Goal: Transaction & Acquisition: Book appointment/travel/reservation

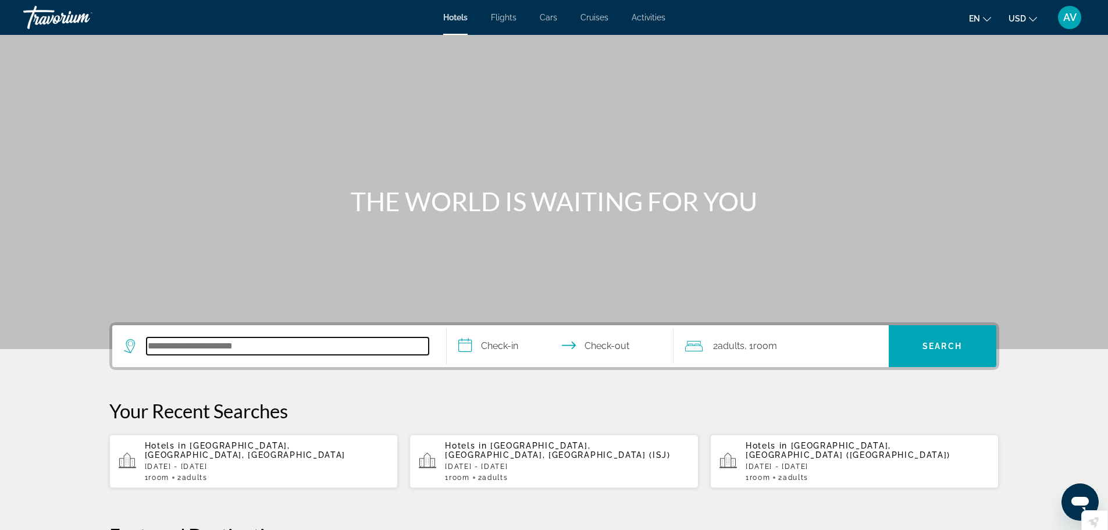
click at [226, 349] on input "Search hotel destination" at bounding box center [288, 345] width 282 height 17
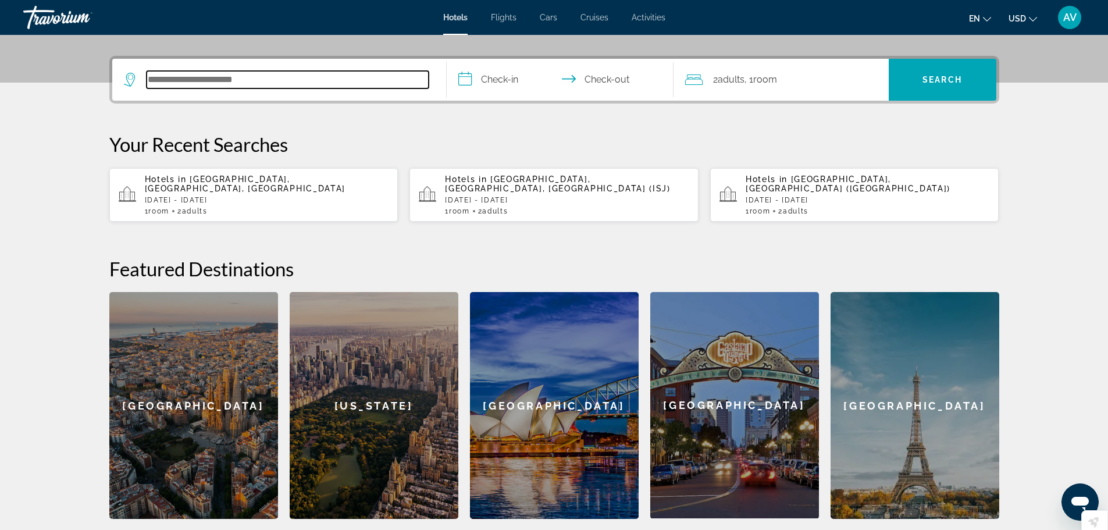
scroll to position [284, 0]
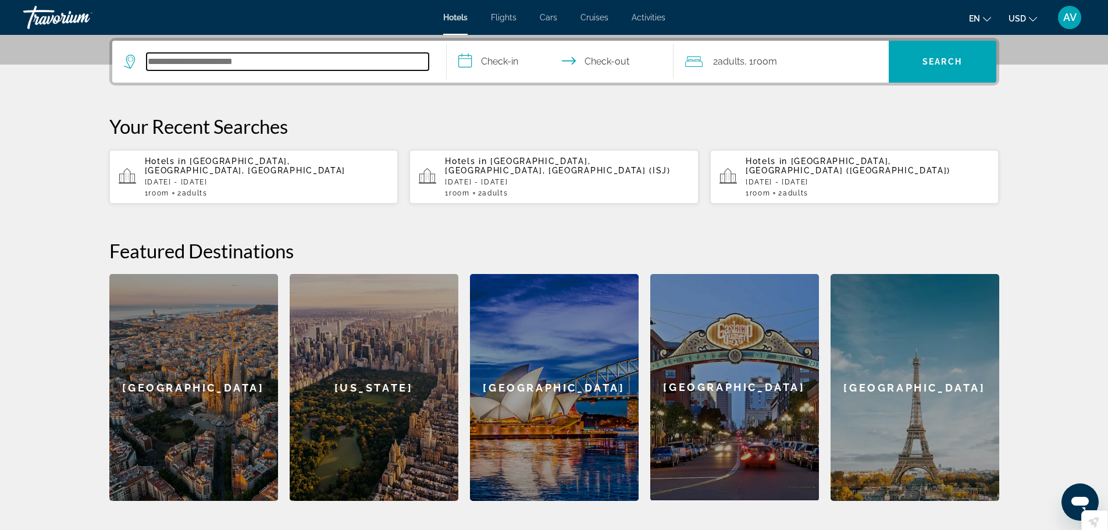
click at [173, 64] on input "Search hotel destination" at bounding box center [288, 61] width 282 height 17
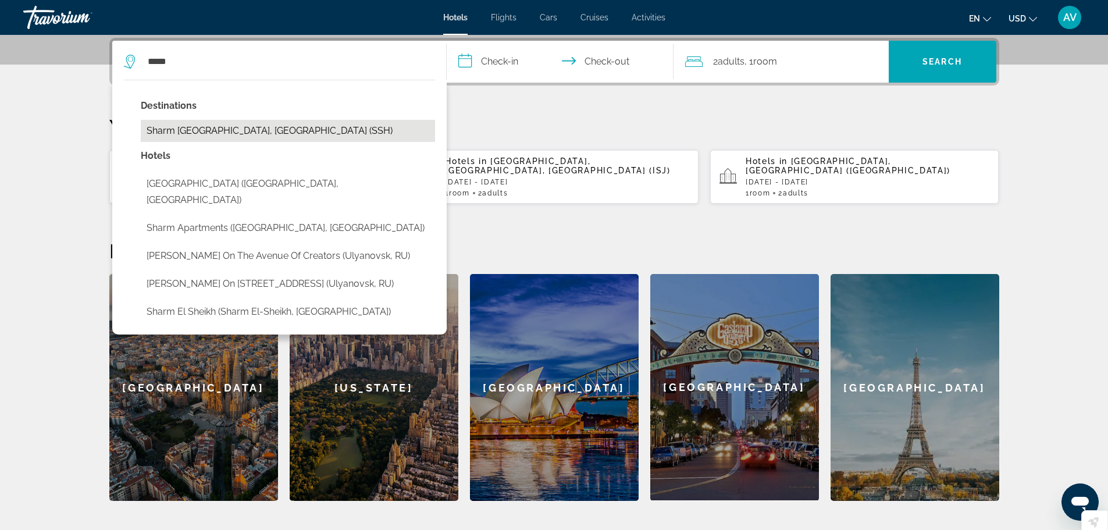
click at [181, 129] on button "Sharm [GEOGRAPHIC_DATA], [GEOGRAPHIC_DATA] (SSH)" at bounding box center [288, 131] width 294 height 22
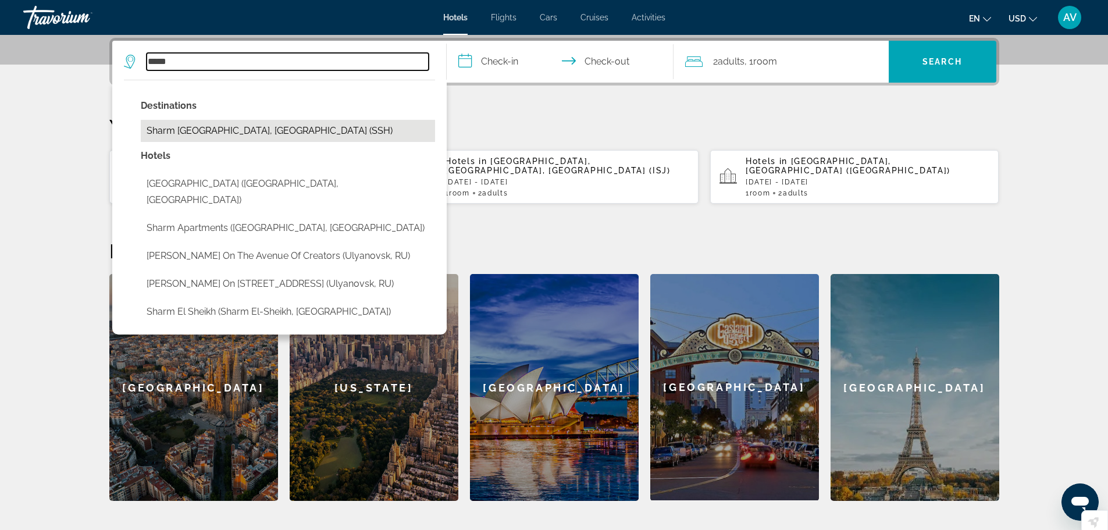
type input "**********"
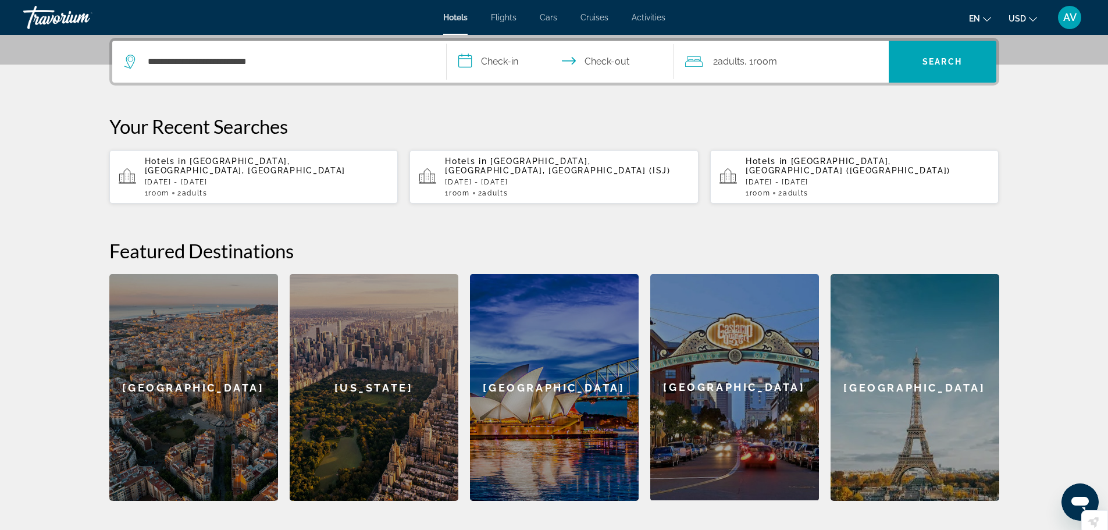
click at [497, 63] on input "**********" at bounding box center [563, 63] width 232 height 45
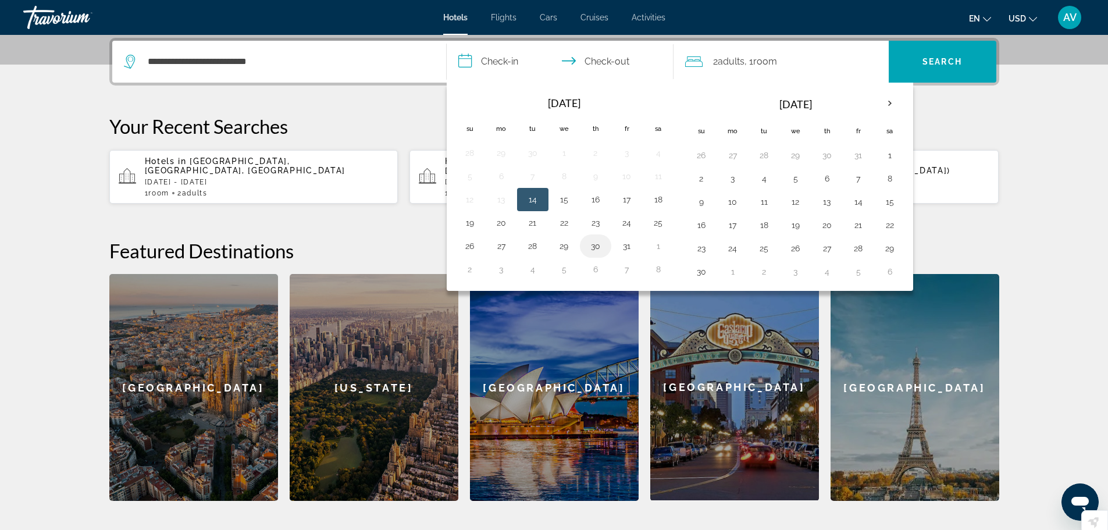
click at [595, 245] on button "30" at bounding box center [595, 246] width 19 height 16
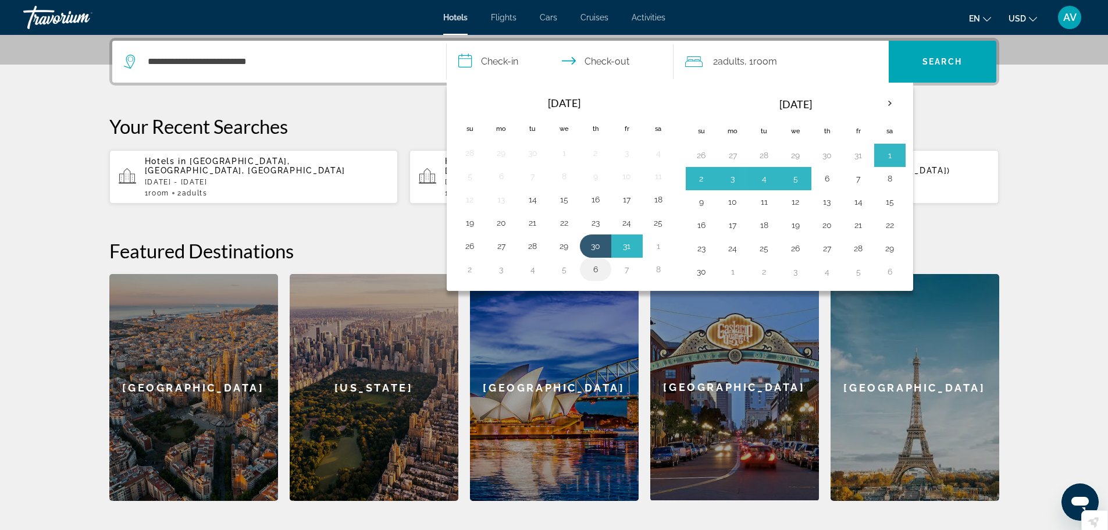
click at [596, 268] on button "6" at bounding box center [595, 269] width 19 height 16
type input "**********"
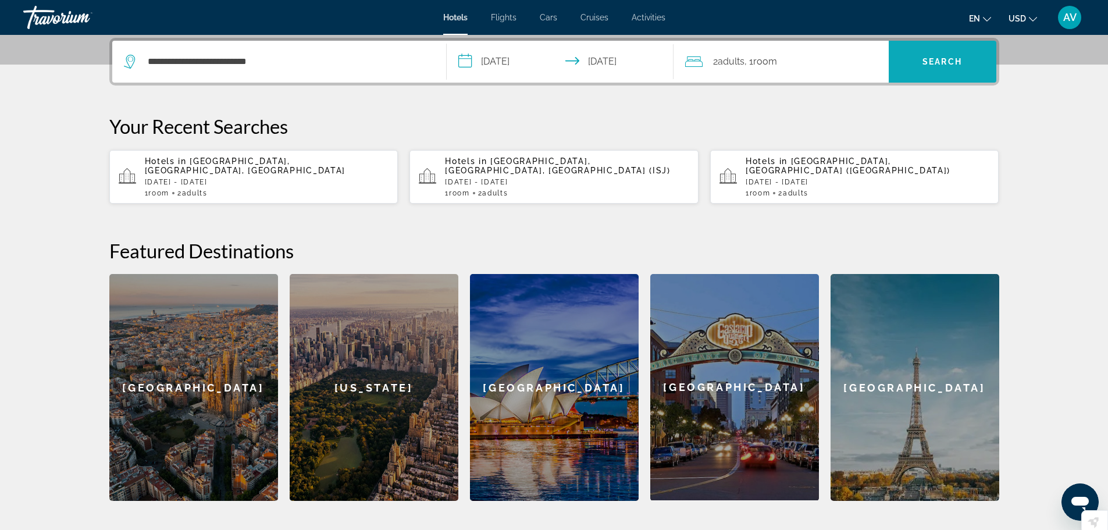
click at [938, 57] on span "Search" at bounding box center [943, 61] width 40 height 9
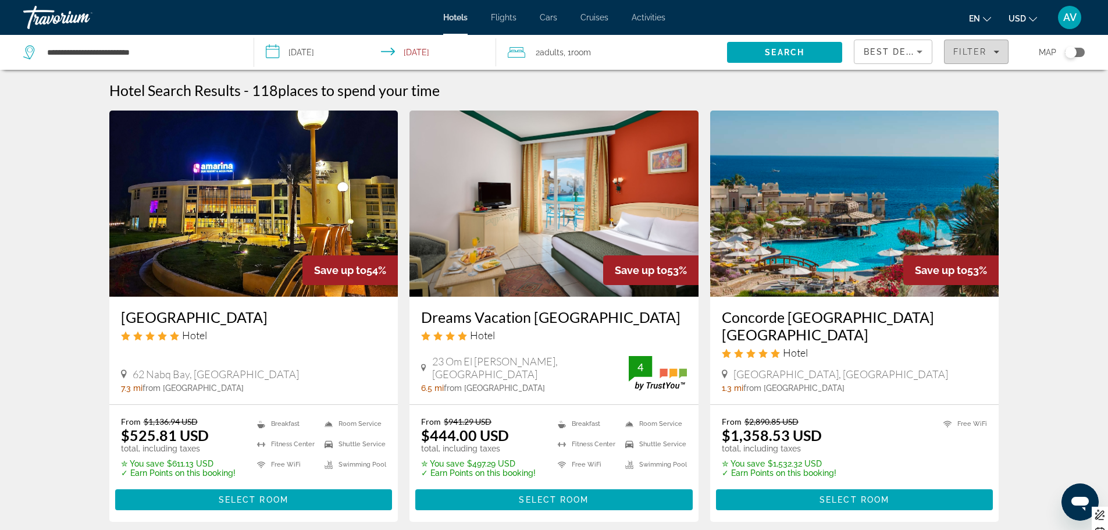
click at [981, 52] on span "Filter" at bounding box center [969, 51] width 33 height 9
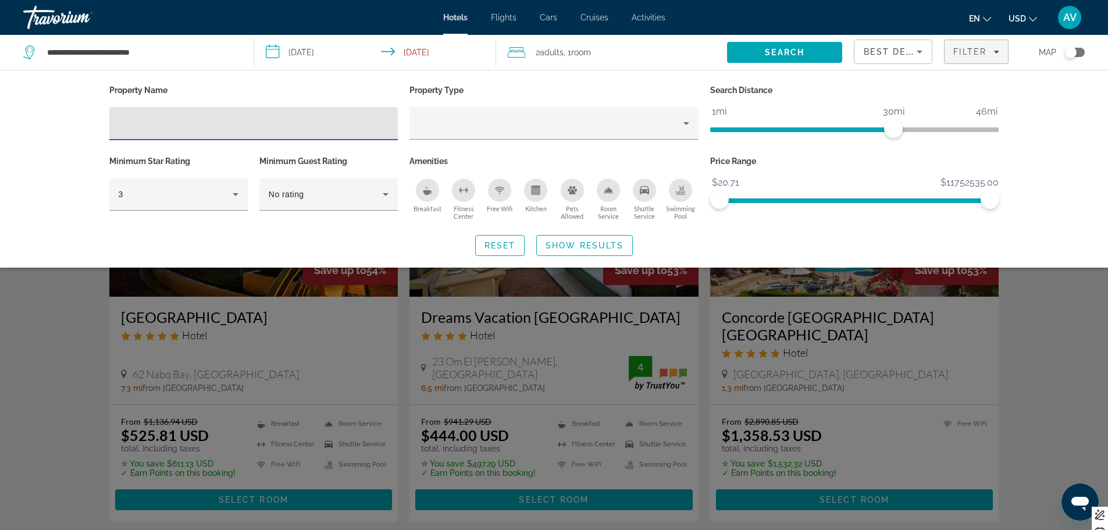
click at [134, 127] on input "Hotel Filters" at bounding box center [254, 124] width 271 height 14
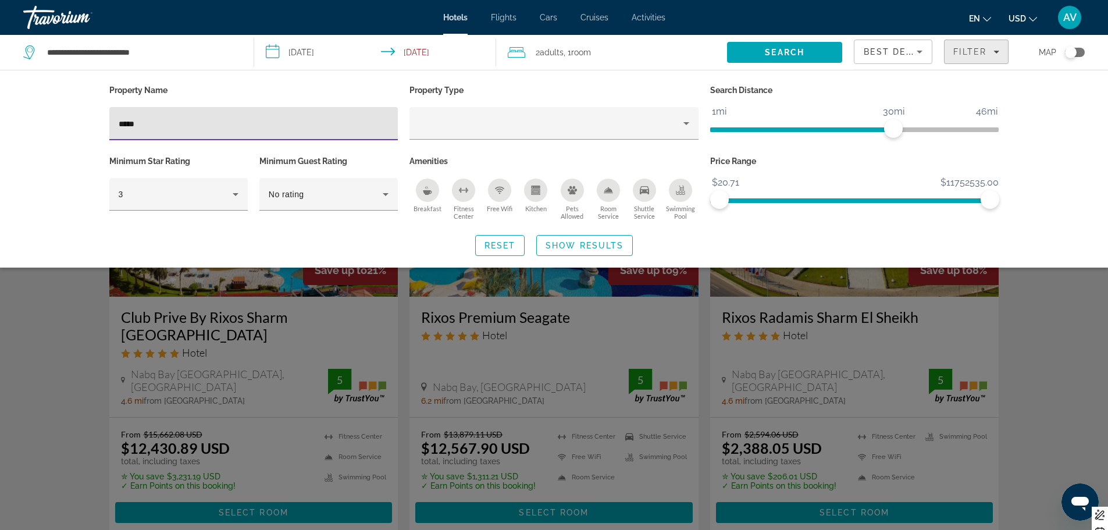
type input "*****"
click at [973, 50] on span "Filter" at bounding box center [969, 51] width 33 height 9
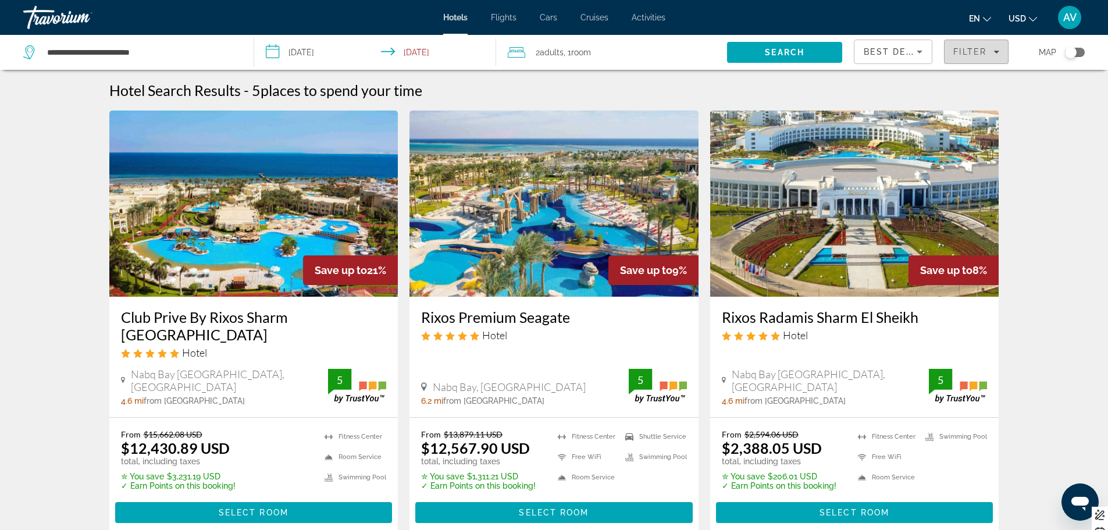
click at [997, 54] on icon "Filters" at bounding box center [997, 52] width 6 height 6
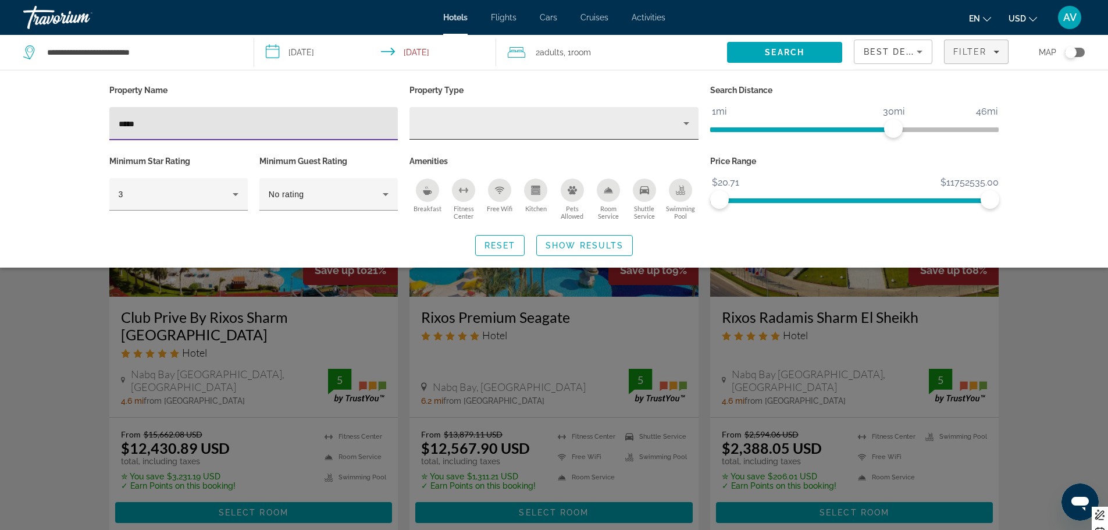
click at [686, 126] on icon "Property type" at bounding box center [686, 123] width 14 height 14
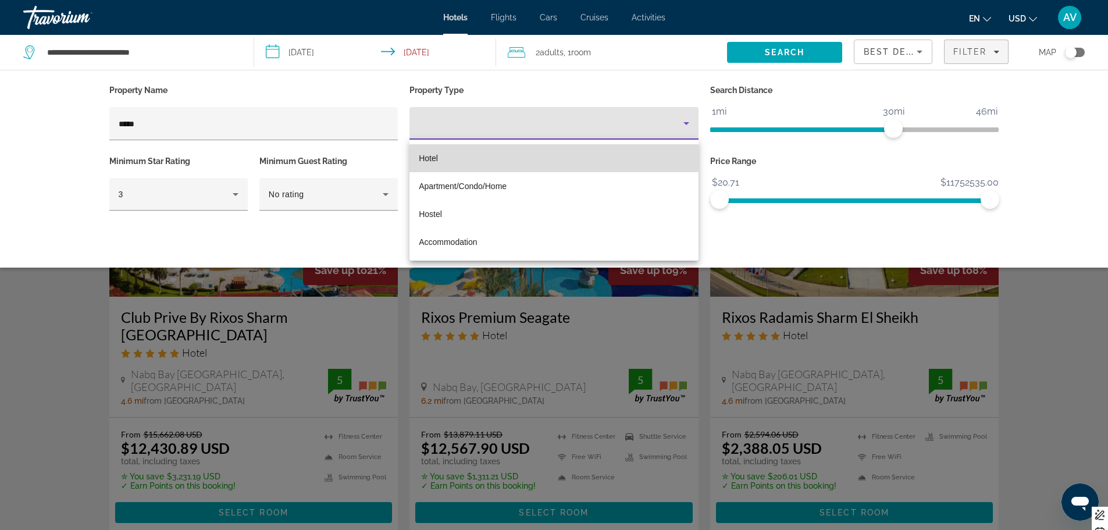
click at [552, 156] on mat-option "Hotel" at bounding box center [554, 158] width 289 height 28
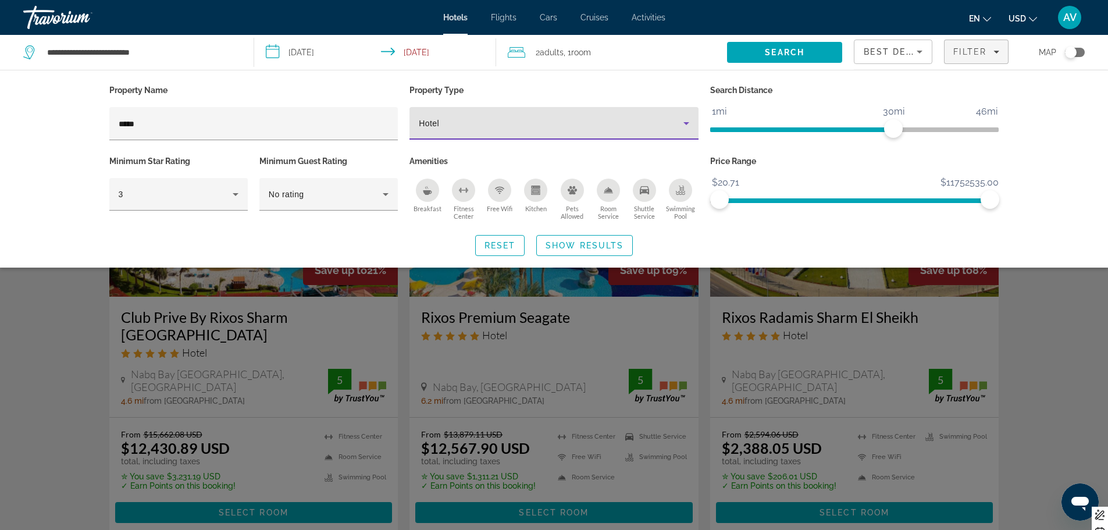
click at [687, 119] on icon "Property type" at bounding box center [686, 123] width 14 height 14
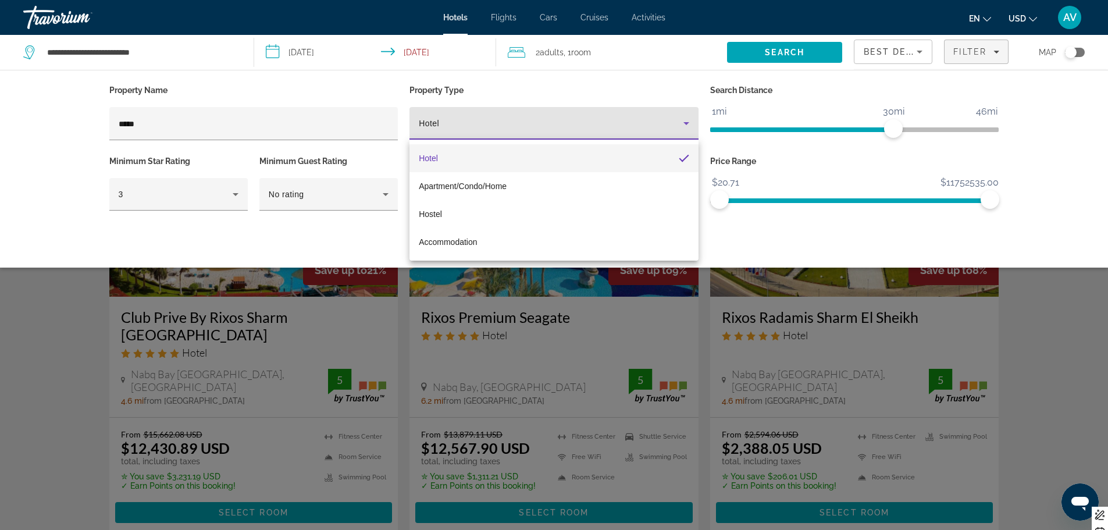
click at [469, 123] on div at bounding box center [554, 265] width 1108 height 530
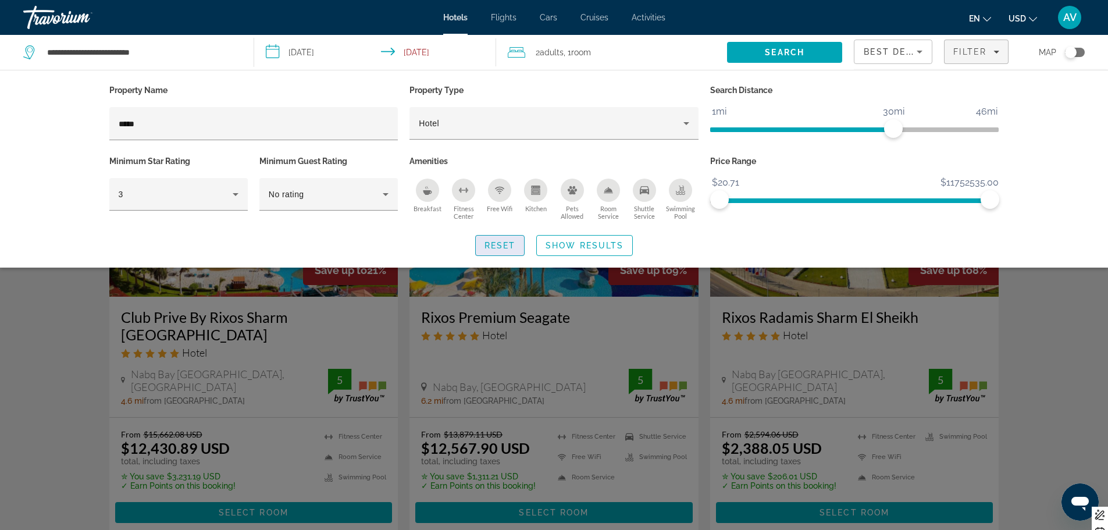
click at [497, 244] on span "Reset" at bounding box center [500, 245] width 31 height 9
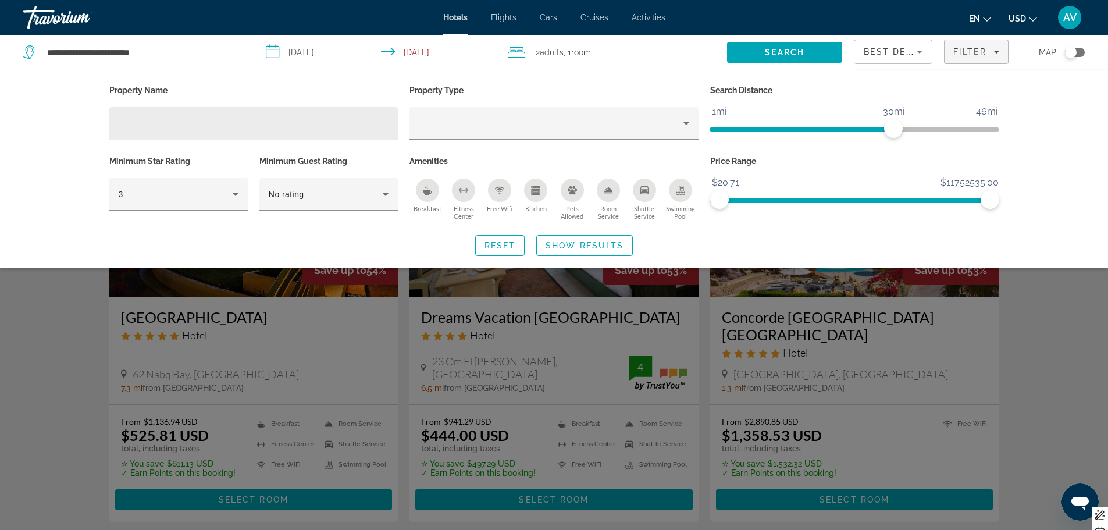
click at [166, 124] on input "Hotel Filters" at bounding box center [254, 124] width 271 height 14
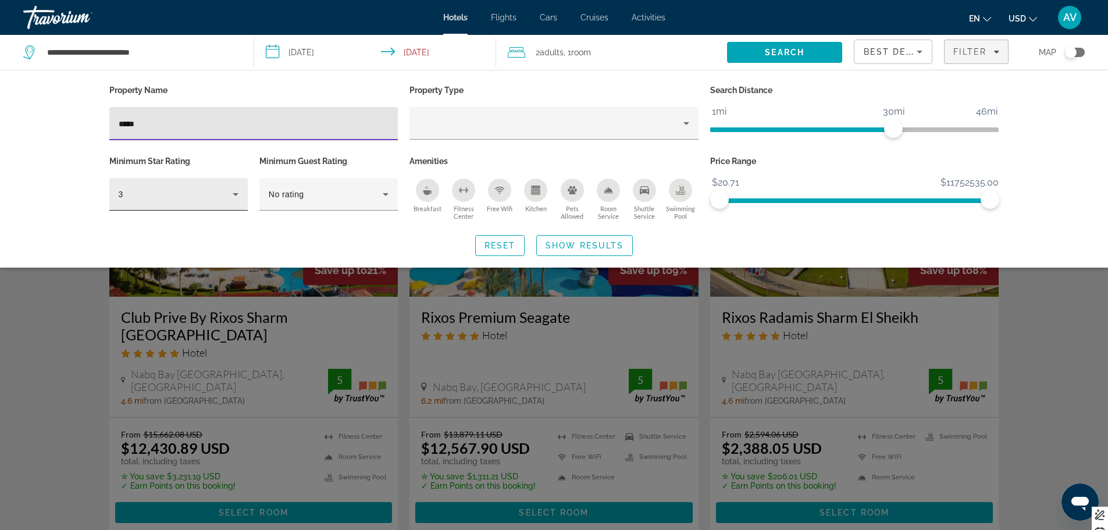
type input "*****"
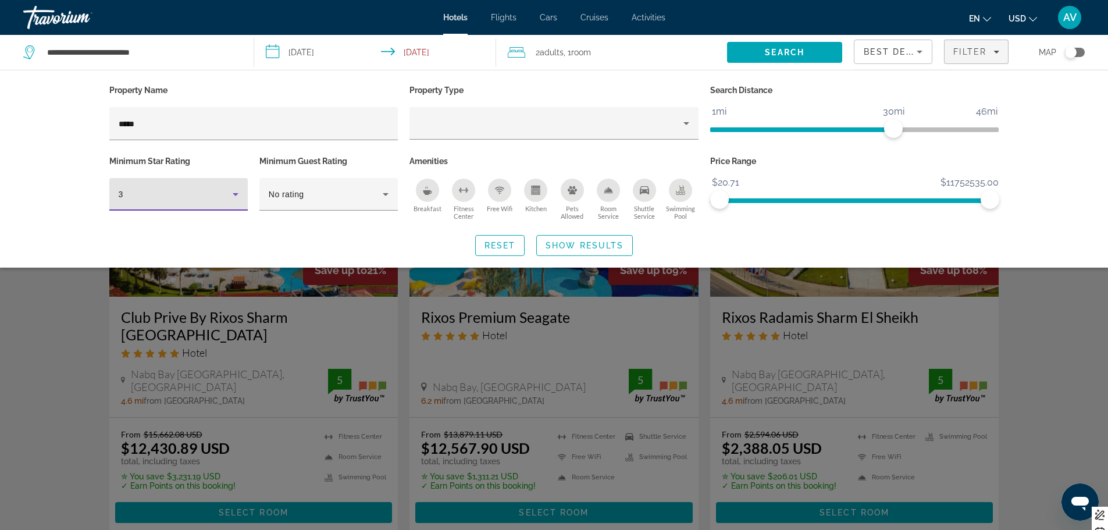
click at [233, 191] on icon "Hotel Filters" at bounding box center [236, 194] width 14 height 14
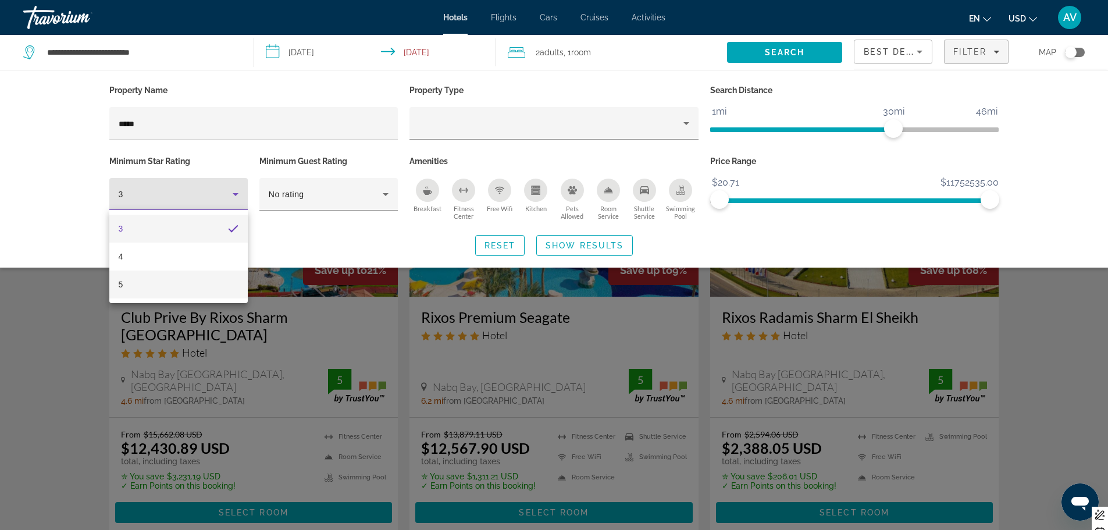
click at [166, 288] on mat-option "5" at bounding box center [178, 285] width 138 height 28
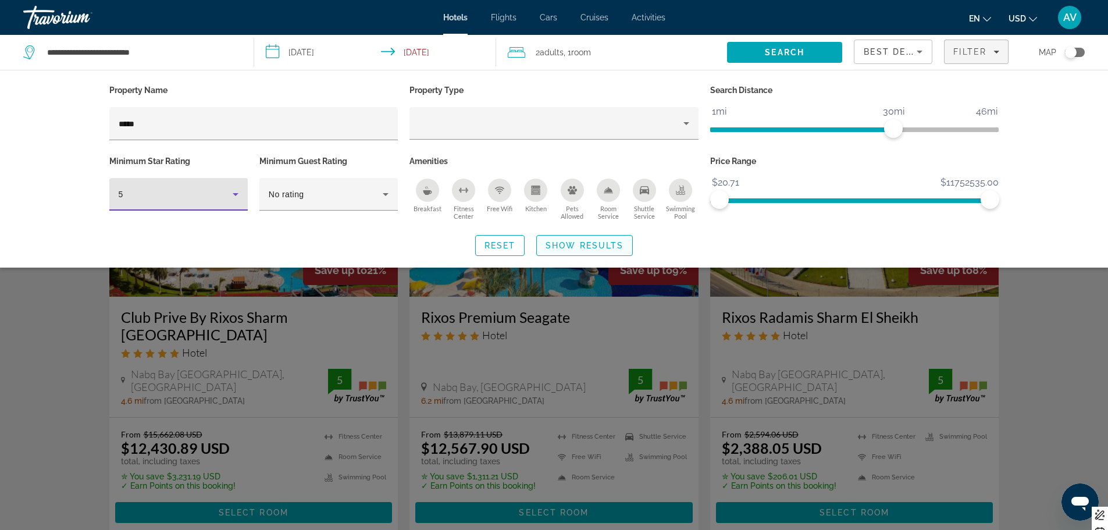
click at [584, 245] on span "Show Results" at bounding box center [585, 245] width 78 height 9
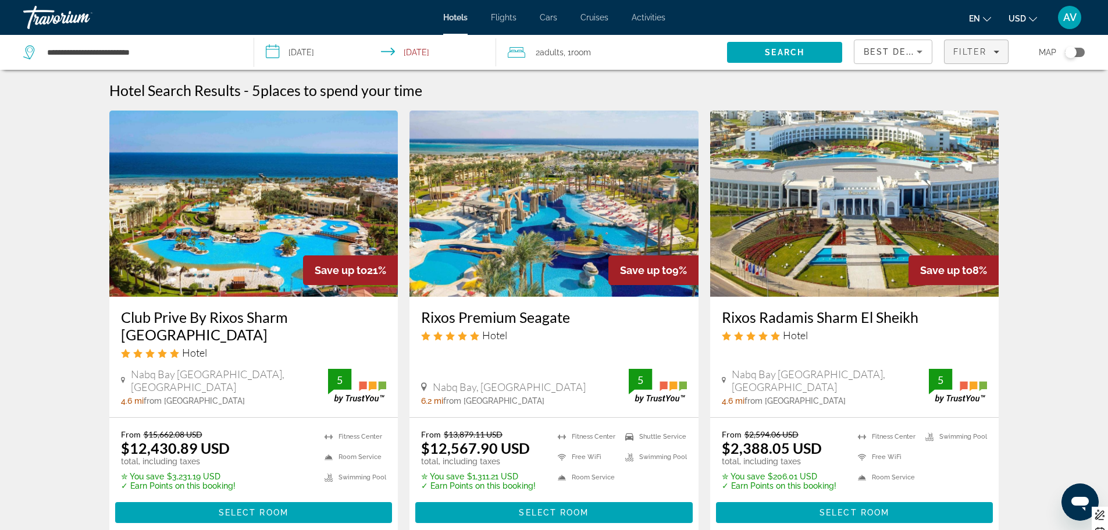
click at [962, 47] on span "Filter" at bounding box center [969, 51] width 33 height 9
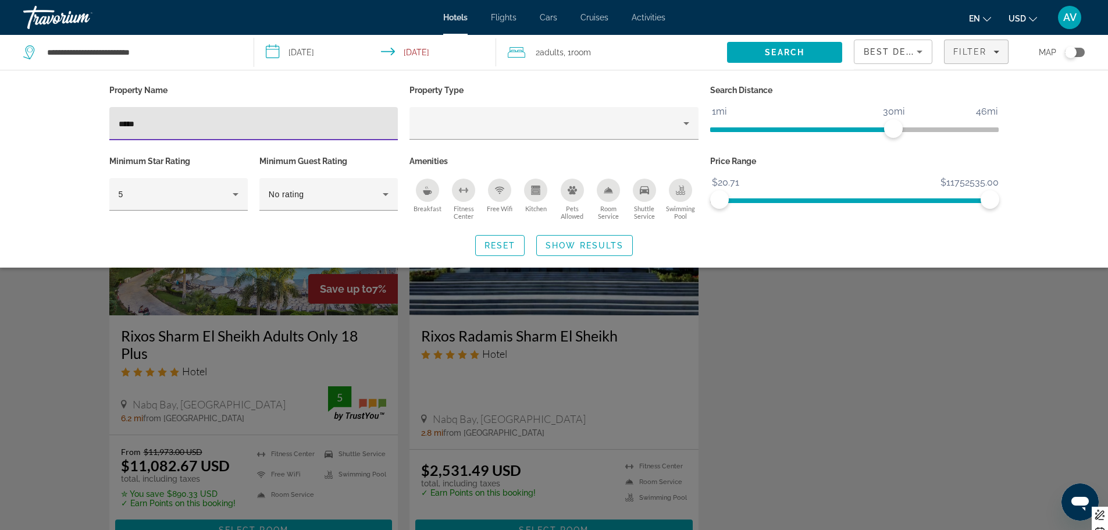
scroll to position [445, 0]
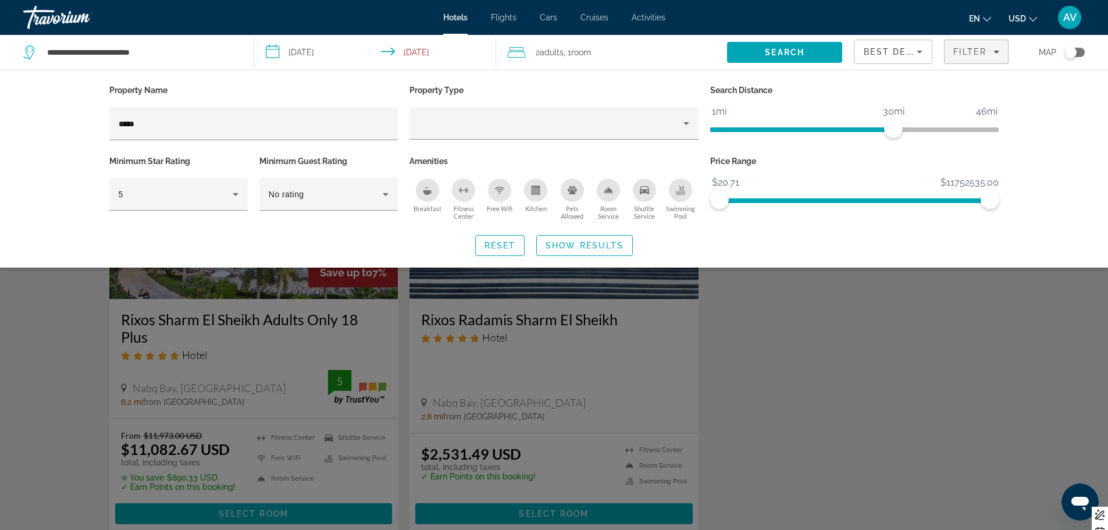
click at [168, 390] on div "Search widget" at bounding box center [554, 352] width 1108 height 355
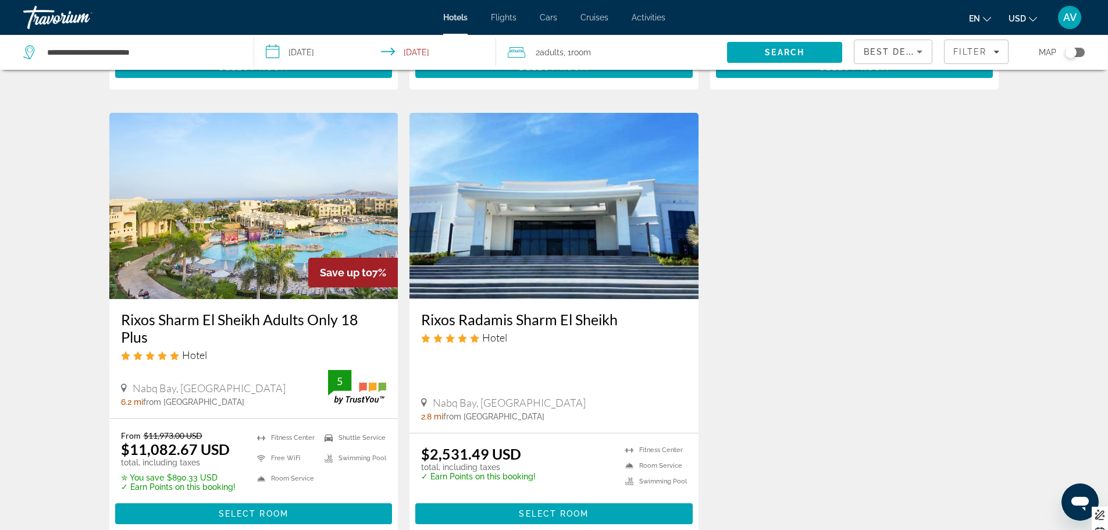
click at [161, 440] on ins "$11,082.67 USD" at bounding box center [175, 448] width 109 height 17
click at [279, 247] on img "Main content" at bounding box center [253, 206] width 289 height 186
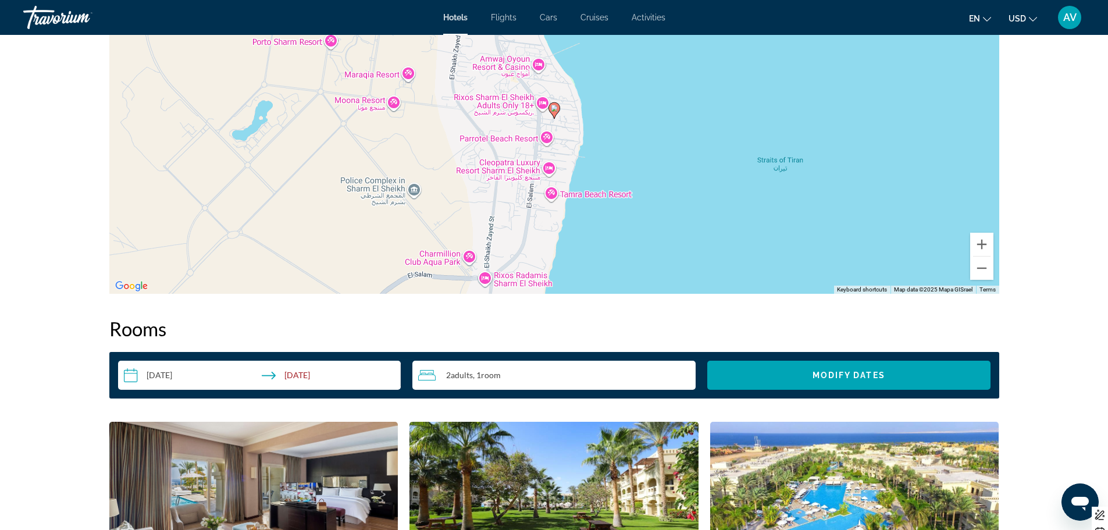
scroll to position [1233, 0]
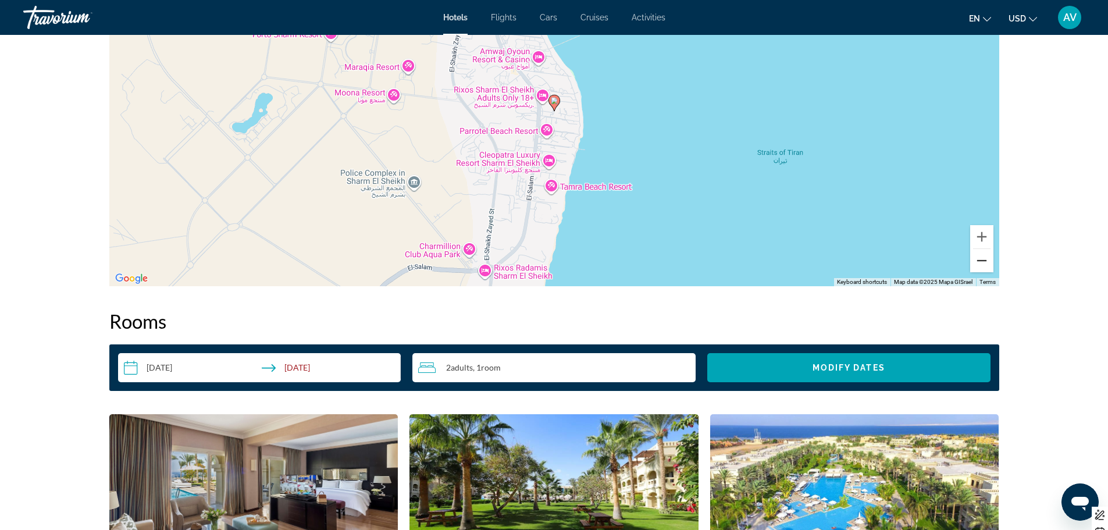
click at [978, 262] on button "Zoom out" at bounding box center [981, 260] width 23 height 23
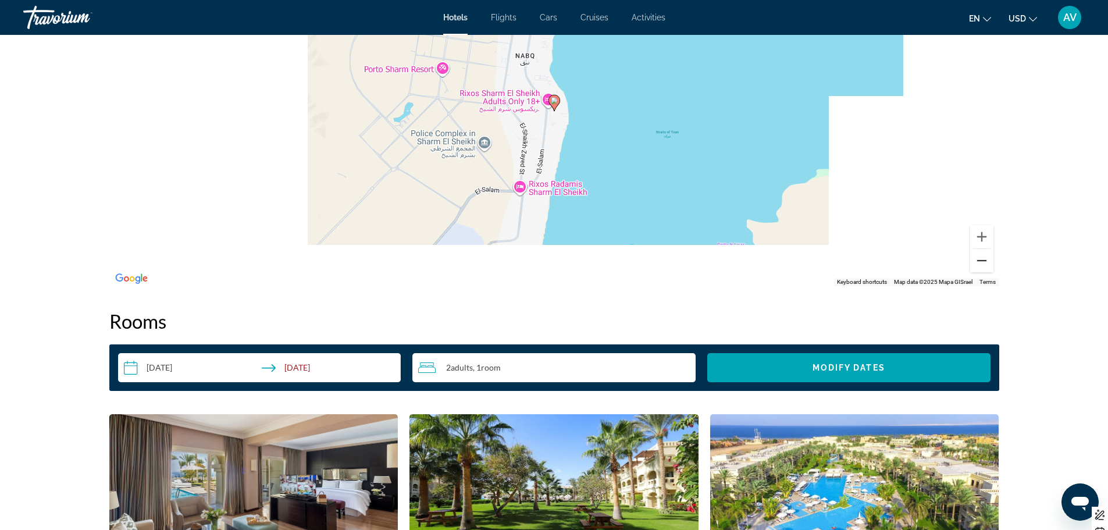
click at [978, 262] on button "Zoom out" at bounding box center [981, 260] width 23 height 23
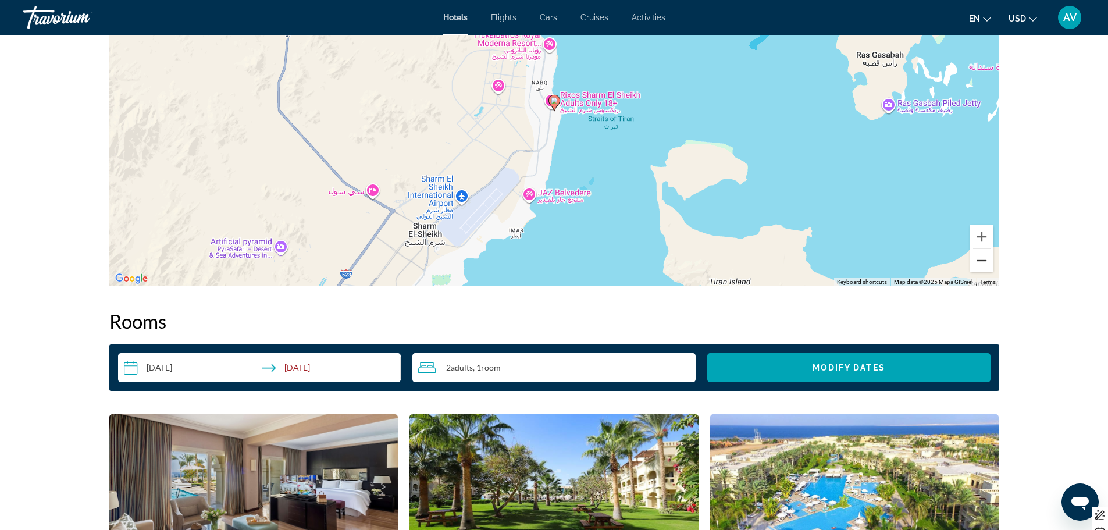
click at [978, 262] on button "Zoom out" at bounding box center [981, 260] width 23 height 23
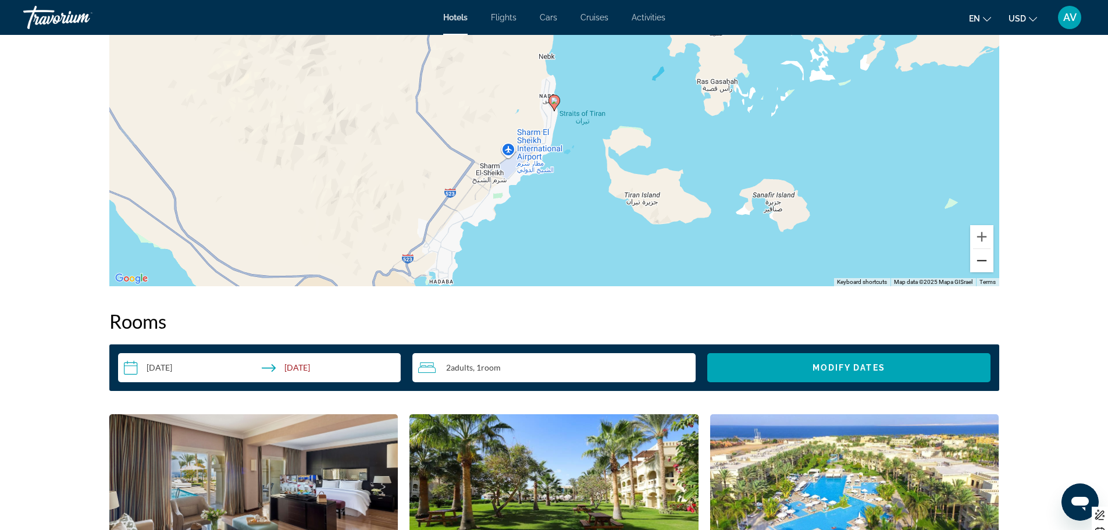
click at [981, 260] on button "Zoom out" at bounding box center [981, 260] width 23 height 23
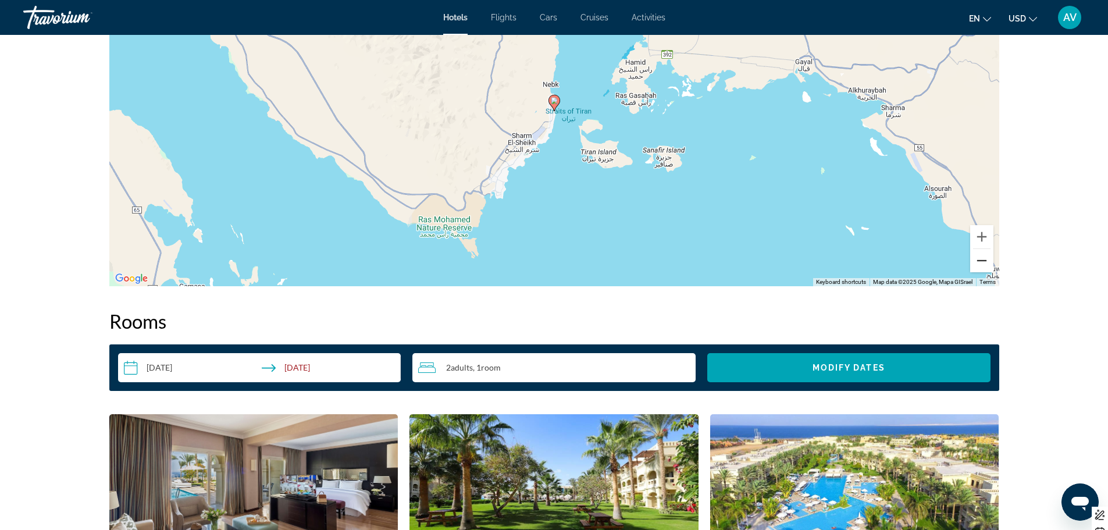
click at [981, 260] on button "Zoom out" at bounding box center [981, 260] width 23 height 23
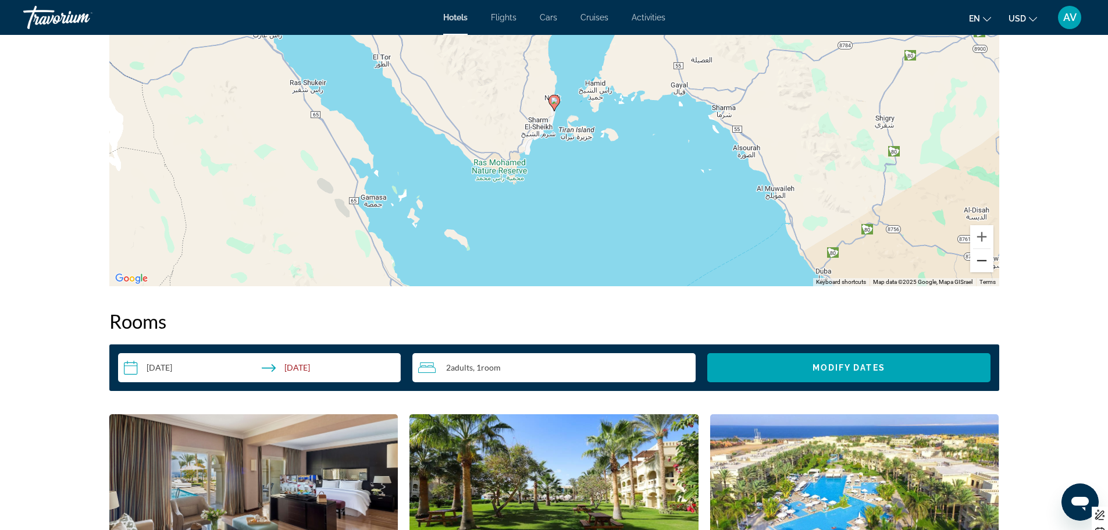
click at [981, 260] on button "Zoom out" at bounding box center [981, 260] width 23 height 23
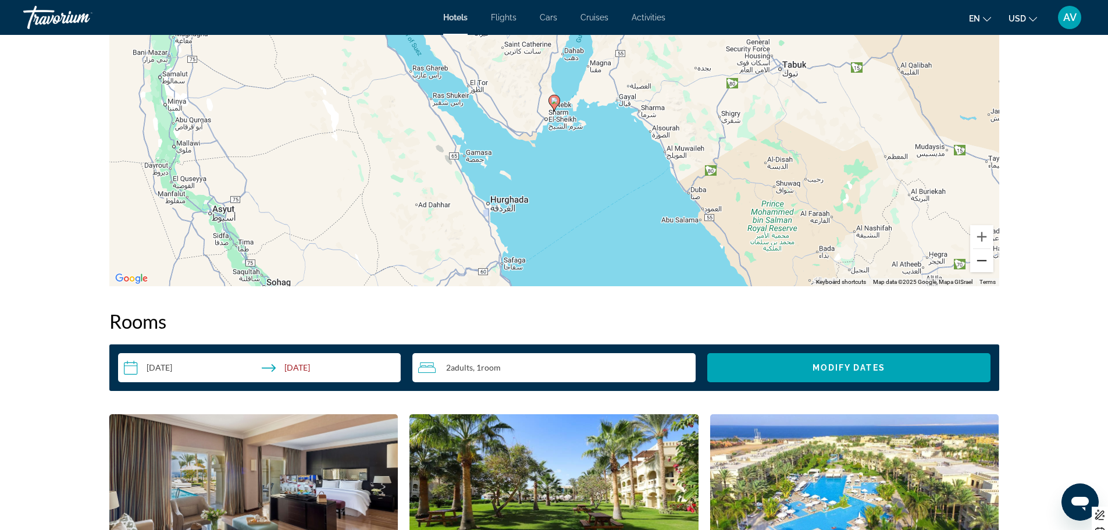
click at [981, 260] on button "Zoom out" at bounding box center [981, 260] width 23 height 23
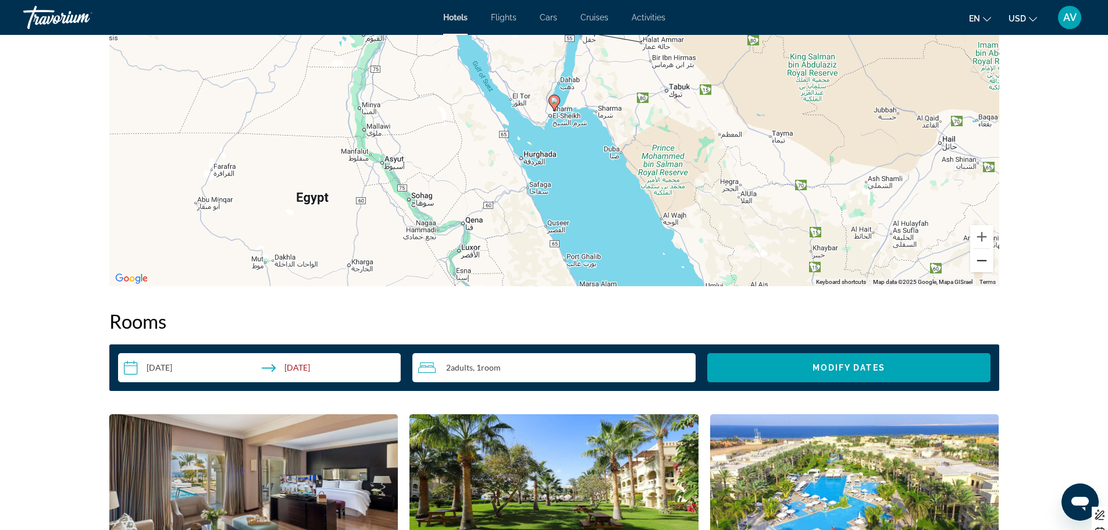
click at [981, 260] on button "Zoom out" at bounding box center [981, 260] width 23 height 23
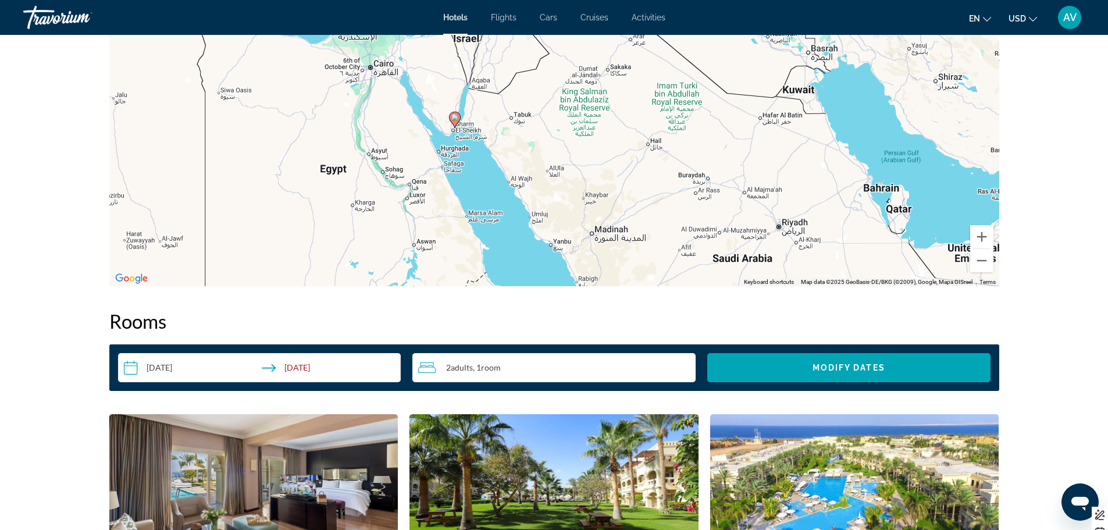
drag, startPoint x: 662, startPoint y: 165, endPoint x: 563, endPoint y: 184, distance: 101.3
click at [563, 184] on div "To activate drag with keyboard, press Alt + Enter. Once in keyboard drag state,…" at bounding box center [554, 111] width 890 height 349
click at [984, 235] on button "Zoom in" at bounding box center [981, 236] width 23 height 23
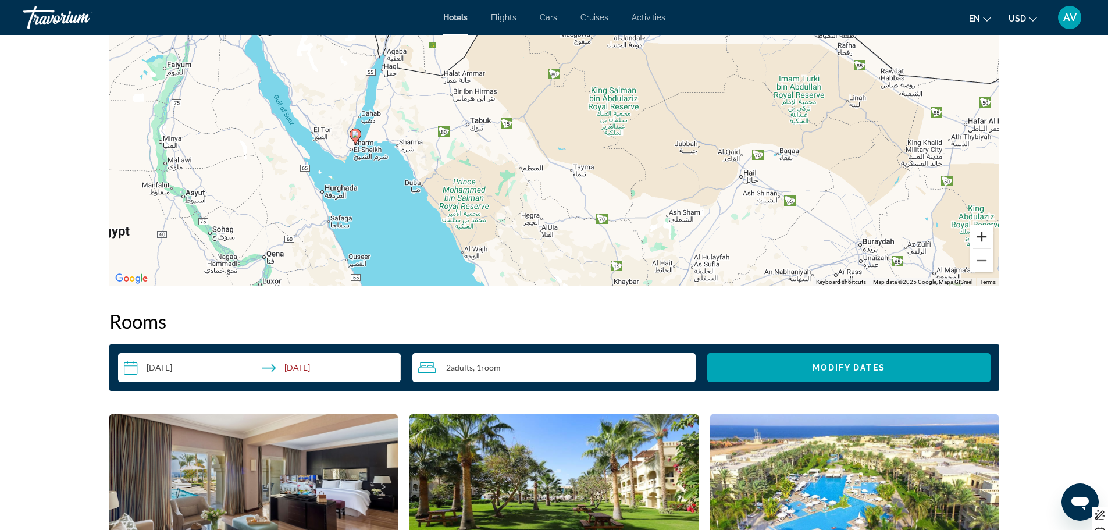
click at [984, 235] on button "Zoom in" at bounding box center [981, 236] width 23 height 23
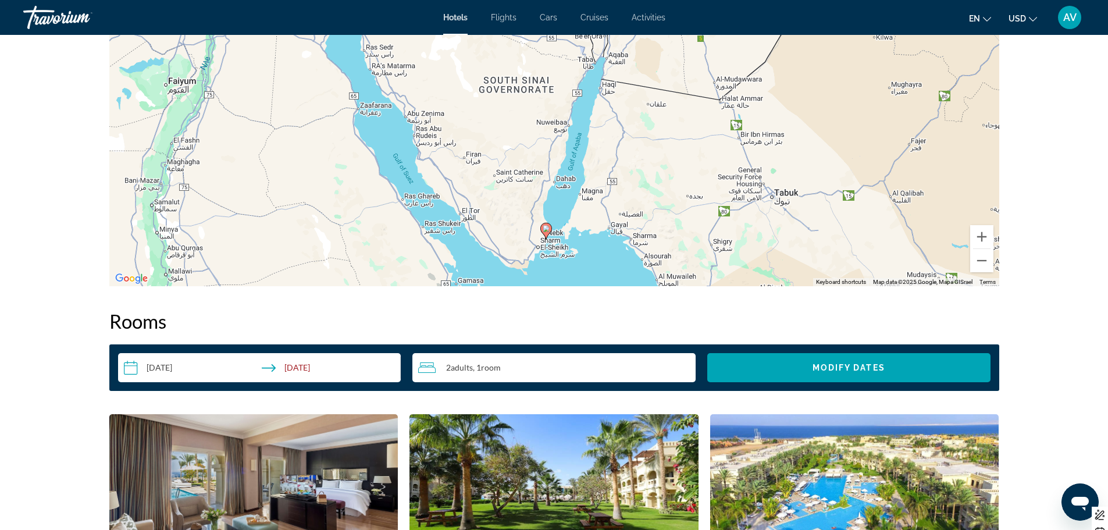
drag, startPoint x: 500, startPoint y: 247, endPoint x: 732, endPoint y: 294, distance: 237.4
click at [732, 294] on div "Overview Type Hotel Address [GEOGRAPHIC_DATA] Description Read more Photos Amen…" at bounding box center [555, 512] width 902 height 2607
click at [984, 265] on button "Zoom out" at bounding box center [981, 260] width 23 height 23
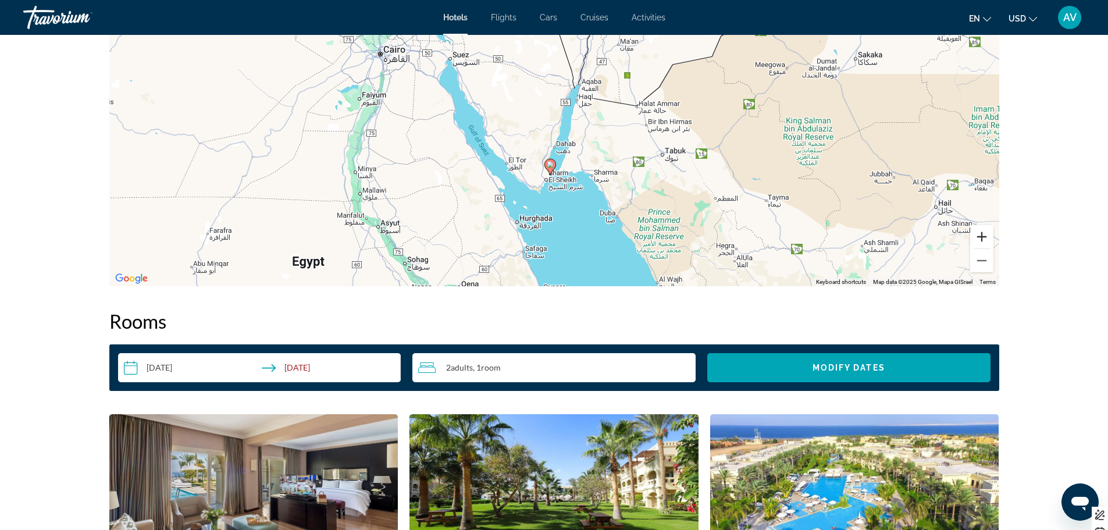
click at [981, 233] on button "Zoom in" at bounding box center [981, 236] width 23 height 23
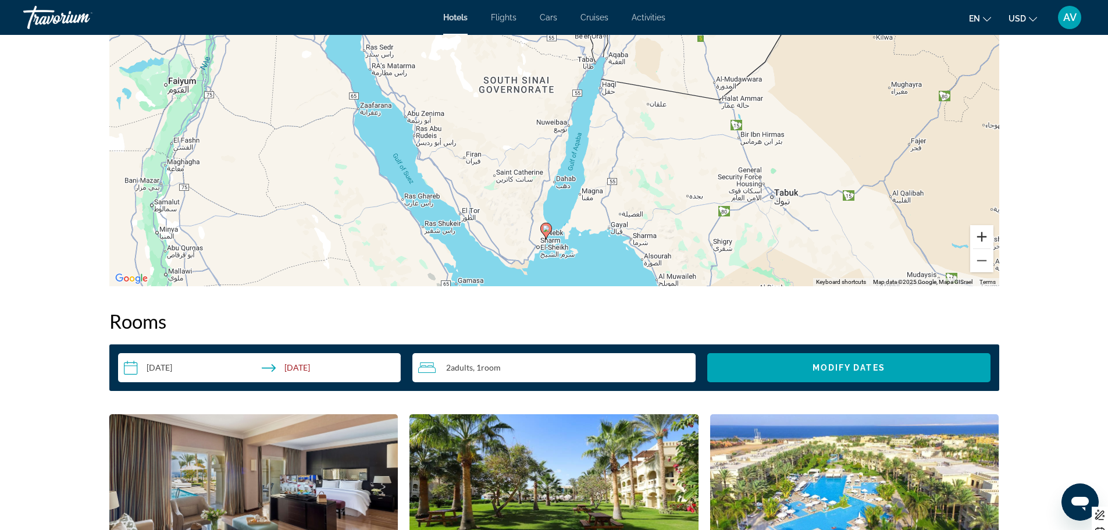
click at [981, 233] on button "Zoom in" at bounding box center [981, 236] width 23 height 23
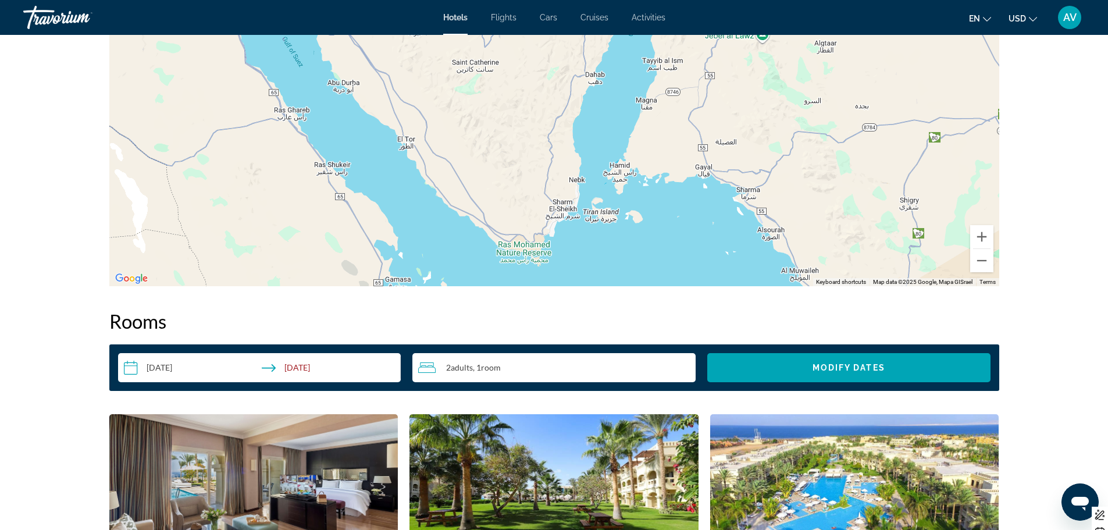
drag, startPoint x: 670, startPoint y: 216, endPoint x: 711, endPoint y: 41, distance: 180.3
click at [711, 41] on div "Main content" at bounding box center [554, 111] width 890 height 349
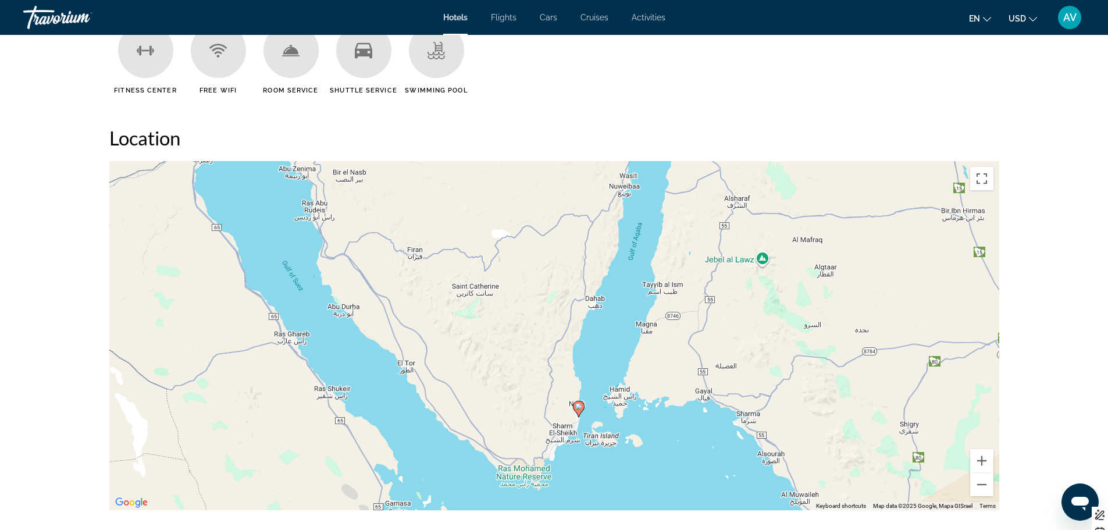
scroll to position [1016, 0]
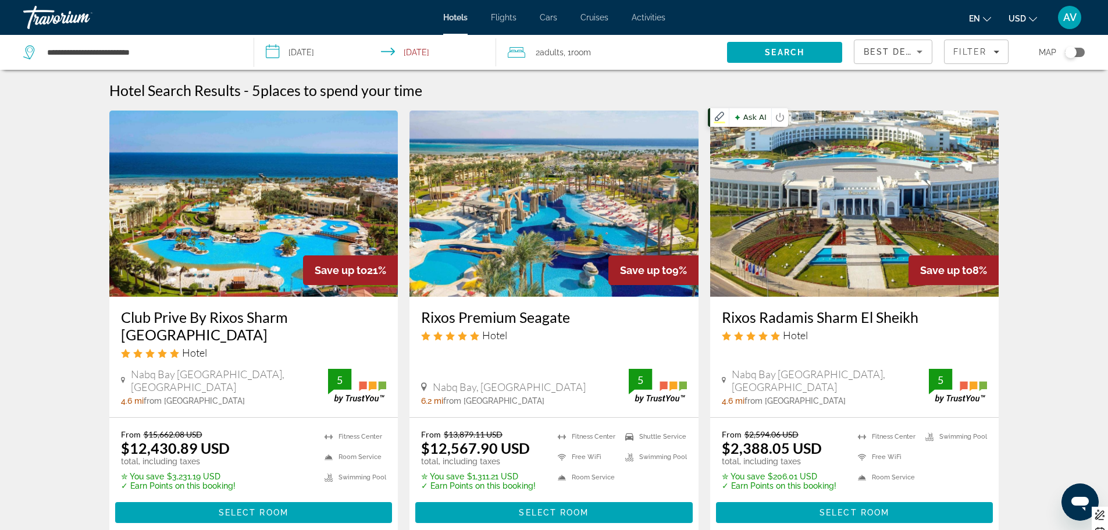
click at [881, 187] on img "Main content" at bounding box center [854, 204] width 289 height 186
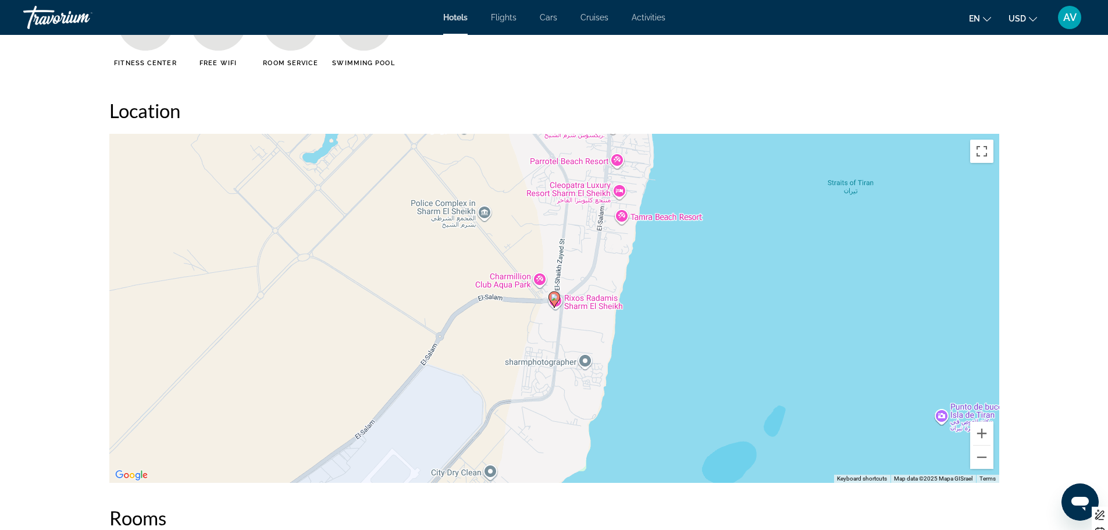
scroll to position [1047, 0]
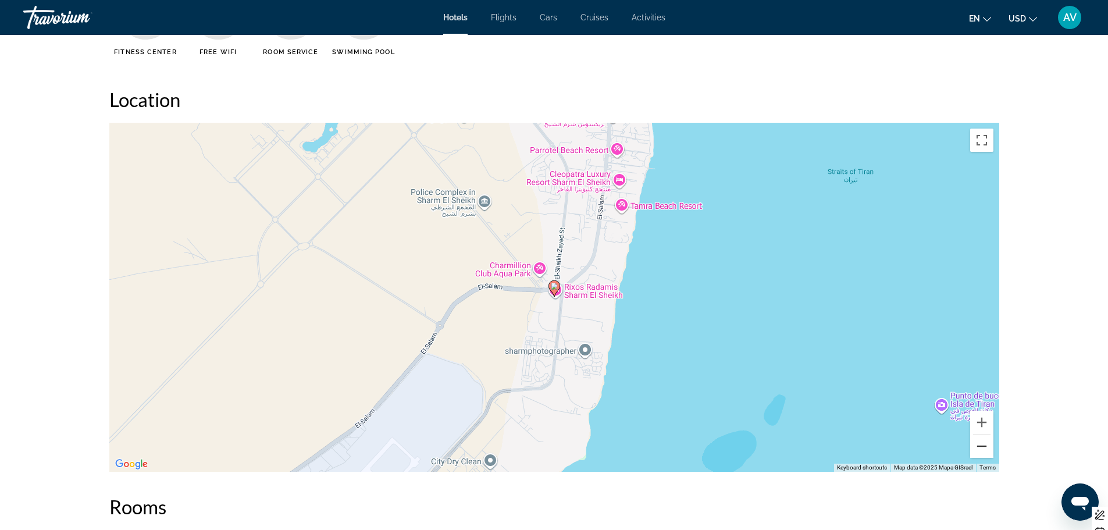
click at [981, 446] on button "Zoom out" at bounding box center [981, 446] width 23 height 23
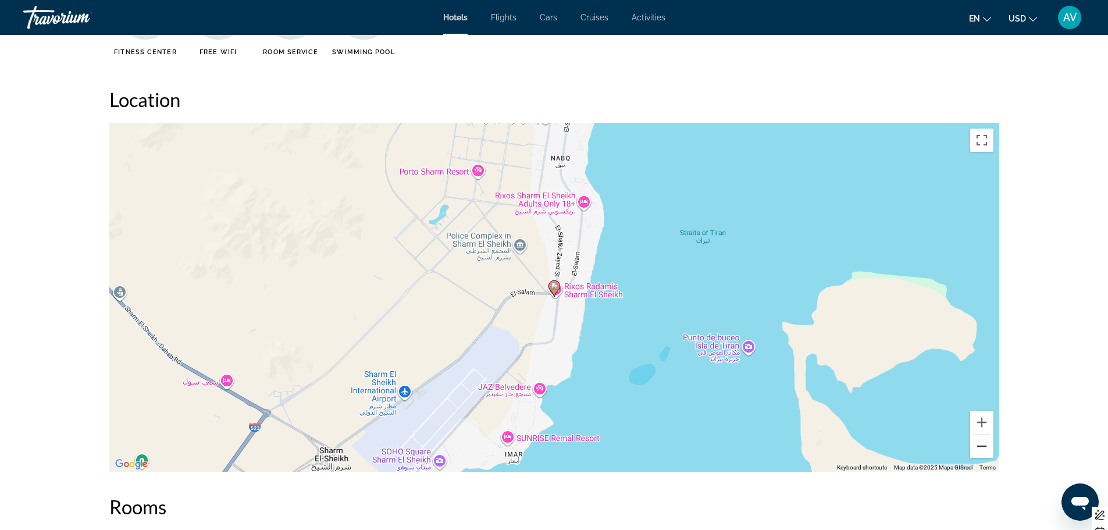
click at [981, 446] on button "Zoom out" at bounding box center [981, 446] width 23 height 23
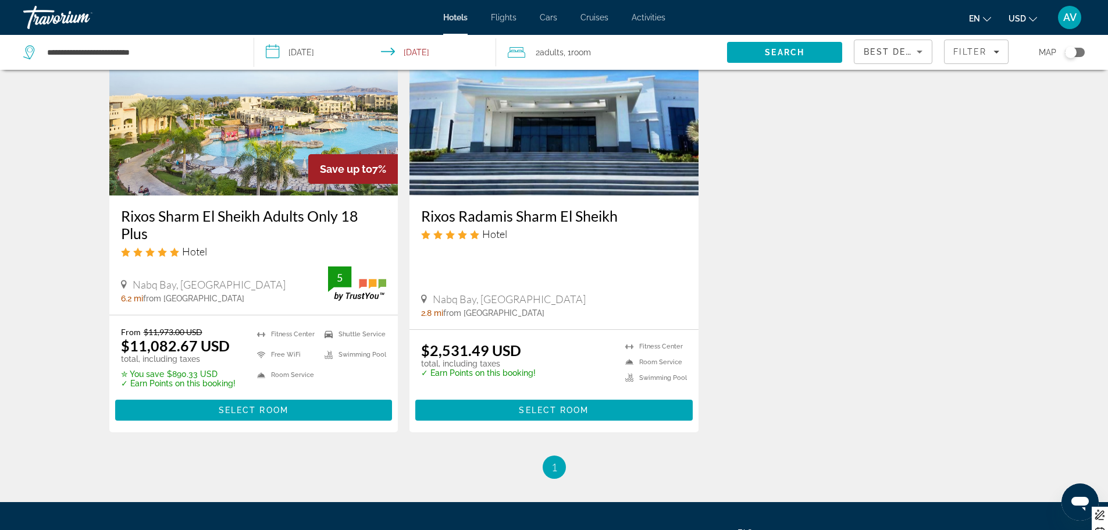
scroll to position [553, 0]
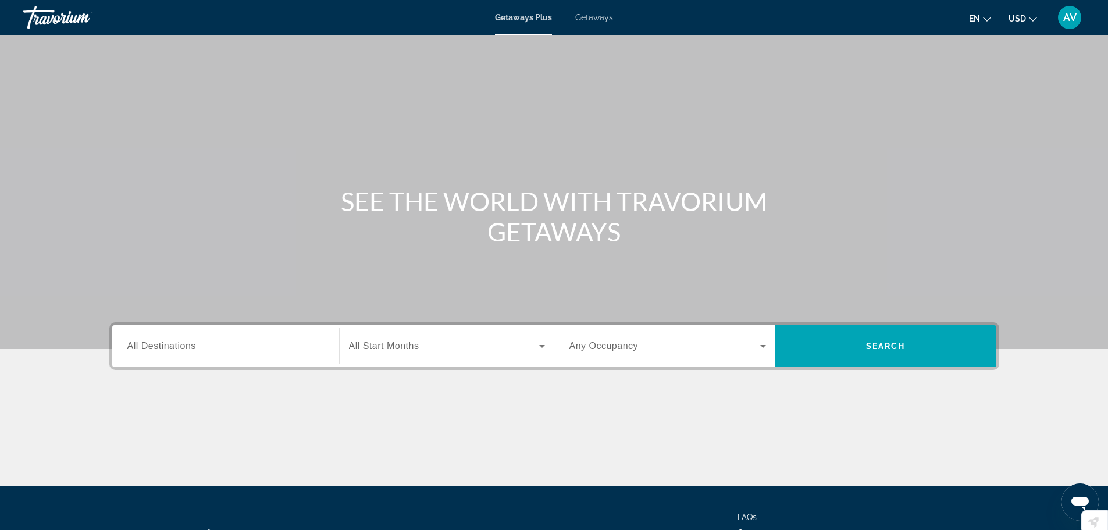
click at [178, 347] on span "All Destinations" at bounding box center [161, 346] width 69 height 10
click at [178, 347] on input "Destination All Destinations" at bounding box center [225, 347] width 197 height 14
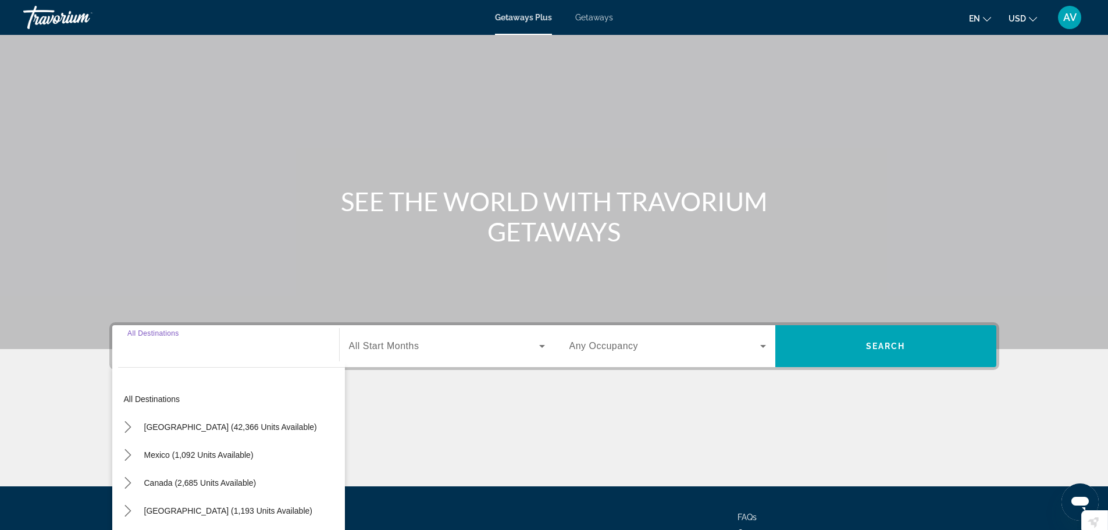
scroll to position [99, 0]
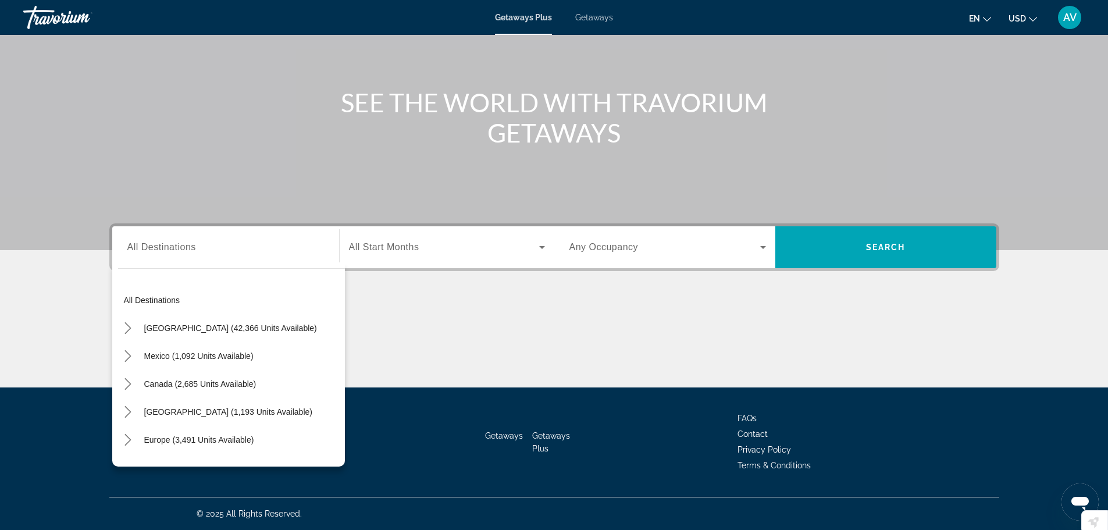
click at [595, 13] on span "Getaways" at bounding box center [594, 17] width 38 height 9
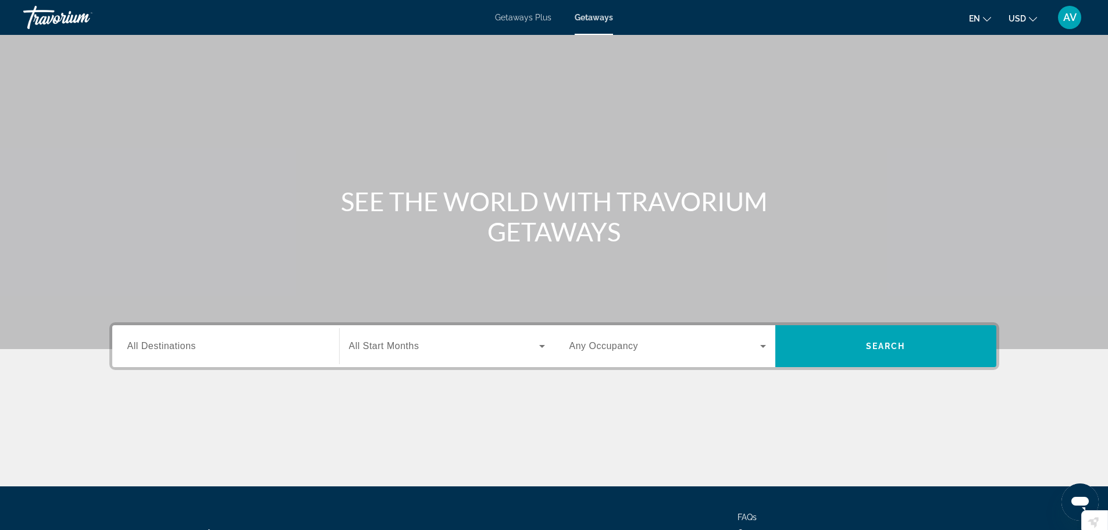
click at [303, 344] on input "Destination All Destinations" at bounding box center [225, 347] width 197 height 14
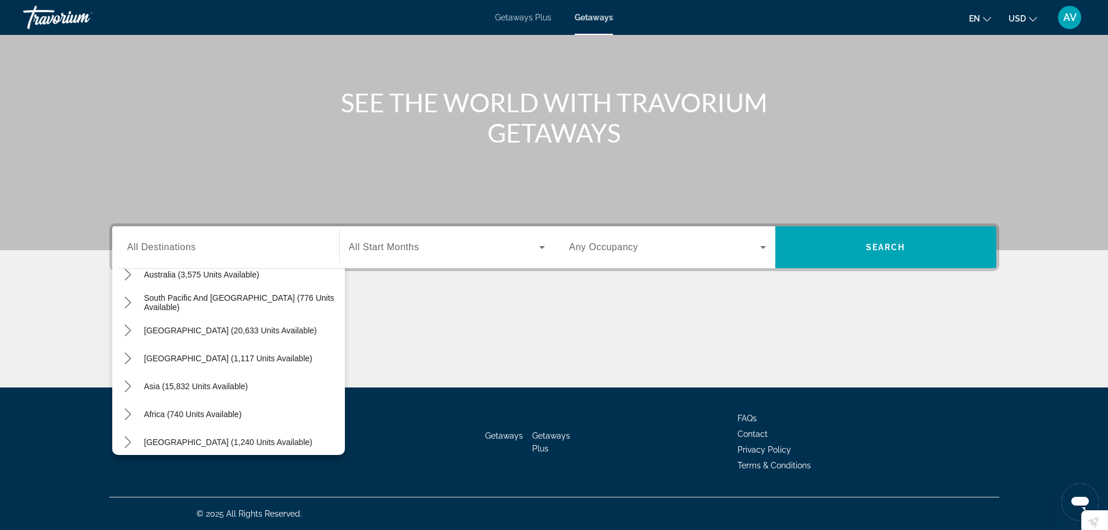
scroll to position [188, 0]
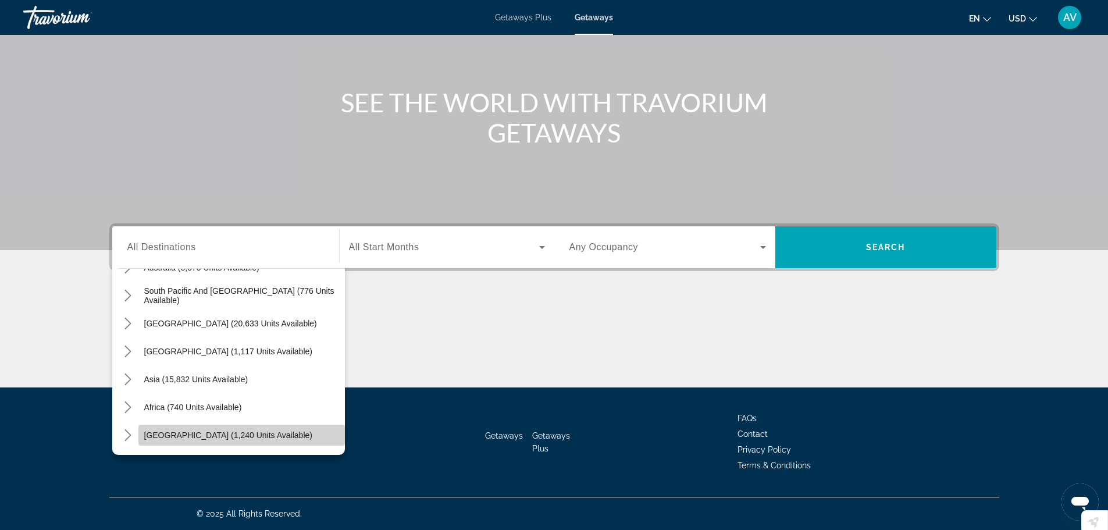
click at [273, 432] on span "Select destination: Middle East (1,240 units available)" at bounding box center [241, 435] width 207 height 28
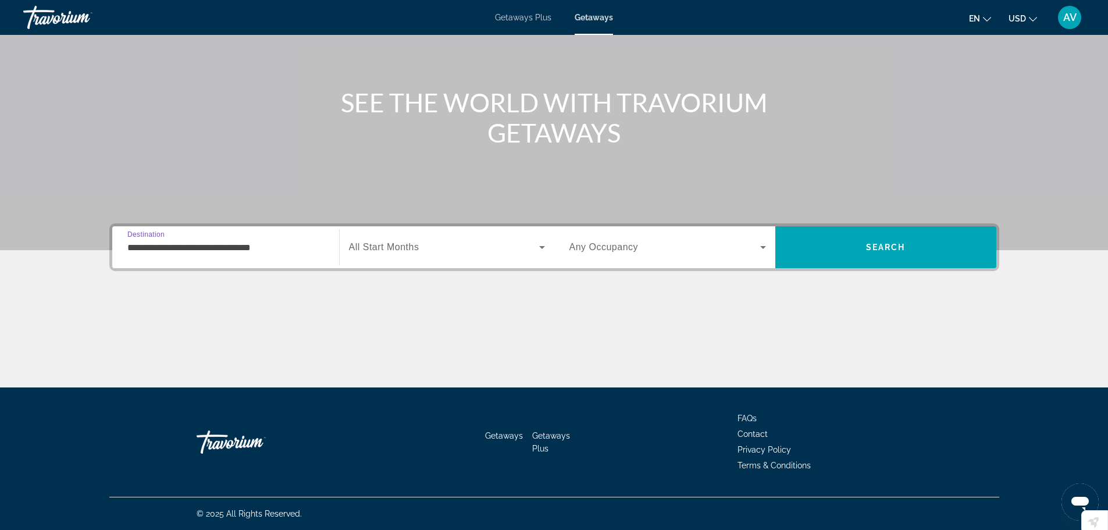
click at [405, 244] on span "All Start Months" at bounding box center [384, 247] width 70 height 10
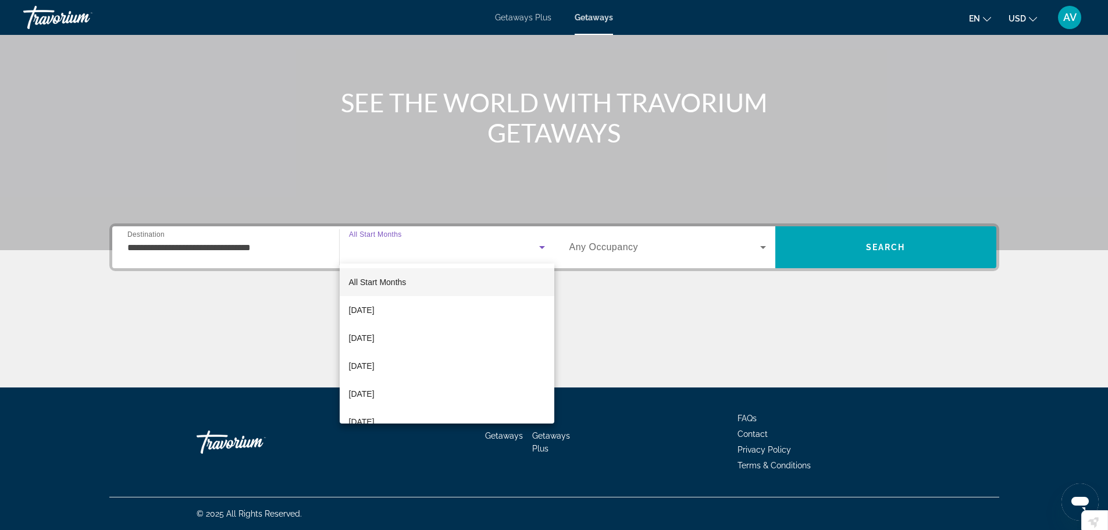
click at [288, 245] on div at bounding box center [554, 265] width 1108 height 530
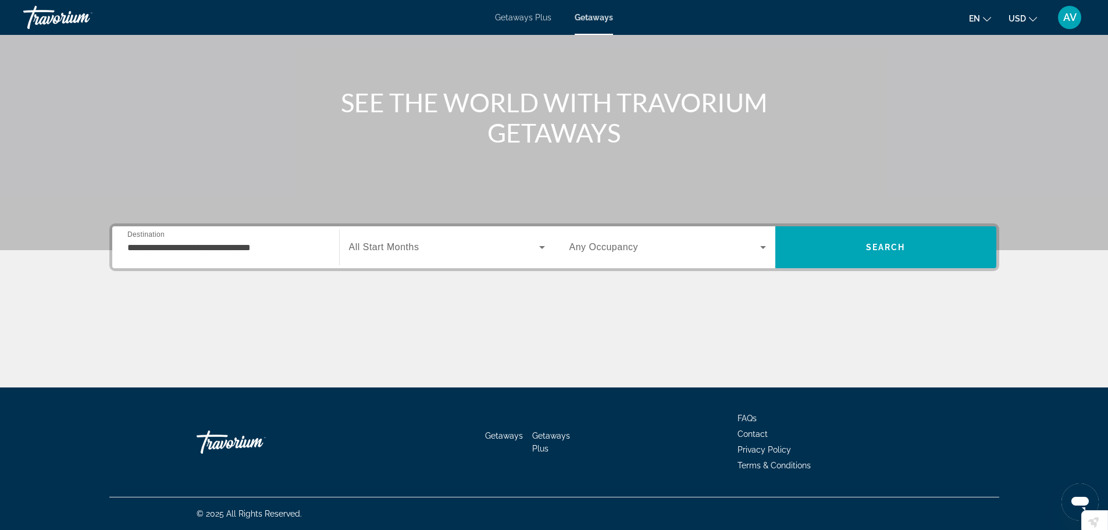
click at [203, 250] on input "**********" at bounding box center [225, 248] width 197 height 14
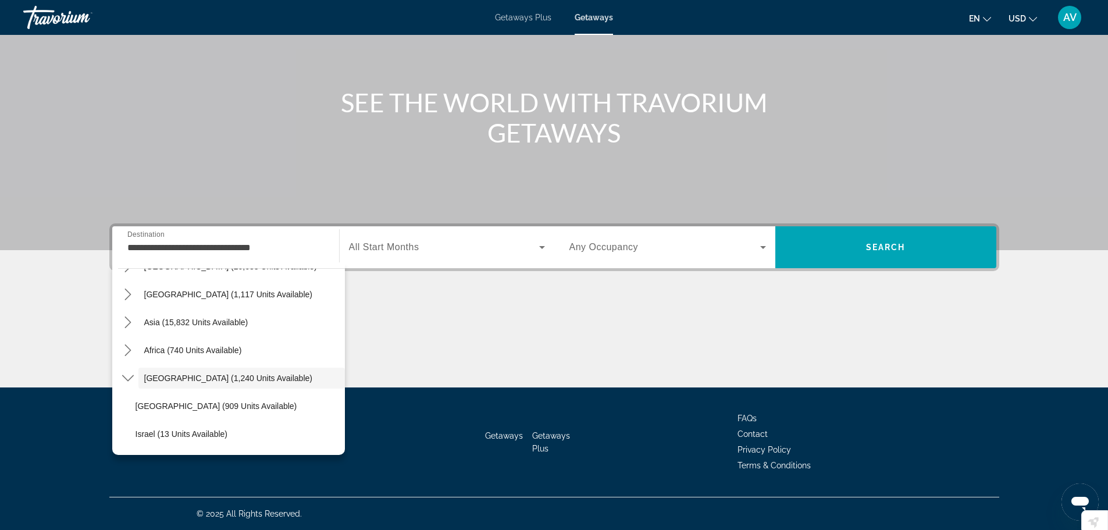
scroll to position [254, 0]
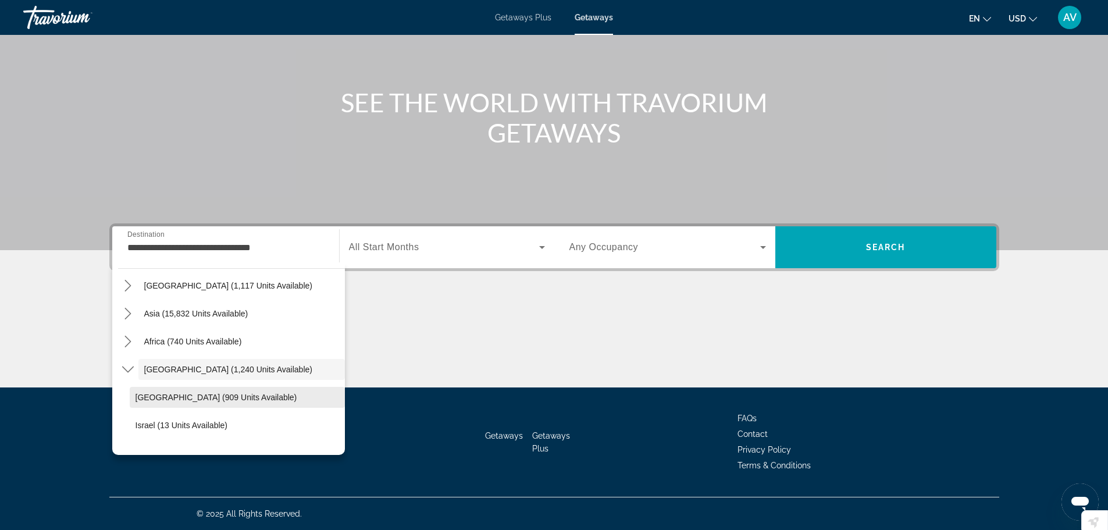
click at [222, 396] on span "Egypt (909 units available)" at bounding box center [217, 397] width 162 height 9
type input "**********"
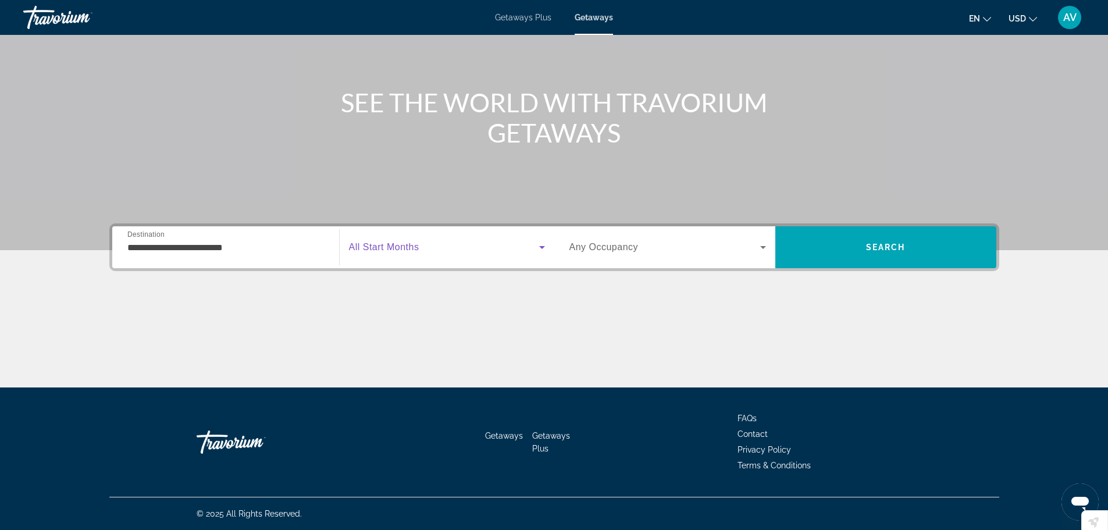
click at [541, 244] on icon "Search widget" at bounding box center [542, 247] width 14 height 14
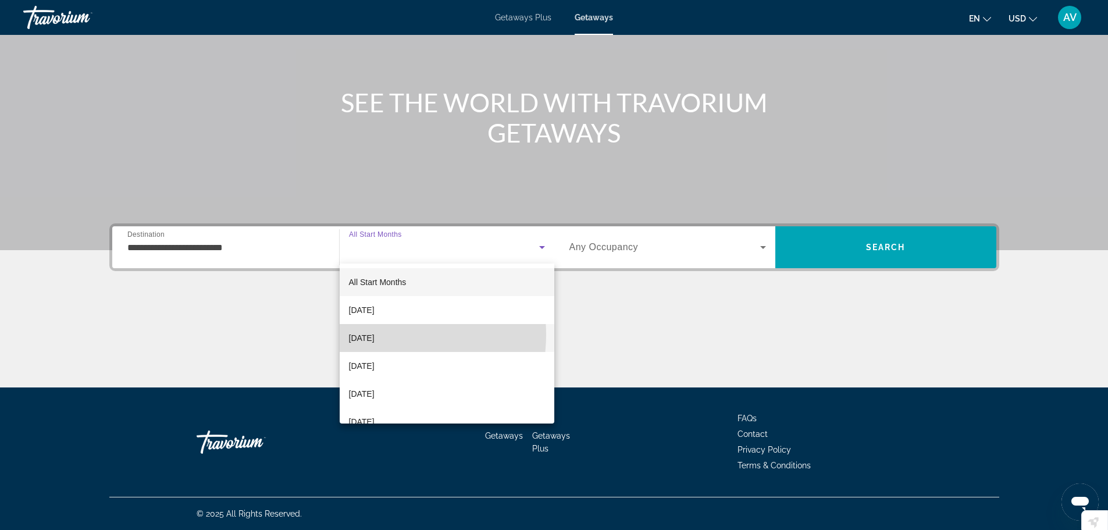
click at [375, 335] on span "November 2025" at bounding box center [362, 338] width 26 height 14
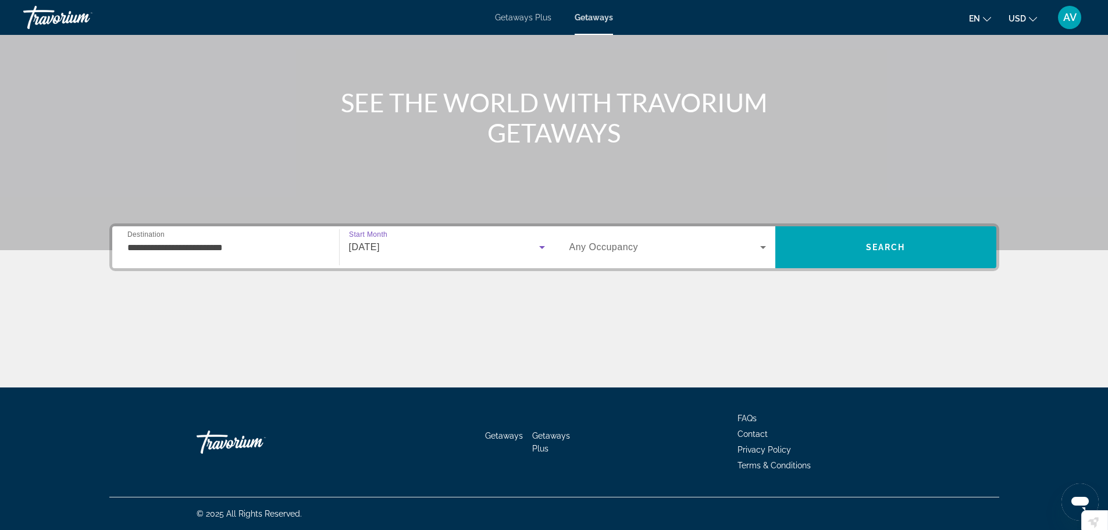
click at [763, 245] on icon "Search widget" at bounding box center [763, 247] width 14 height 14
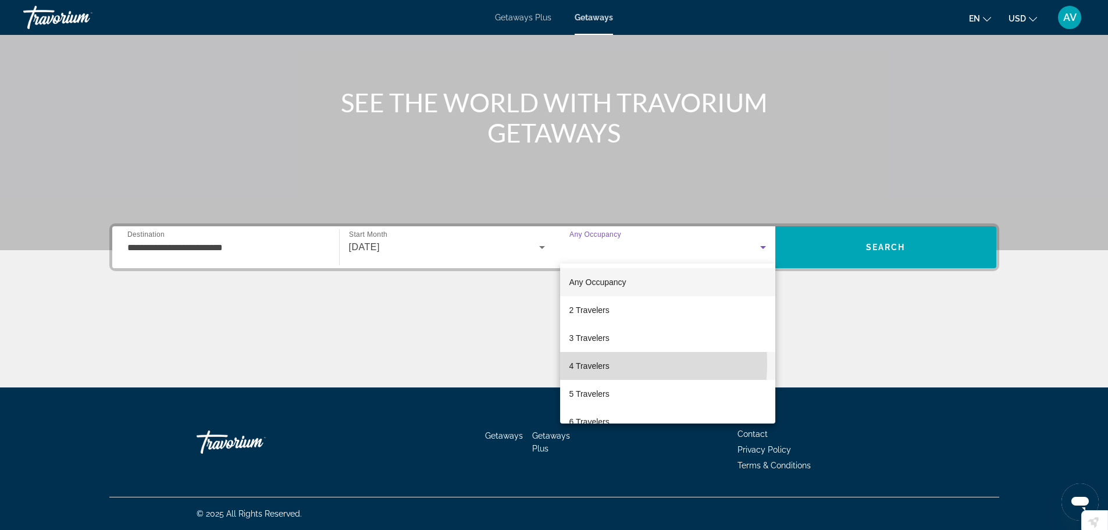
click at [589, 364] on span "4 Travelers" at bounding box center [590, 366] width 40 height 14
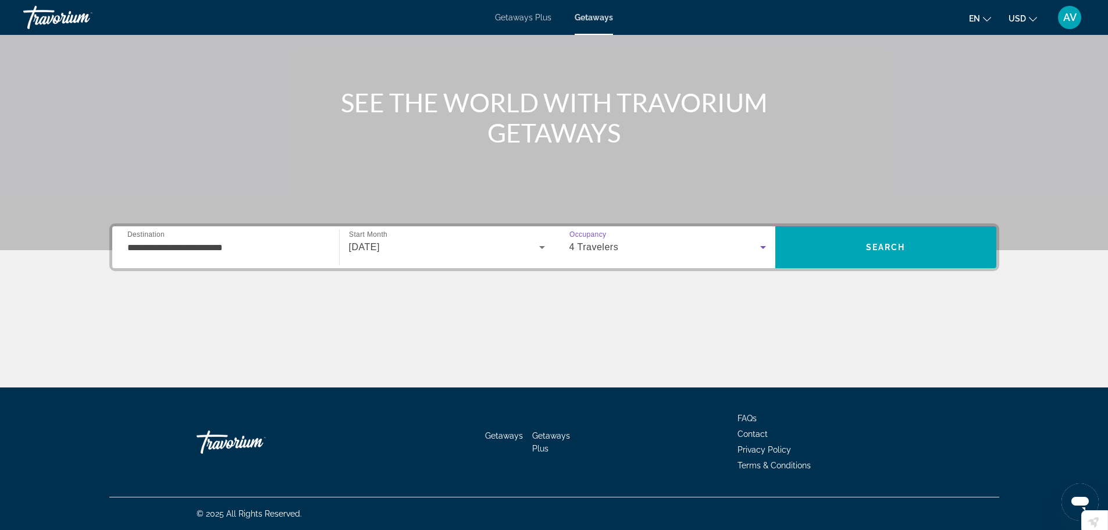
click at [538, 245] on icon "Search widget" at bounding box center [542, 247] width 14 height 14
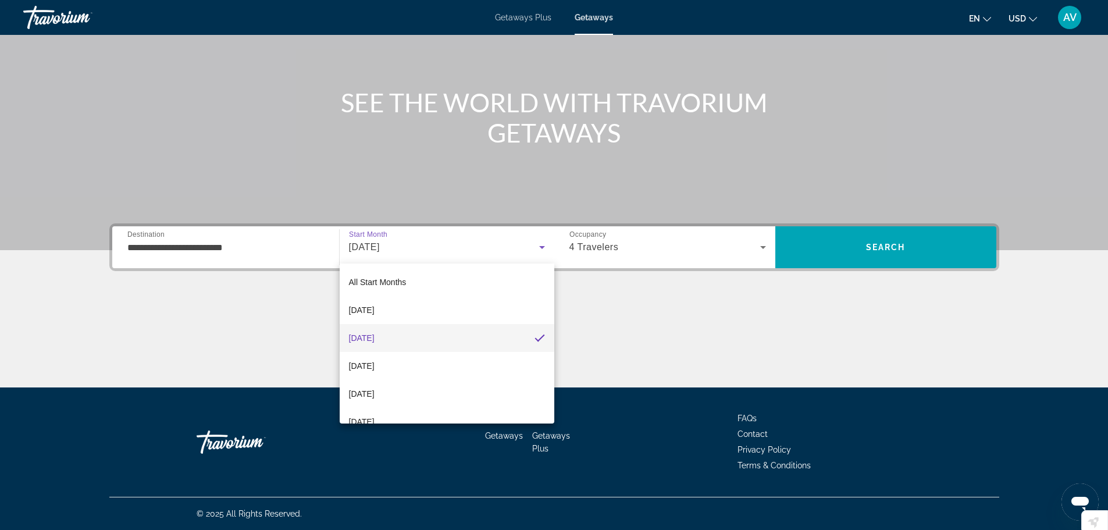
click at [490, 335] on mat-option "November 2025" at bounding box center [447, 338] width 215 height 28
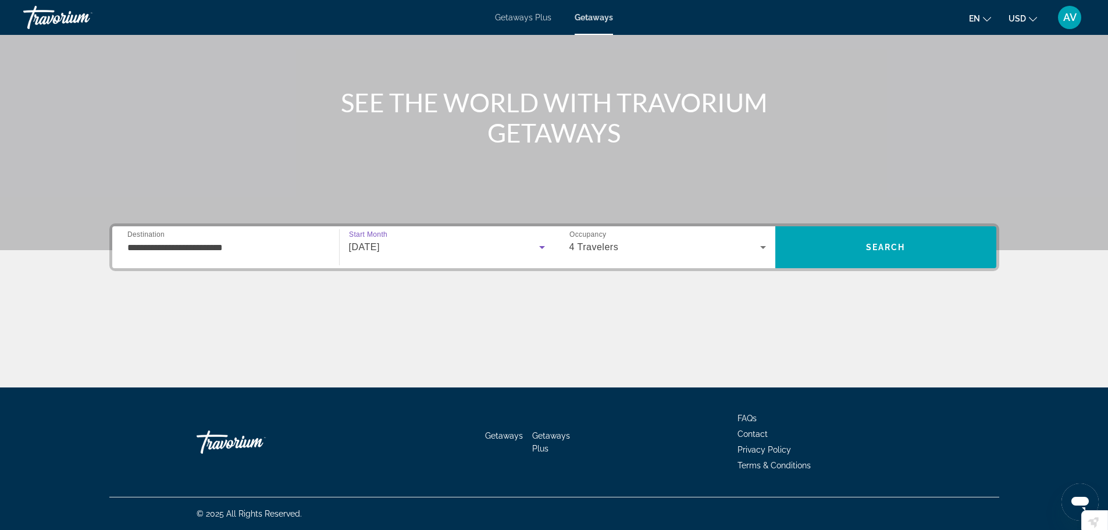
click at [760, 244] on icon "Search widget" at bounding box center [763, 247] width 14 height 14
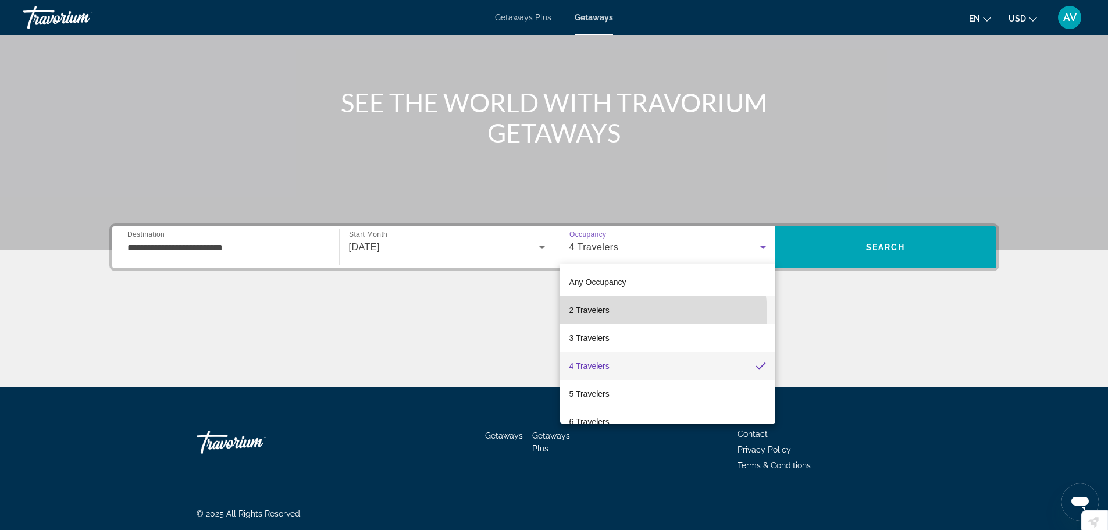
click at [617, 315] on mat-option "2 Travelers" at bounding box center [667, 310] width 215 height 28
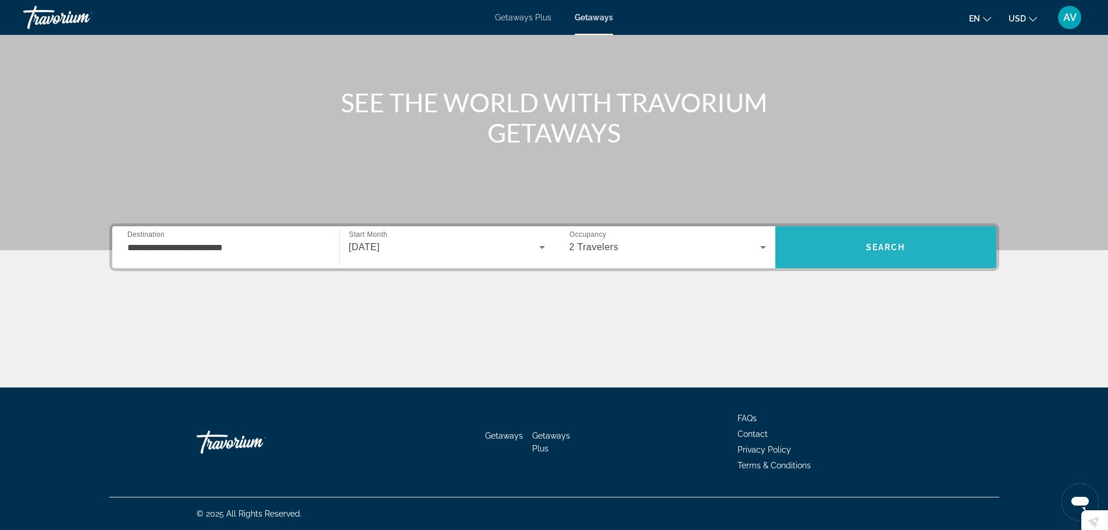
click at [897, 246] on span "Search" at bounding box center [886, 247] width 40 height 9
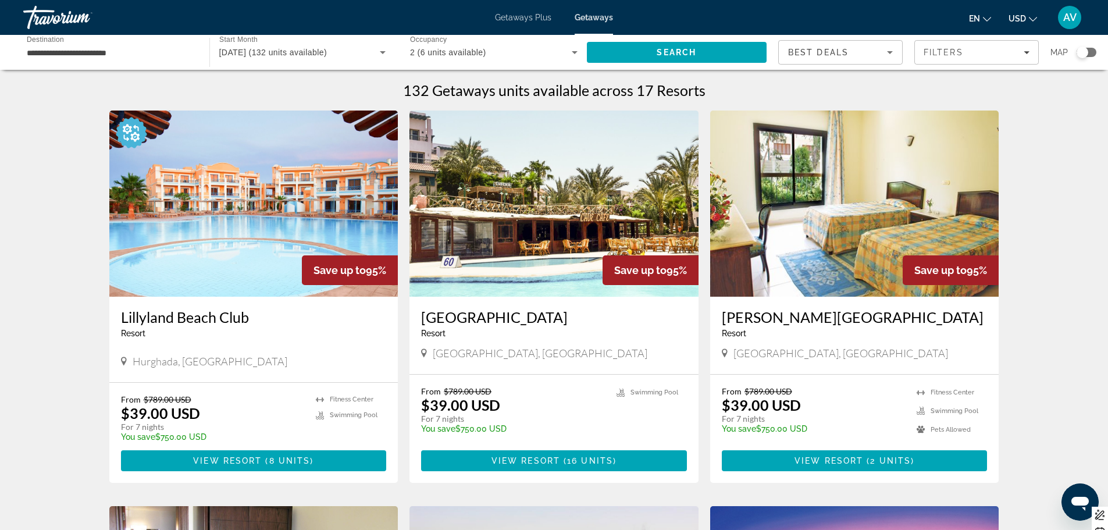
click at [1086, 52] on div "Search widget" at bounding box center [1083, 53] width 12 height 12
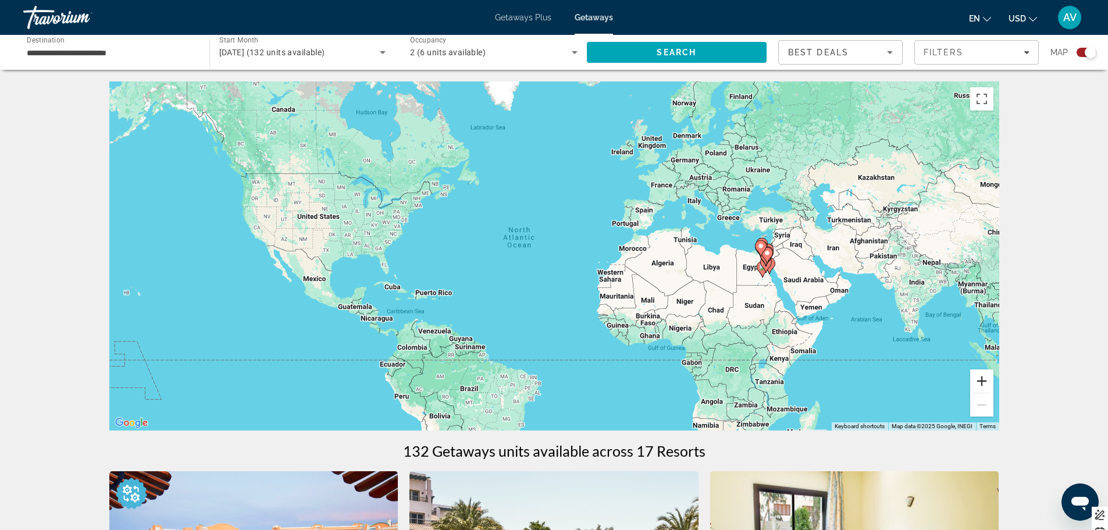
click at [981, 373] on button "Zoom in" at bounding box center [981, 380] width 23 height 23
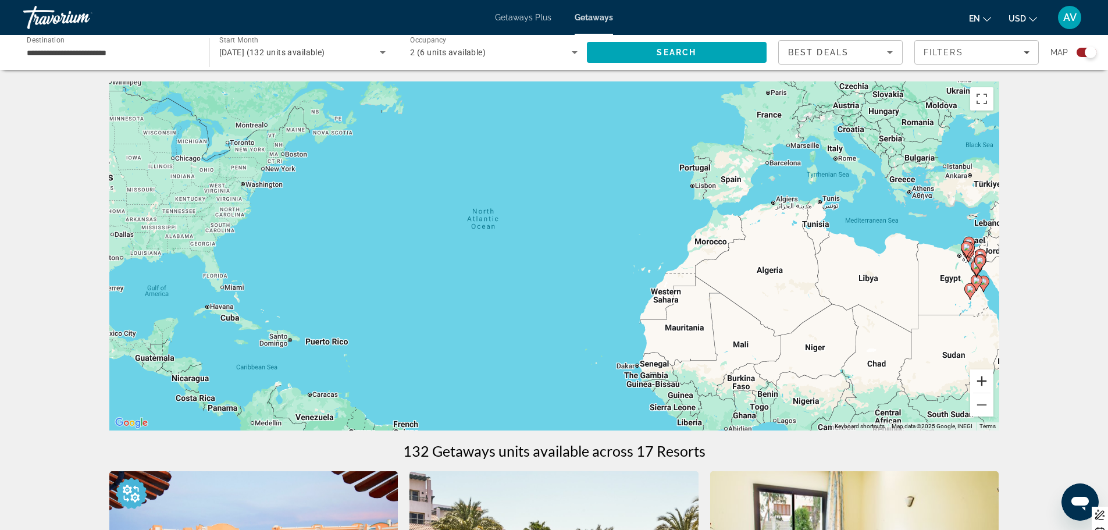
click at [981, 374] on button "Zoom in" at bounding box center [981, 380] width 23 height 23
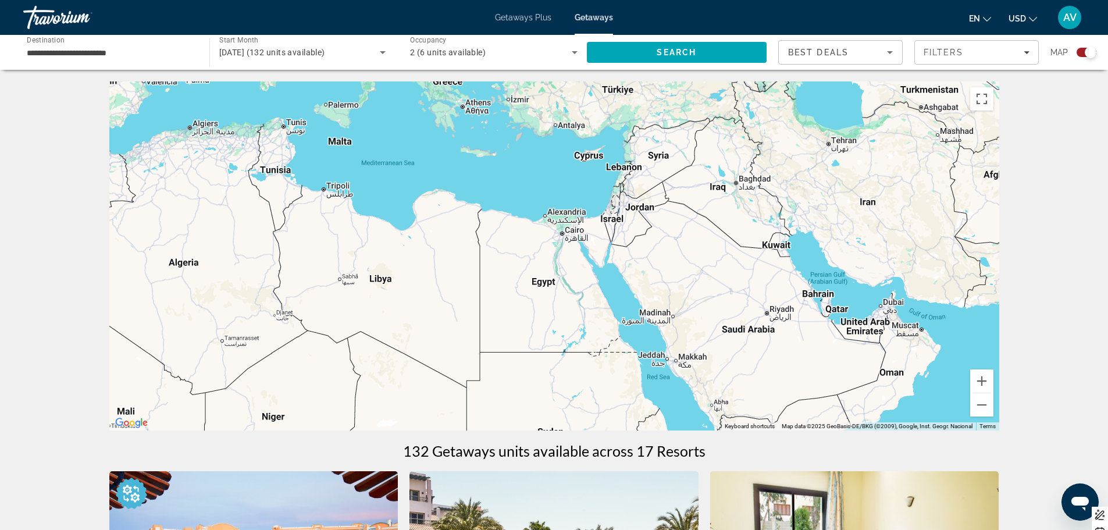
drag, startPoint x: 891, startPoint y: 358, endPoint x: 56, endPoint y: 337, distance: 835.0
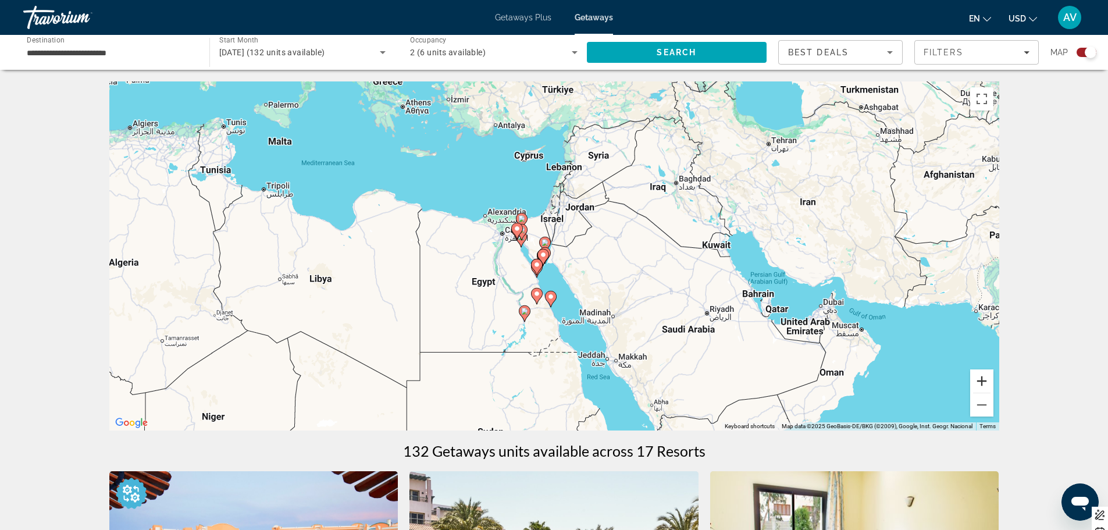
click at [984, 376] on button "Zoom in" at bounding box center [981, 380] width 23 height 23
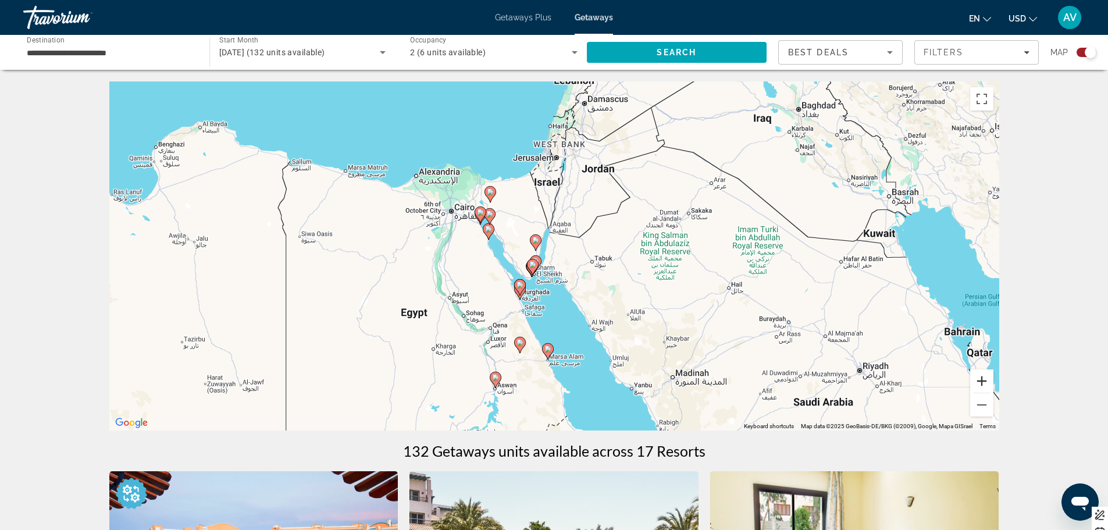
click at [984, 376] on button "Zoom in" at bounding box center [981, 380] width 23 height 23
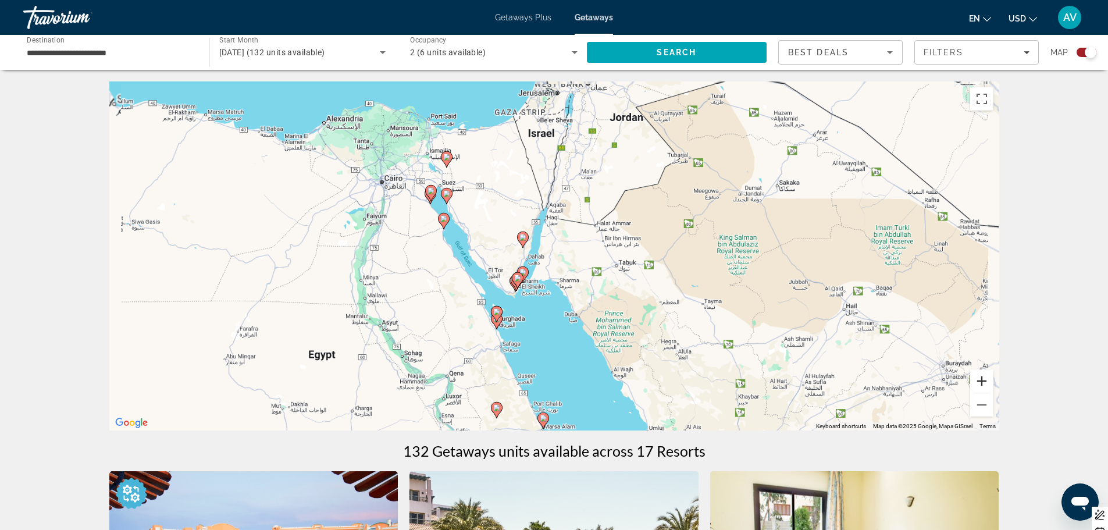
click at [984, 376] on button "Zoom in" at bounding box center [981, 380] width 23 height 23
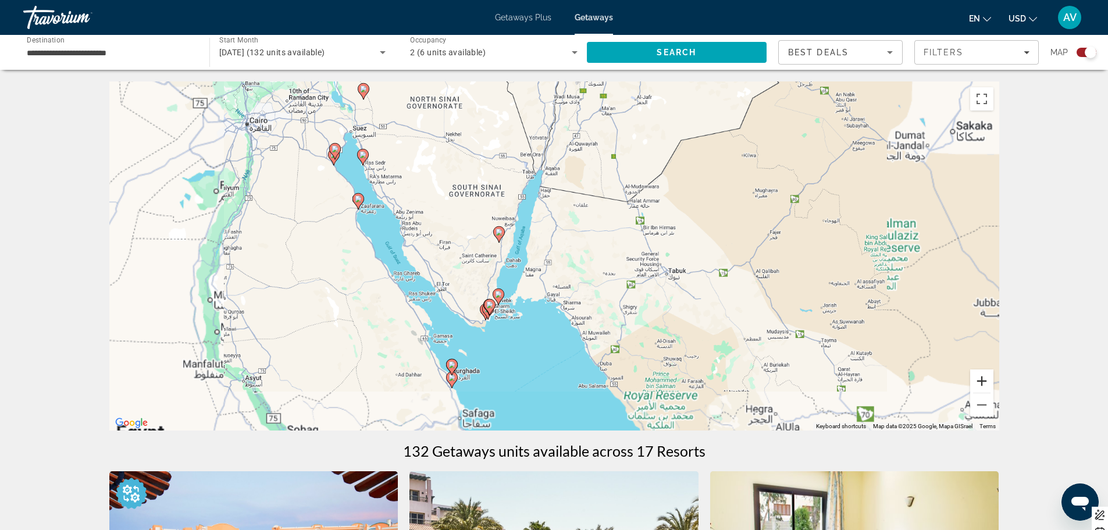
click at [984, 376] on button "Zoom in" at bounding box center [981, 380] width 23 height 23
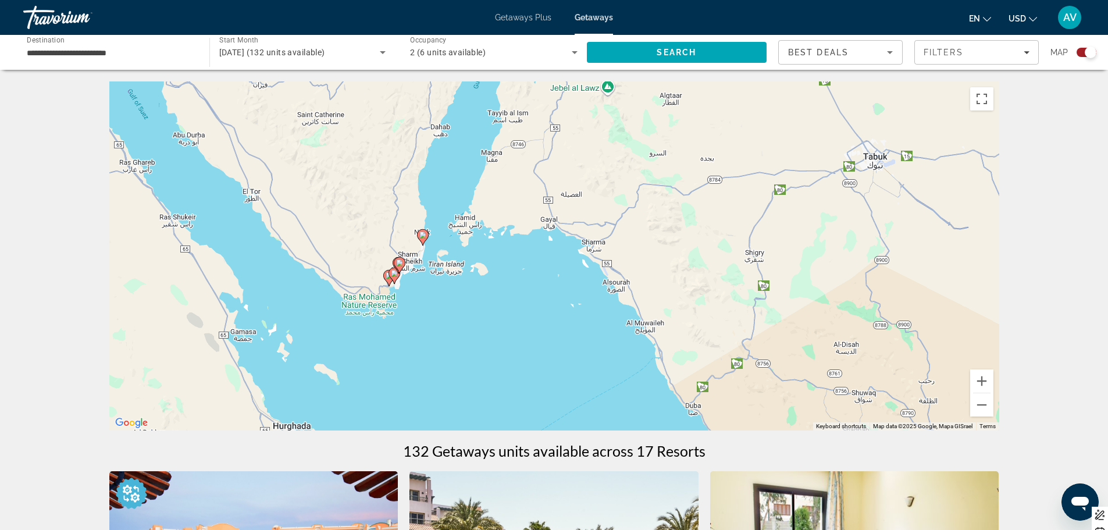
drag, startPoint x: 432, startPoint y: 394, endPoint x: 451, endPoint y: 251, distance: 144.5
click at [451, 251] on div "To activate drag with keyboard, press Alt + Enter. Once in keyboard drag state,…" at bounding box center [554, 255] width 890 height 349
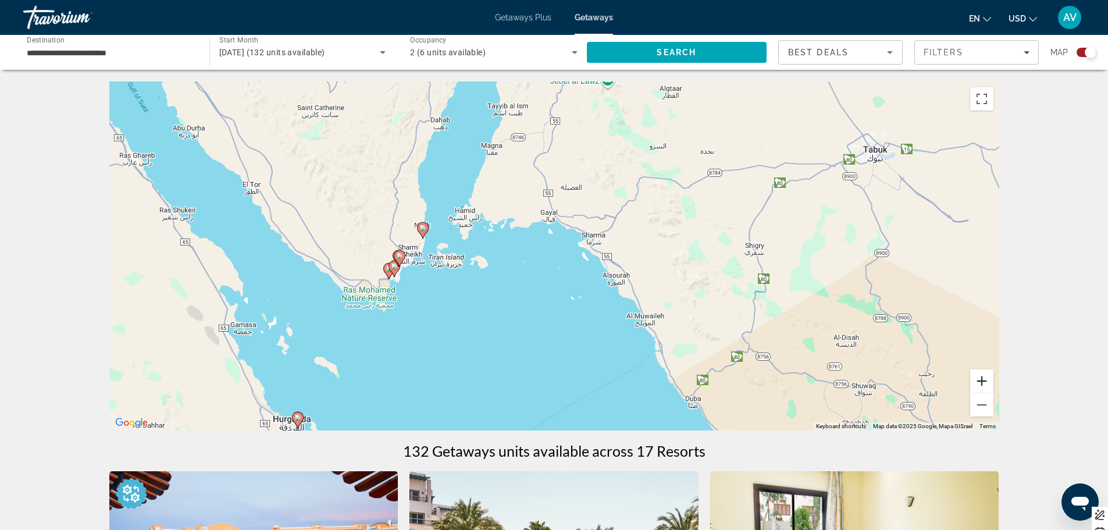
click at [986, 379] on button "Zoom in" at bounding box center [981, 380] width 23 height 23
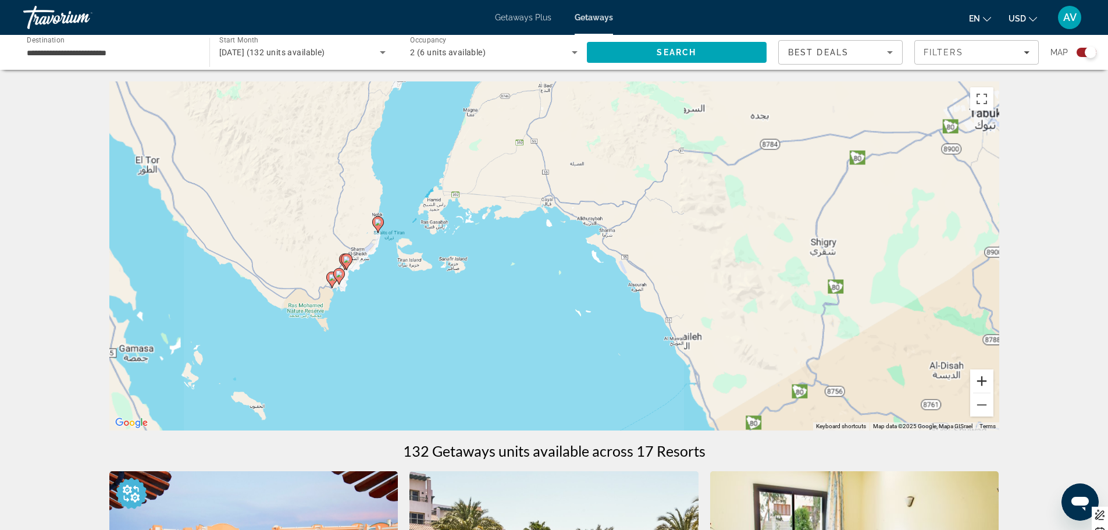
click at [986, 379] on button "Zoom in" at bounding box center [981, 380] width 23 height 23
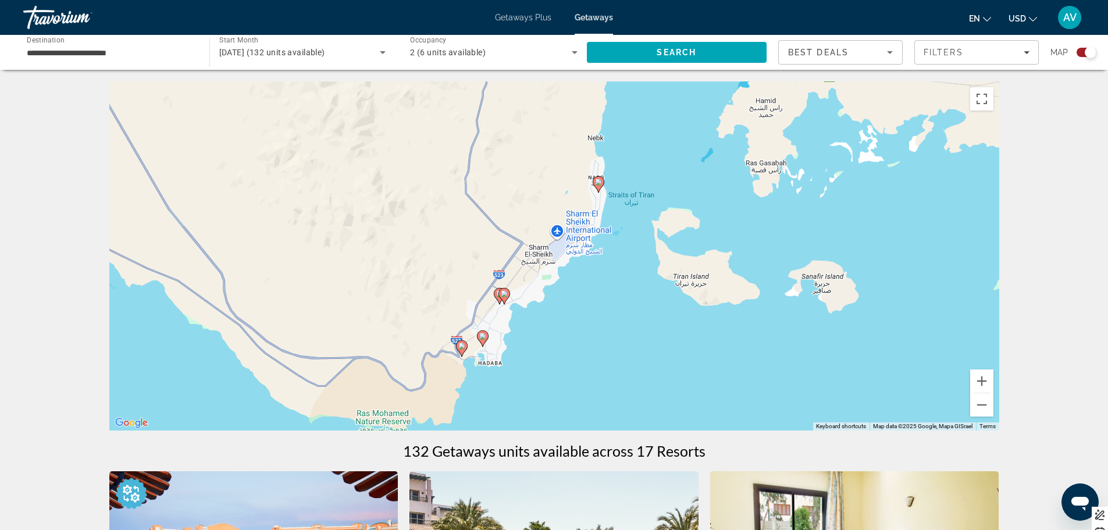
drag, startPoint x: 496, startPoint y: 317, endPoint x: 1082, endPoint y: 322, distance: 585.8
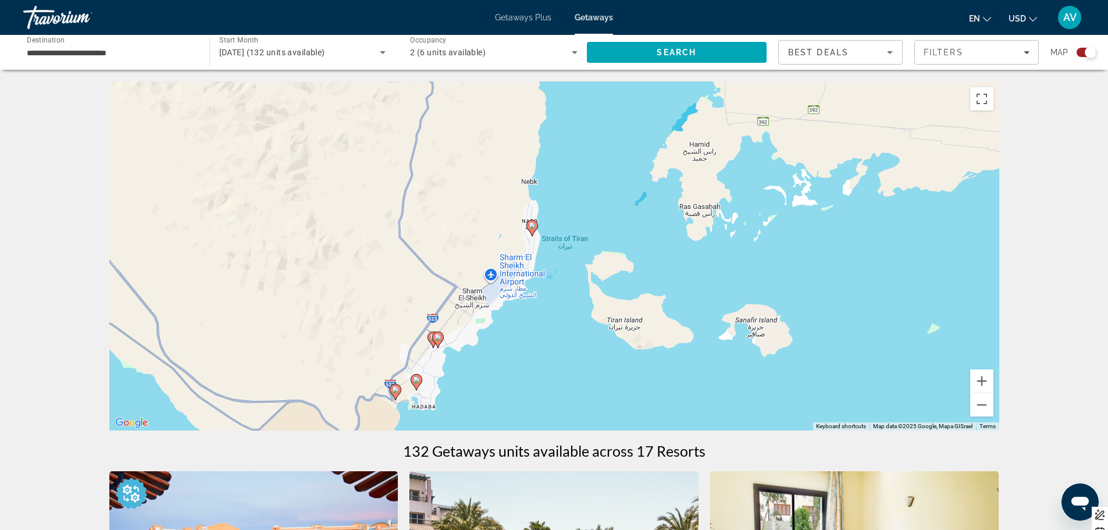
drag, startPoint x: 649, startPoint y: 309, endPoint x: 582, endPoint y: 355, distance: 81.3
click at [582, 355] on div "To activate drag with keyboard, press Alt + Enter. Once in keyboard drag state,…" at bounding box center [554, 255] width 890 height 349
click at [979, 378] on button "Zoom in" at bounding box center [981, 380] width 23 height 23
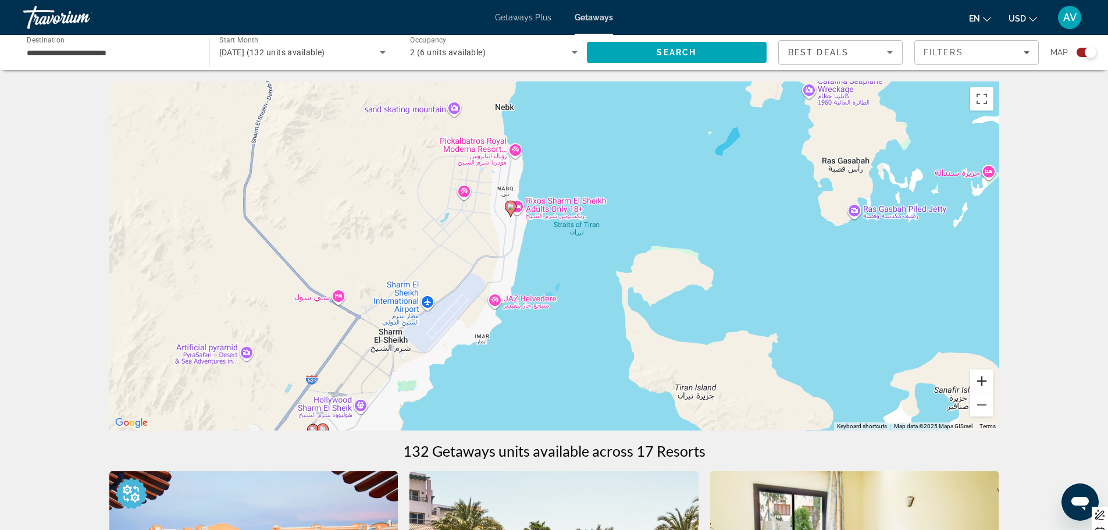
click at [979, 378] on button "Zoom in" at bounding box center [981, 380] width 23 height 23
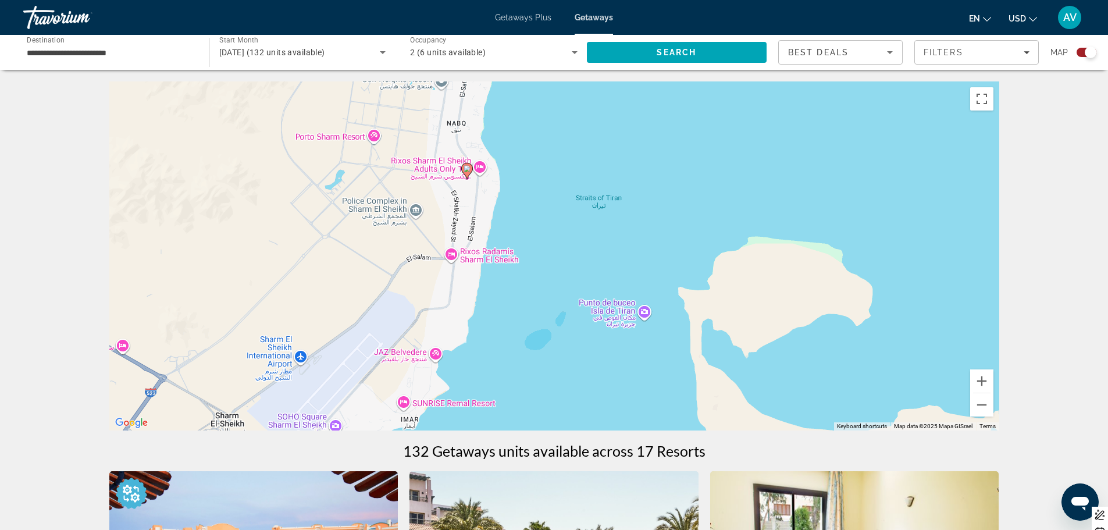
click at [467, 168] on image "Main content" at bounding box center [467, 168] width 7 height 7
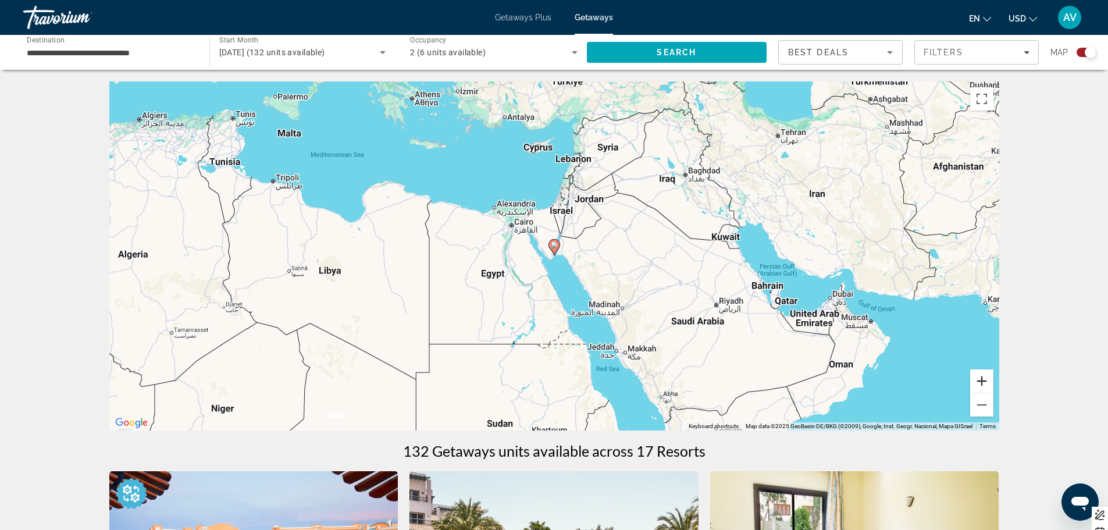
click at [983, 375] on button "Zoom in" at bounding box center [981, 380] width 23 height 23
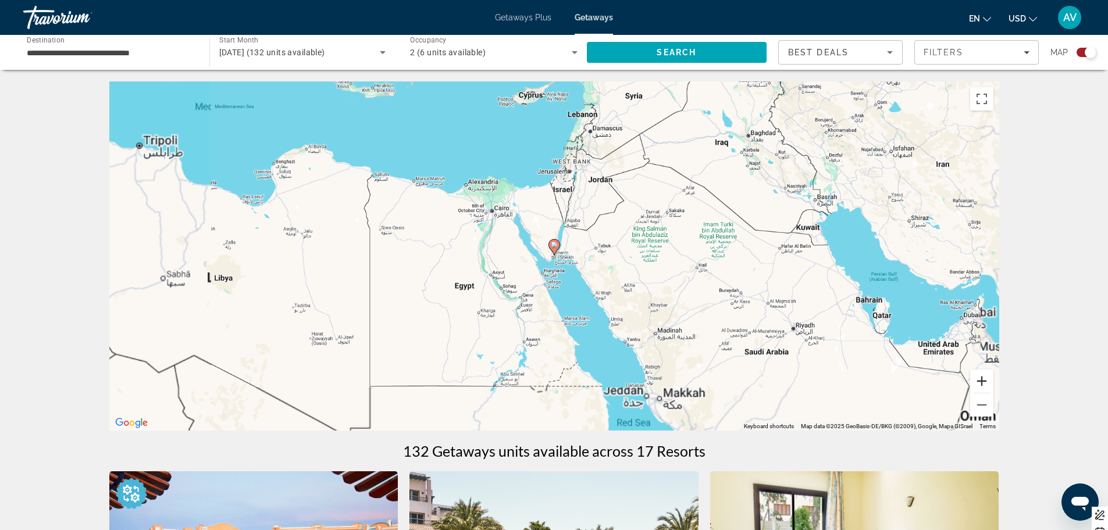
click at [983, 375] on button "Zoom in" at bounding box center [981, 380] width 23 height 23
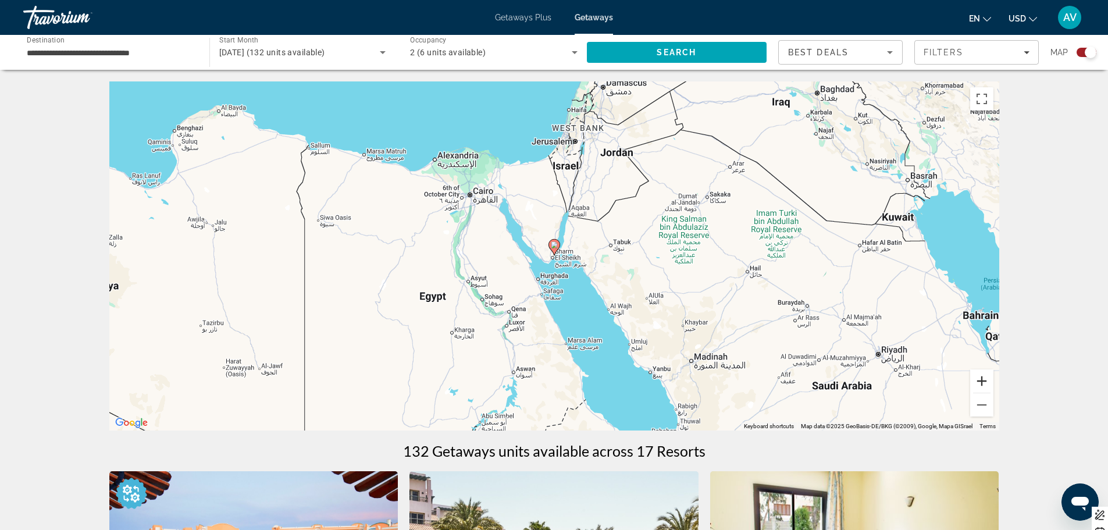
click at [983, 375] on button "Zoom in" at bounding box center [981, 380] width 23 height 23
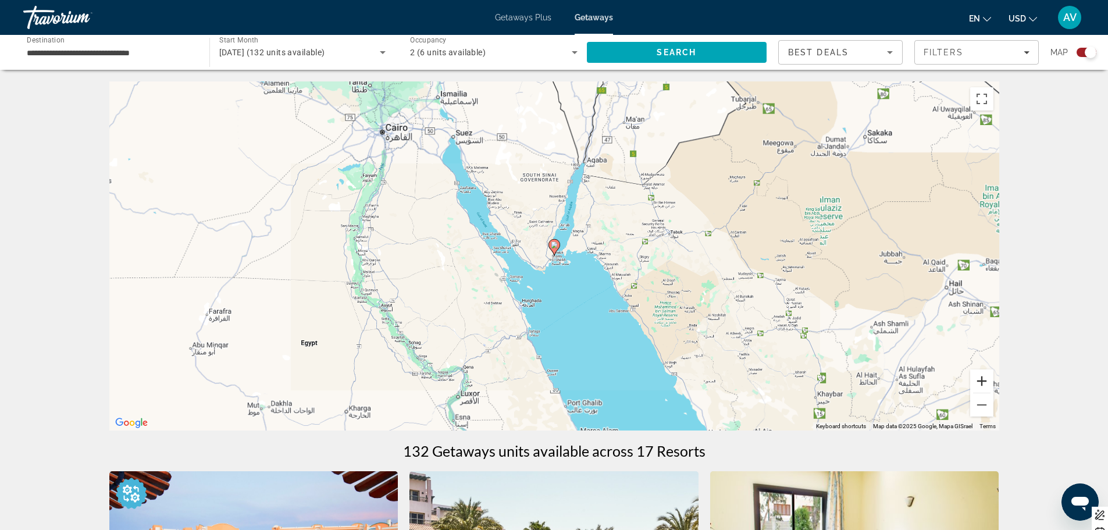
click at [983, 375] on button "Zoom in" at bounding box center [981, 380] width 23 height 23
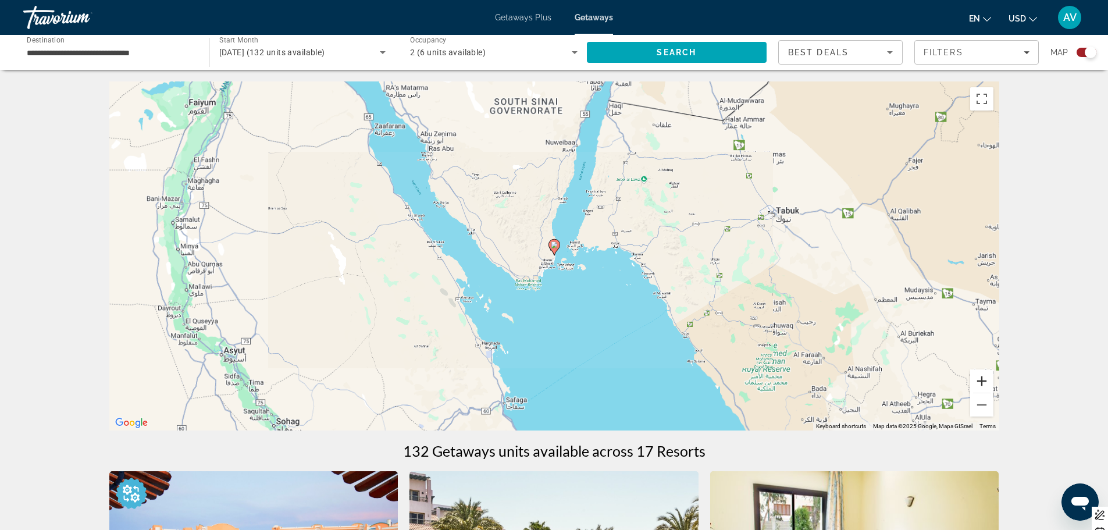
click at [983, 375] on button "Zoom in" at bounding box center [981, 380] width 23 height 23
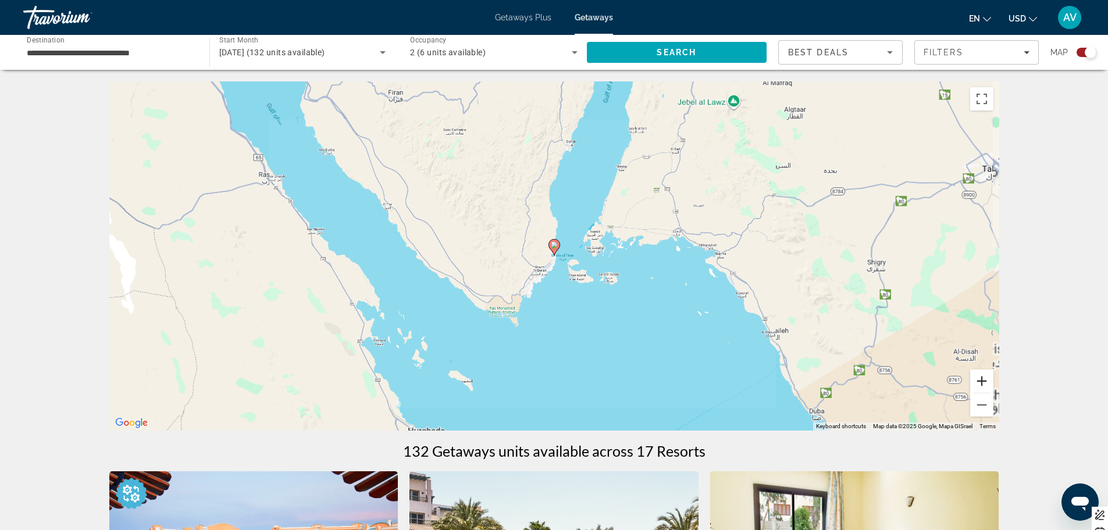
click at [983, 375] on button "Zoom in" at bounding box center [981, 380] width 23 height 23
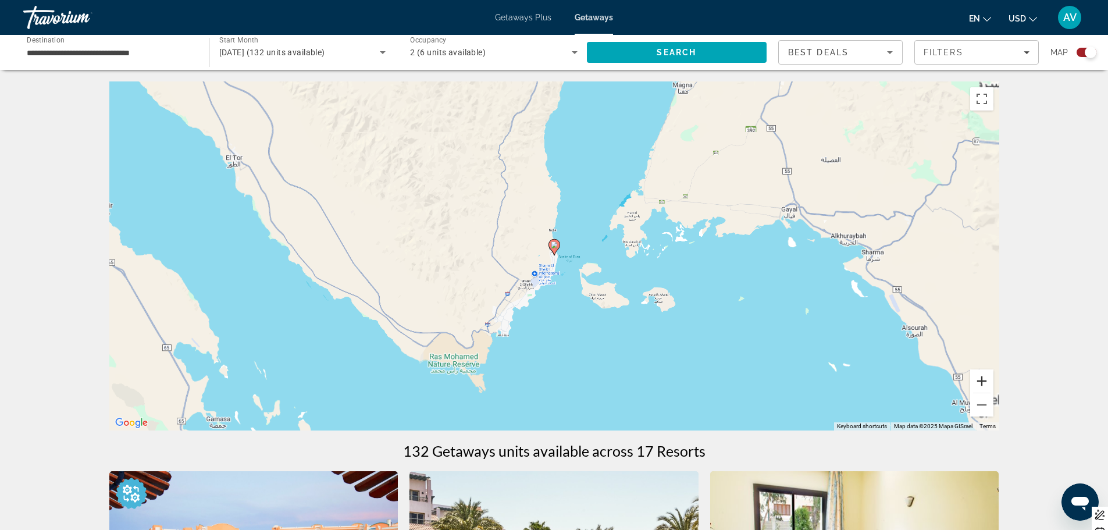
click at [983, 375] on button "Zoom in" at bounding box center [981, 380] width 23 height 23
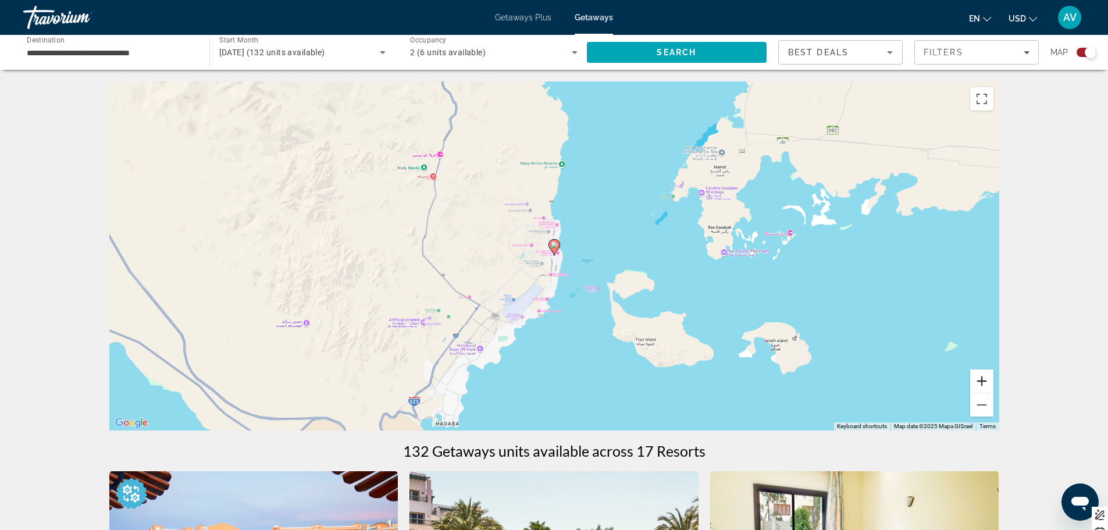
click at [983, 375] on button "Zoom in" at bounding box center [981, 380] width 23 height 23
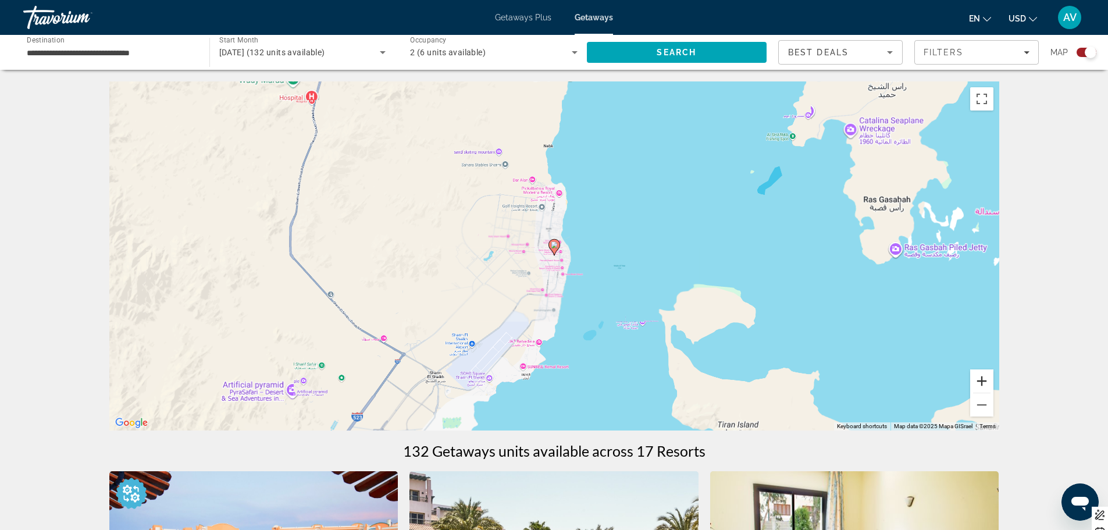
click at [983, 375] on button "Zoom in" at bounding box center [981, 380] width 23 height 23
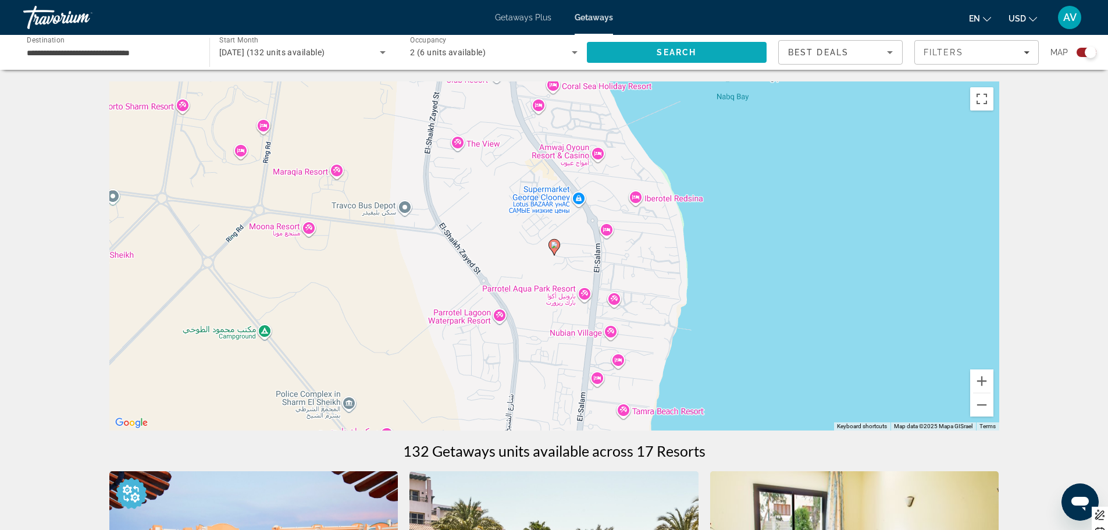
click at [659, 42] on span "Search" at bounding box center [677, 52] width 180 height 28
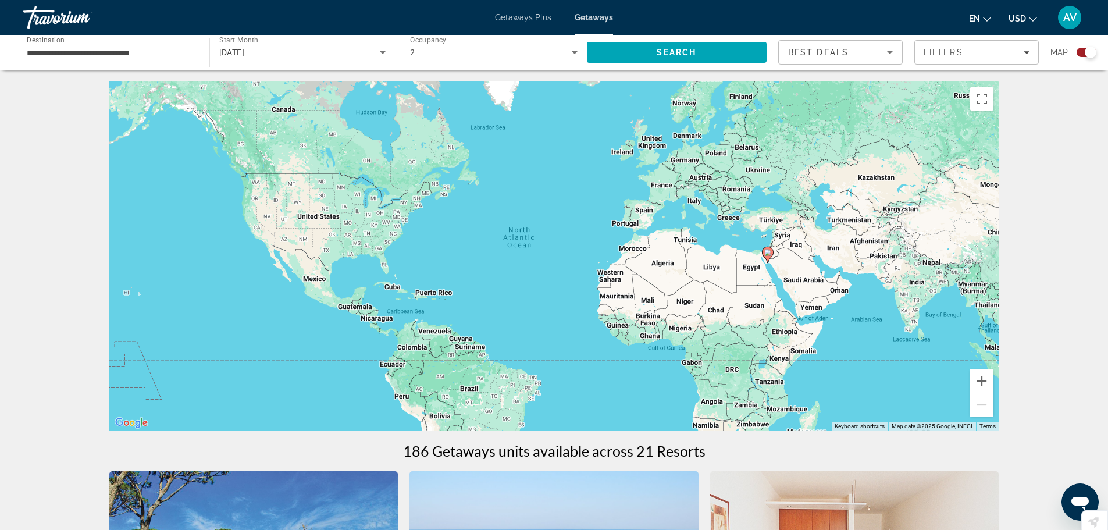
click at [146, 45] on div "**********" at bounding box center [111, 52] width 168 height 33
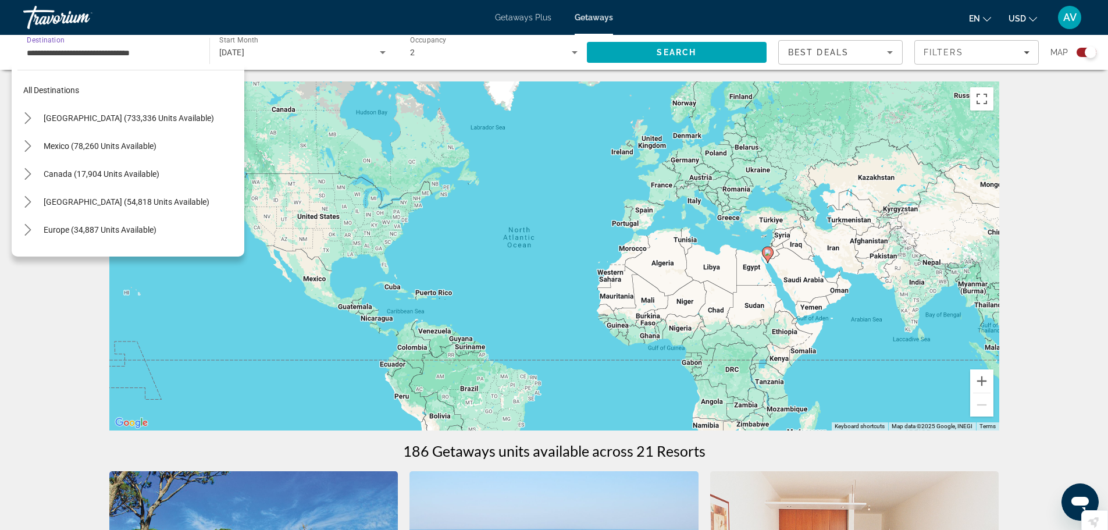
scroll to position [265, 0]
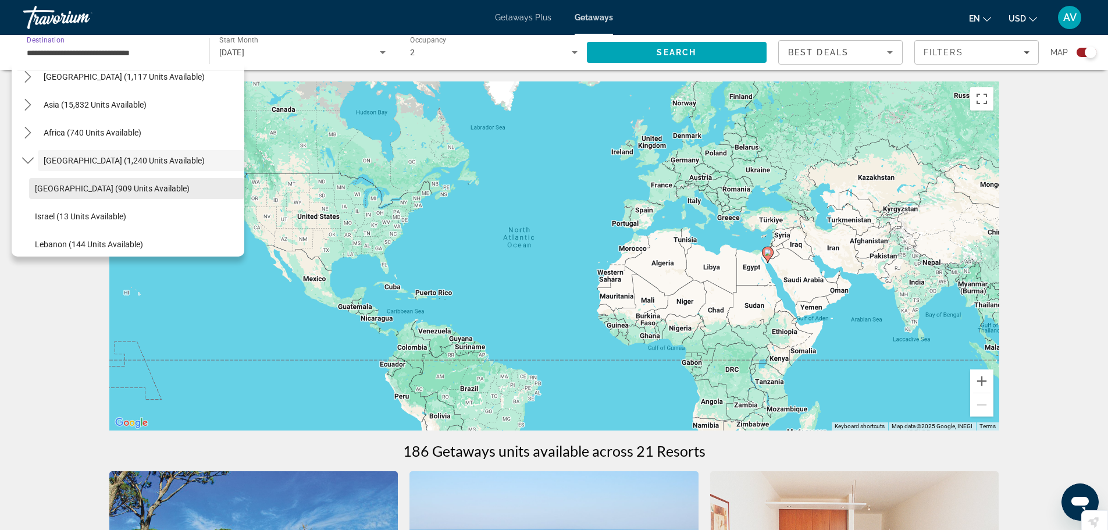
click at [89, 186] on span "Egypt (909 units available)" at bounding box center [112, 188] width 155 height 9
type input "**********"
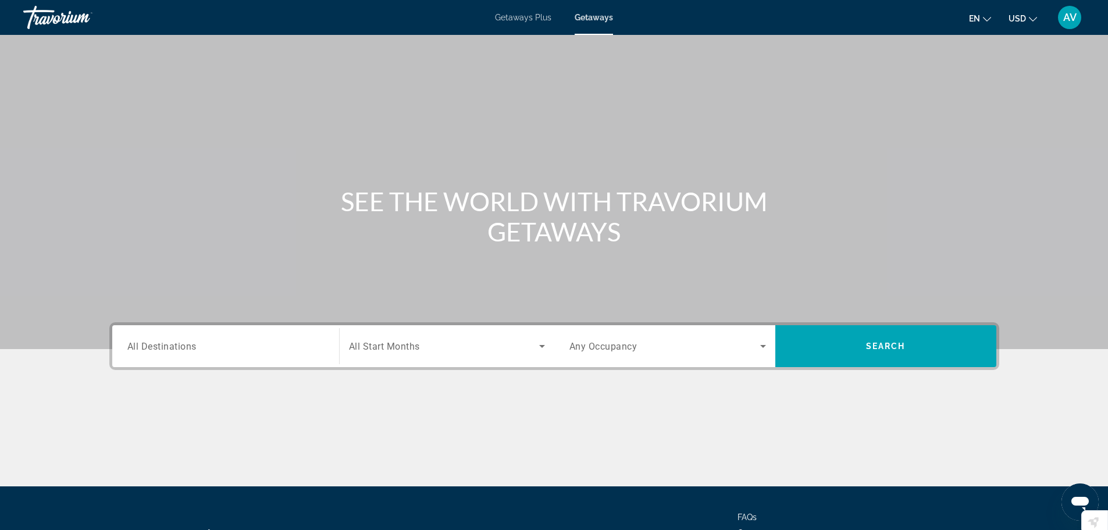
click at [170, 340] on span "All Destinations" at bounding box center [161, 345] width 69 height 11
click at [170, 340] on input "Destination All Destinations" at bounding box center [225, 347] width 197 height 14
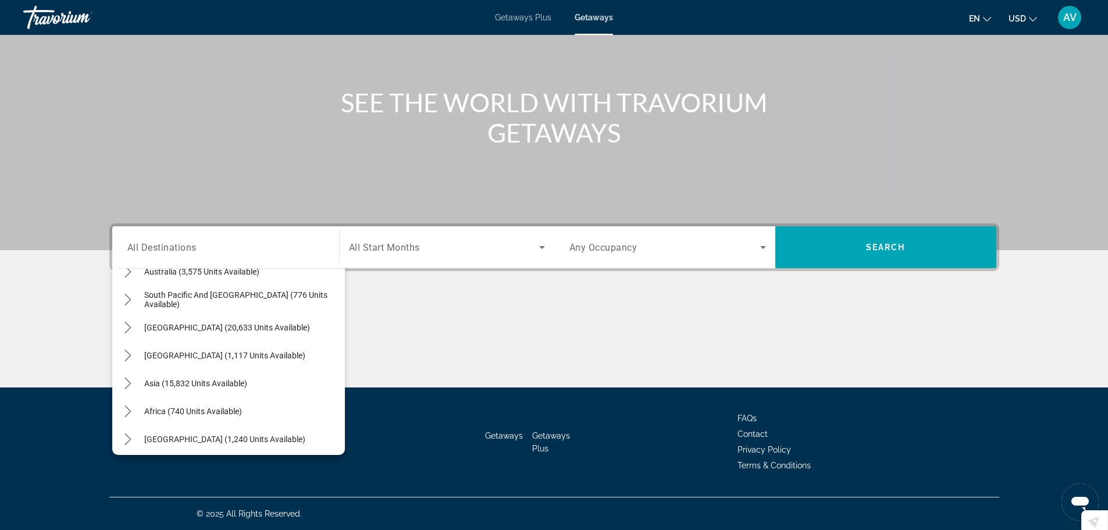
scroll to position [188, 0]
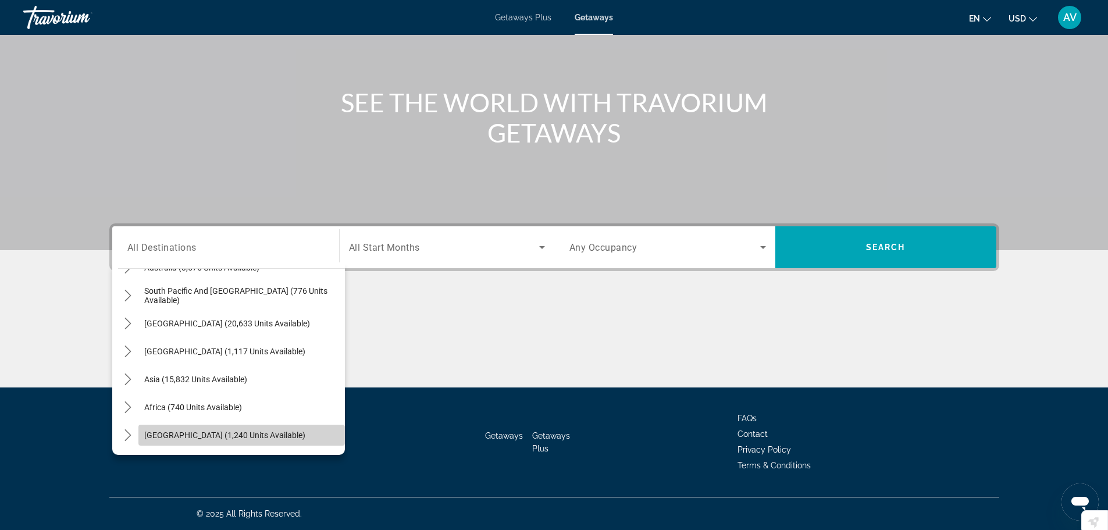
click at [280, 436] on span "Select destination: Middle East (1,240 units available)" at bounding box center [241, 435] width 207 height 28
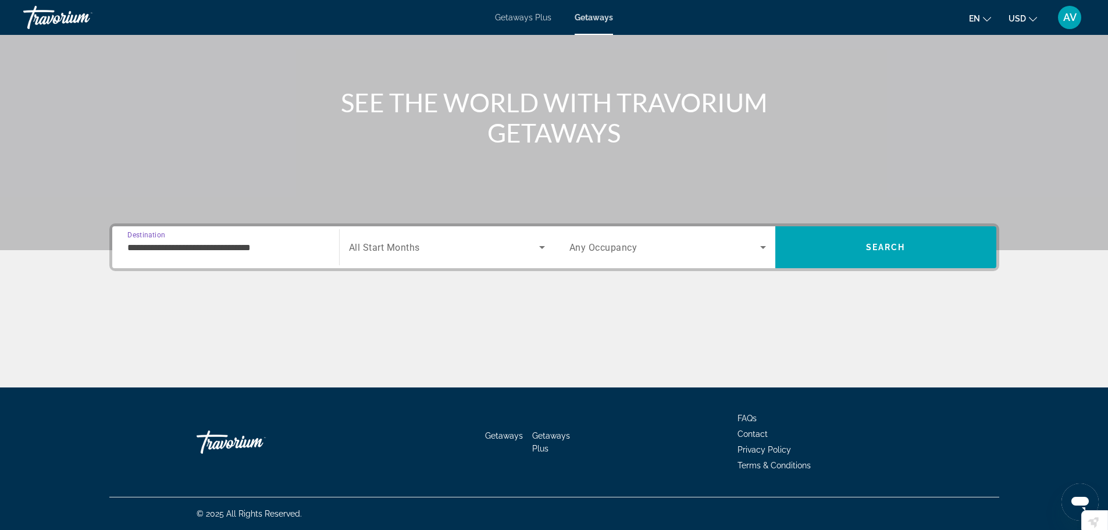
click at [272, 236] on div "**********" at bounding box center [225, 247] width 197 height 33
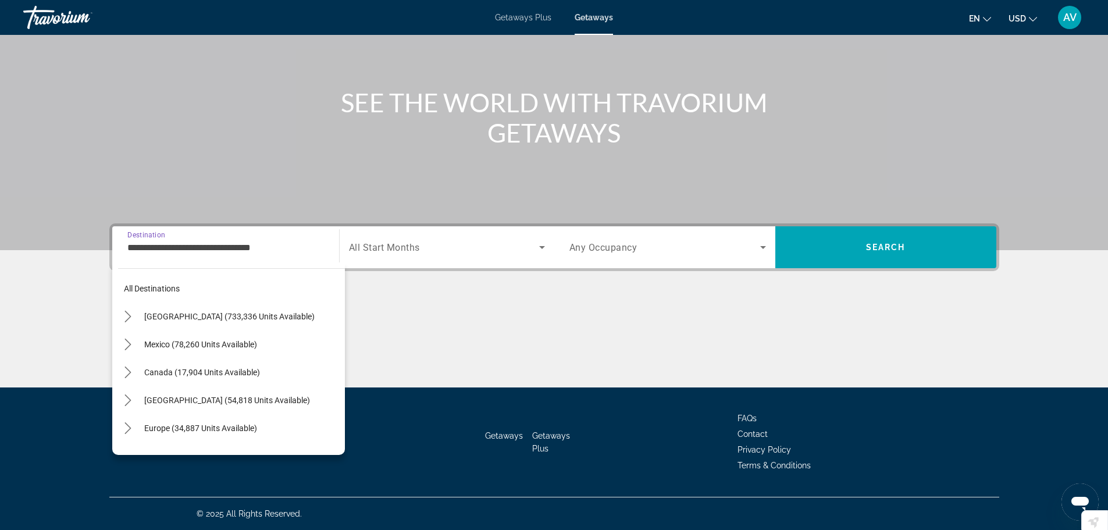
scroll to position [265, 0]
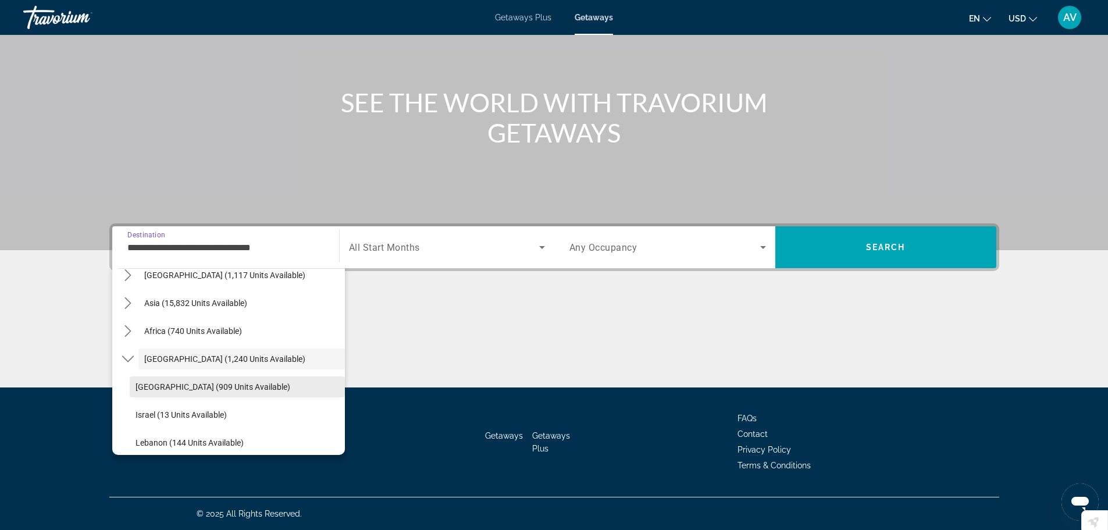
click at [204, 385] on span "Egypt (909 units available)" at bounding box center [213, 386] width 155 height 9
type input "**********"
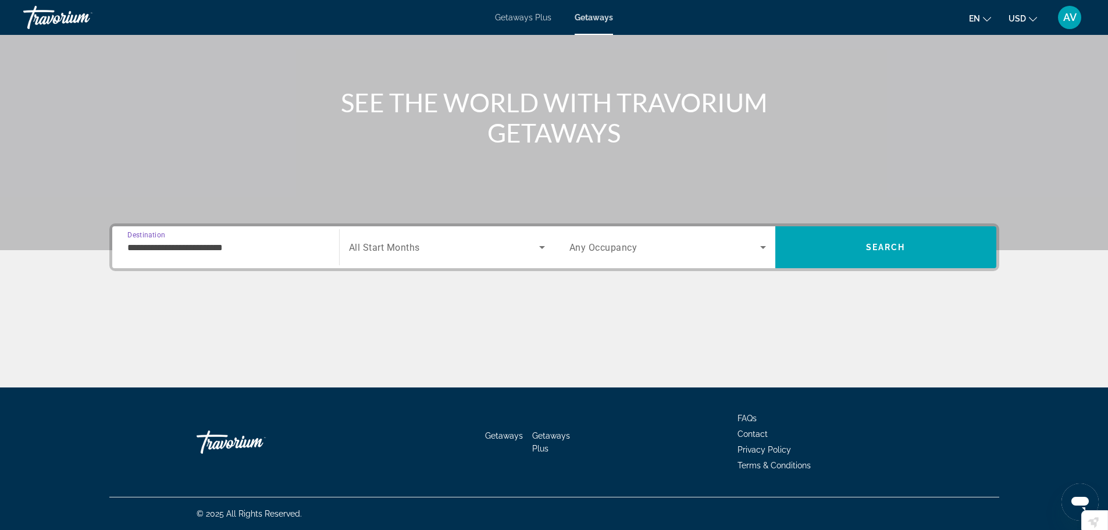
click at [538, 248] on icon "Search widget" at bounding box center [542, 247] width 14 height 14
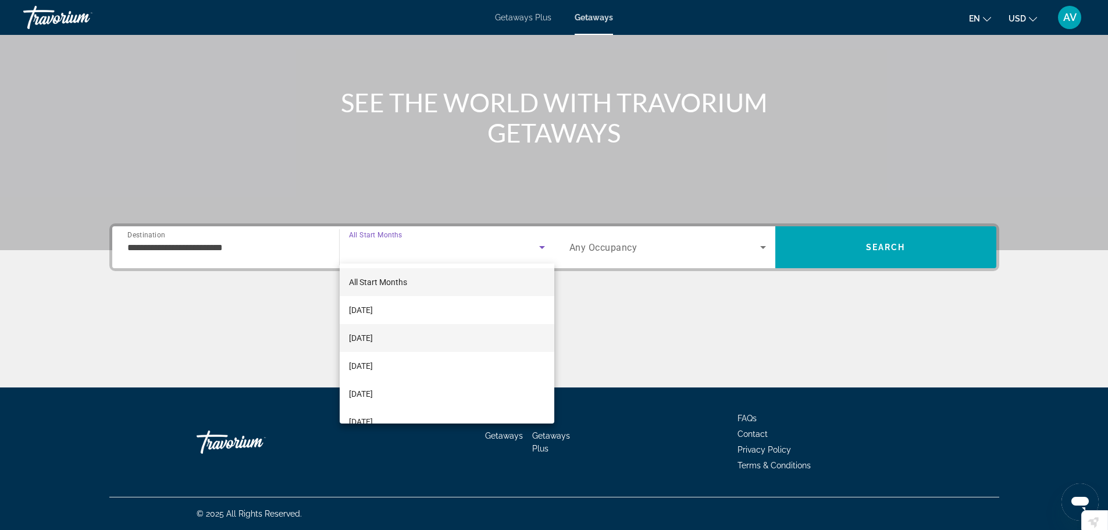
click at [373, 336] on span "November 2025" at bounding box center [361, 338] width 24 height 14
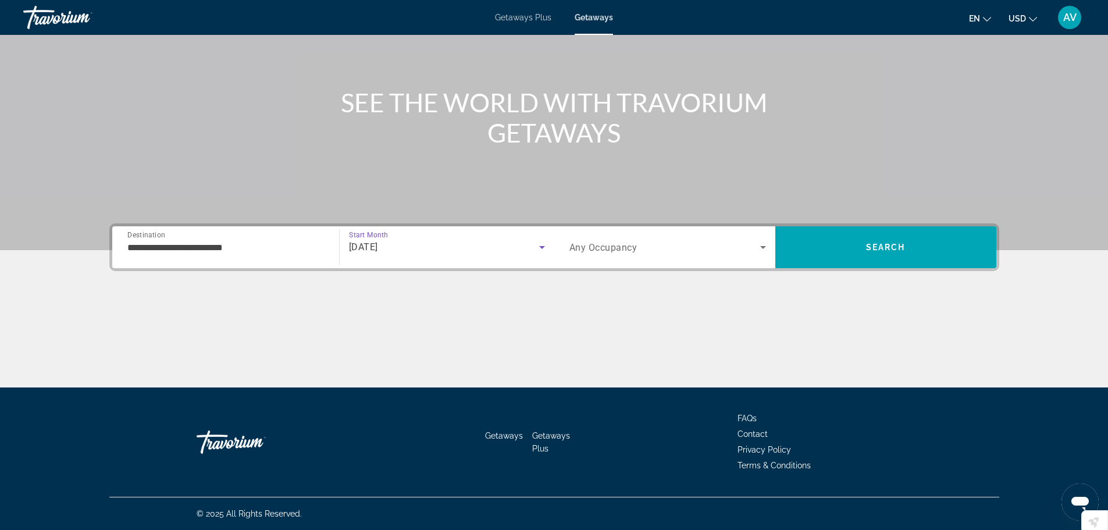
click at [746, 247] on span "Search widget" at bounding box center [665, 247] width 191 height 14
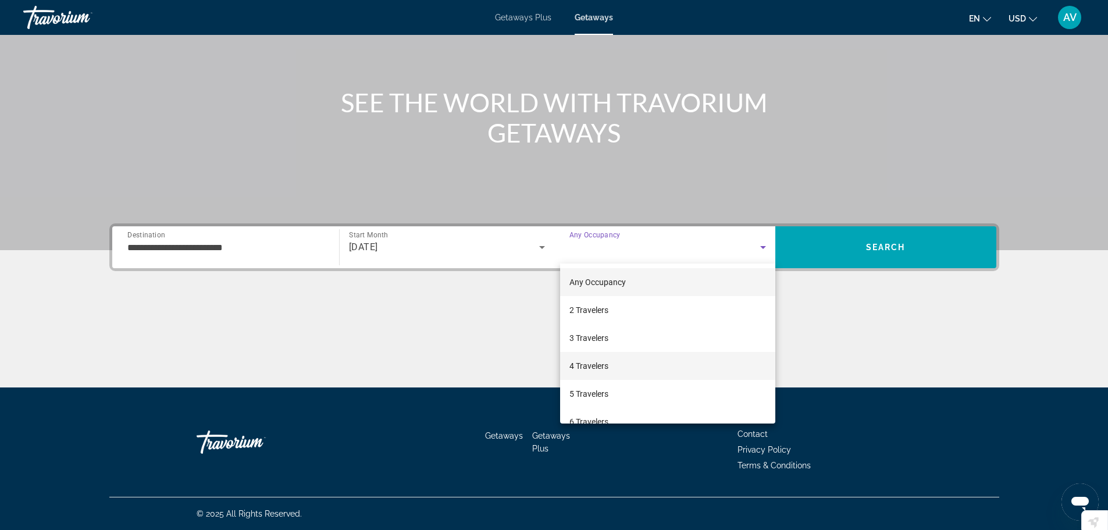
click at [618, 365] on mat-option "4 Travelers" at bounding box center [667, 366] width 215 height 28
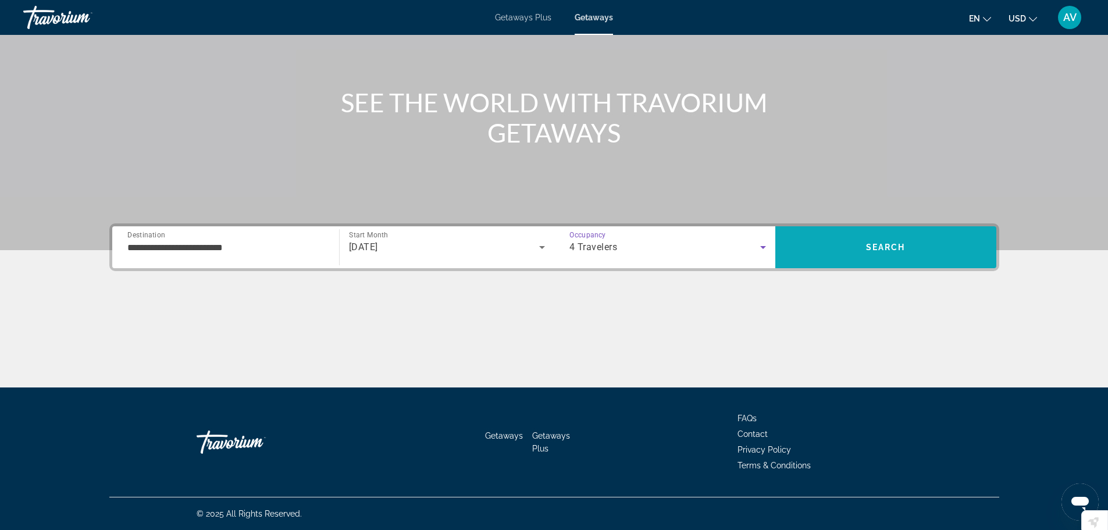
click at [869, 244] on span "Search" at bounding box center [886, 247] width 40 height 9
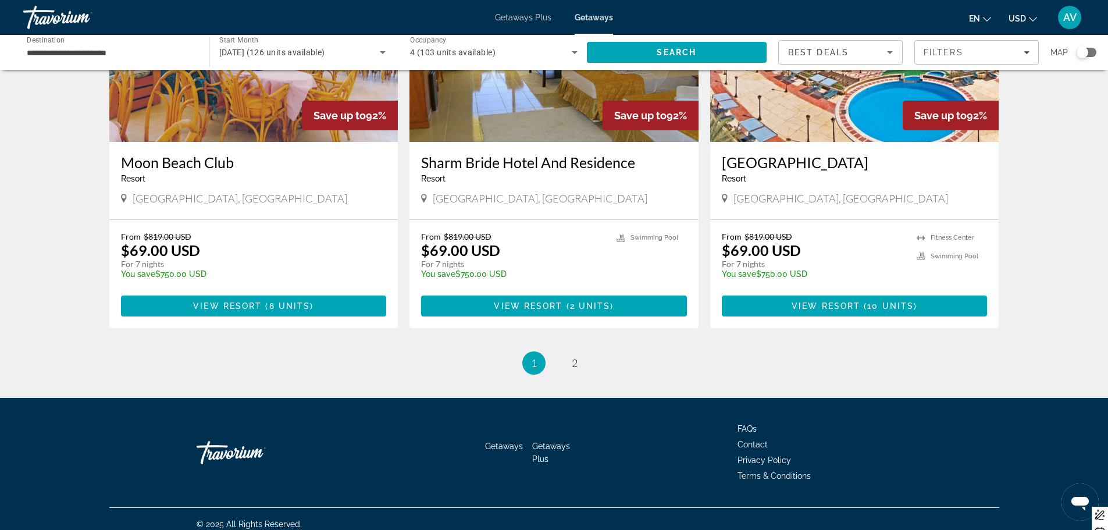
scroll to position [1315, 0]
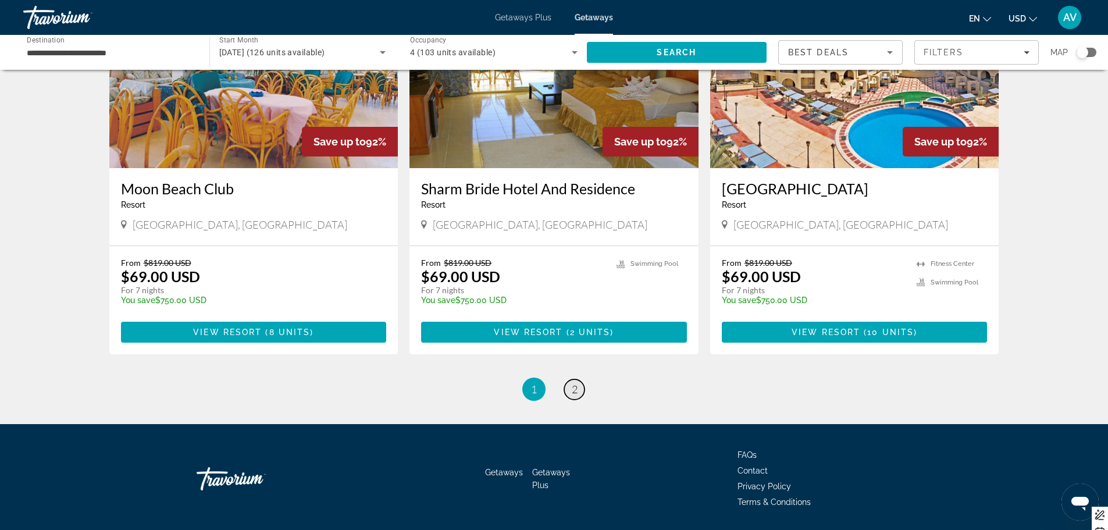
click at [571, 385] on link "page 2" at bounding box center [574, 389] width 20 height 20
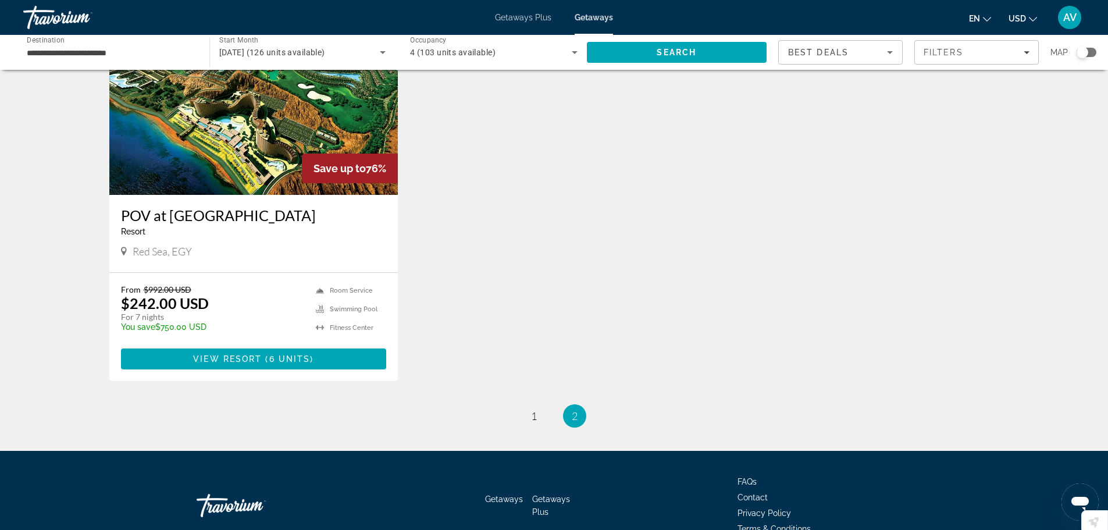
scroll to position [561, 0]
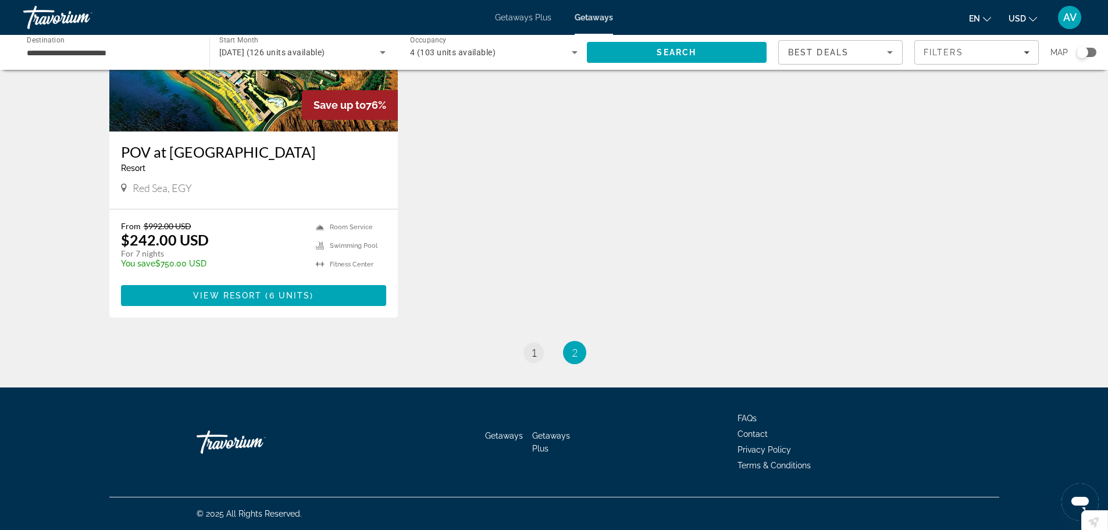
click at [537, 350] on ul "2 / 2 page 1 You're on page 2" at bounding box center [554, 352] width 890 height 23
click at [536, 350] on span "1" at bounding box center [534, 352] width 6 height 13
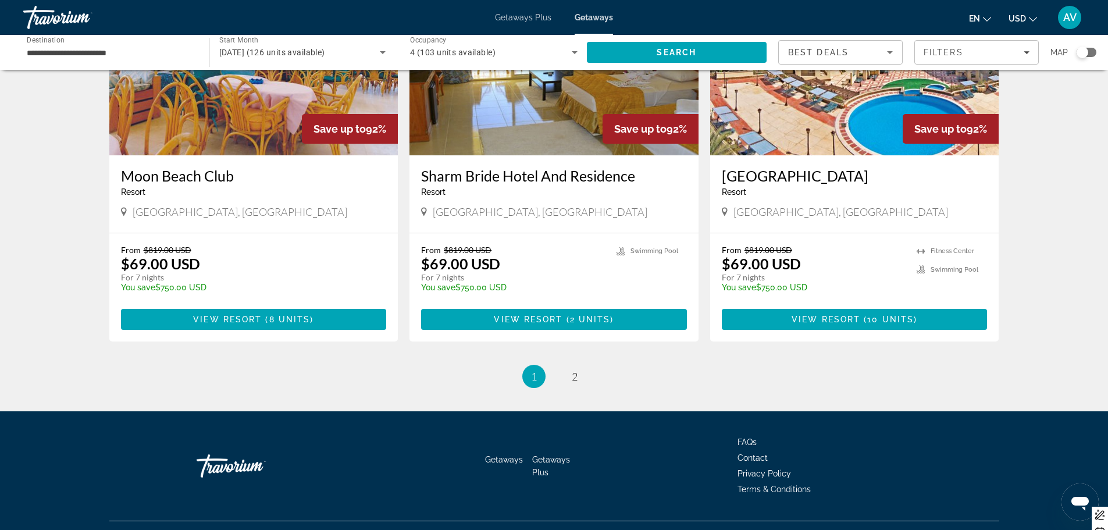
scroll to position [1352, 0]
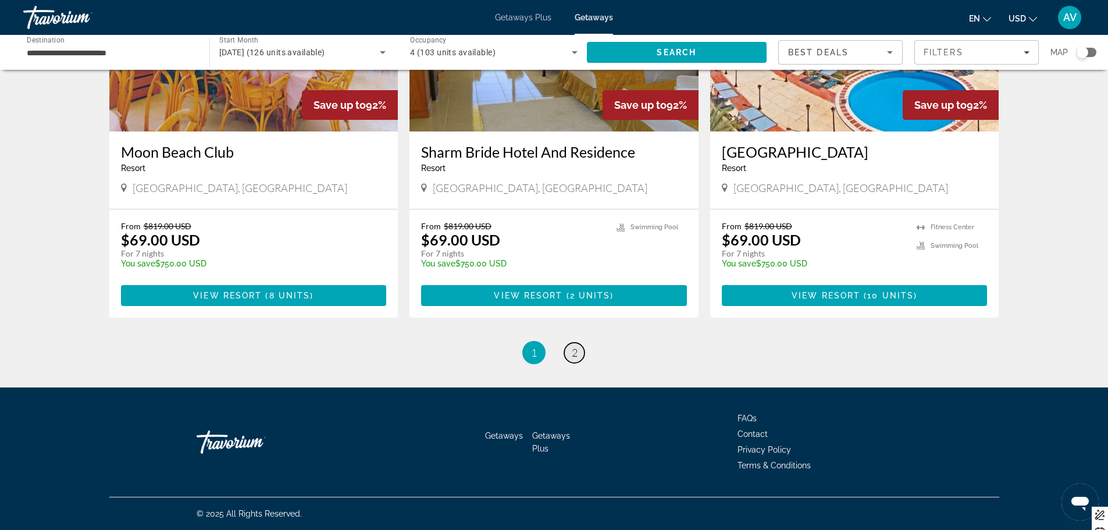
click at [572, 353] on span "2" at bounding box center [575, 352] width 6 height 13
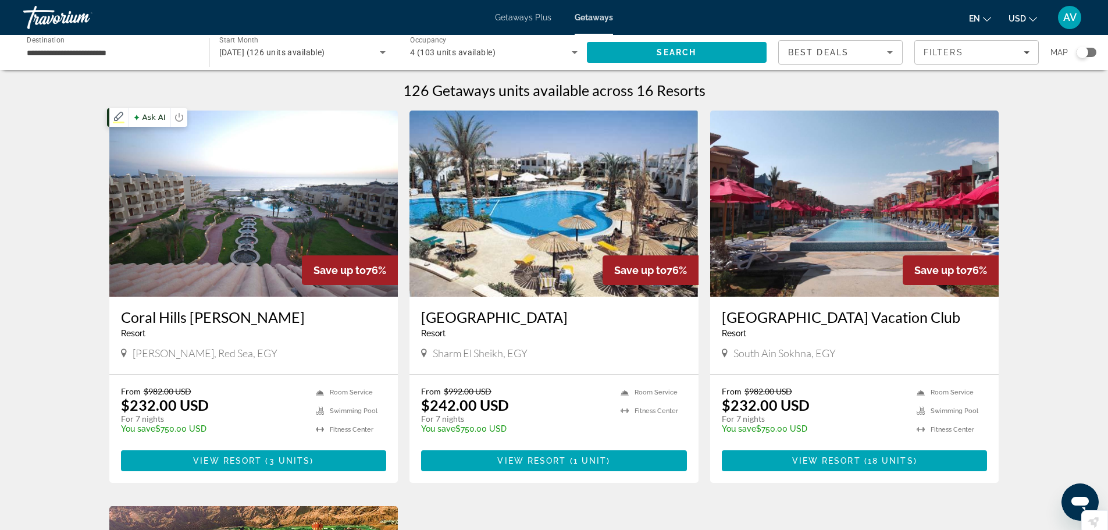
click at [265, 243] on img "Main content" at bounding box center [253, 204] width 289 height 186
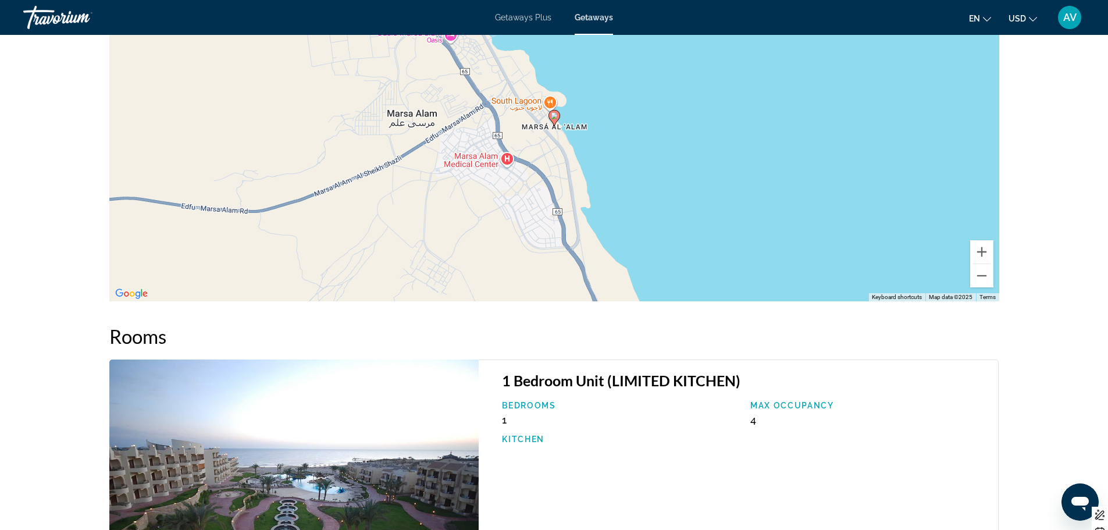
scroll to position [1409, 0]
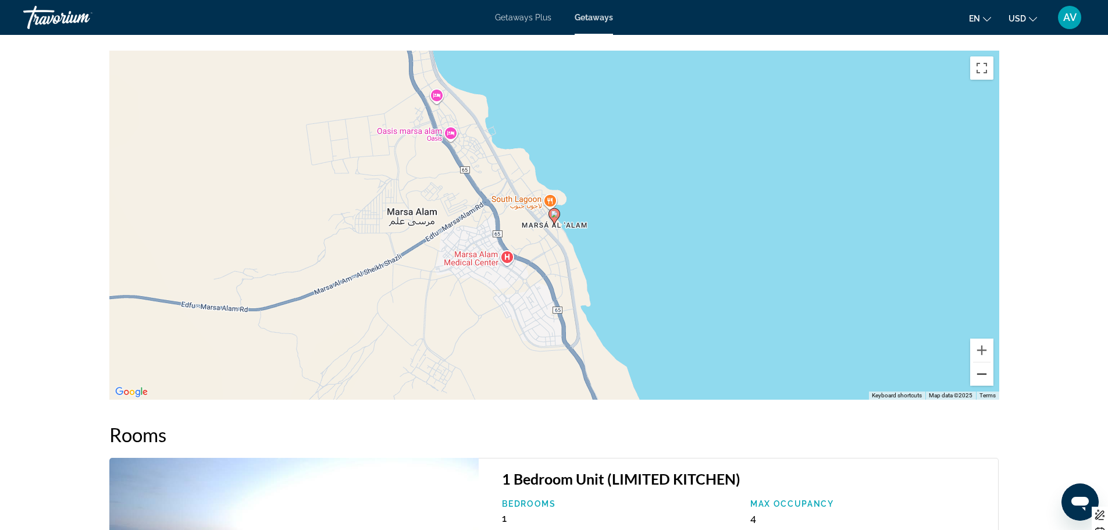
click at [990, 382] on button "Zoom out" at bounding box center [981, 373] width 23 height 23
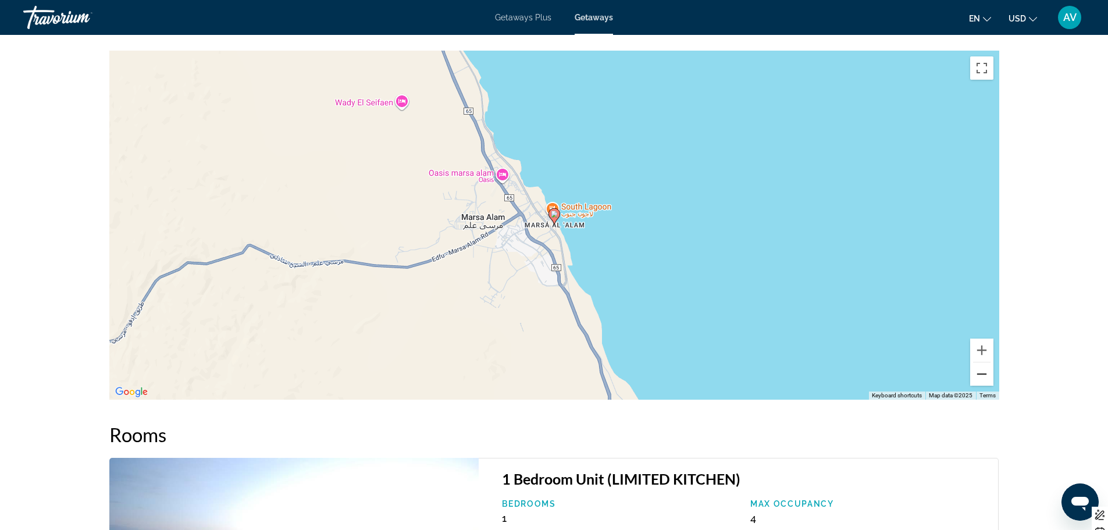
click at [987, 374] on button "Zoom out" at bounding box center [981, 373] width 23 height 23
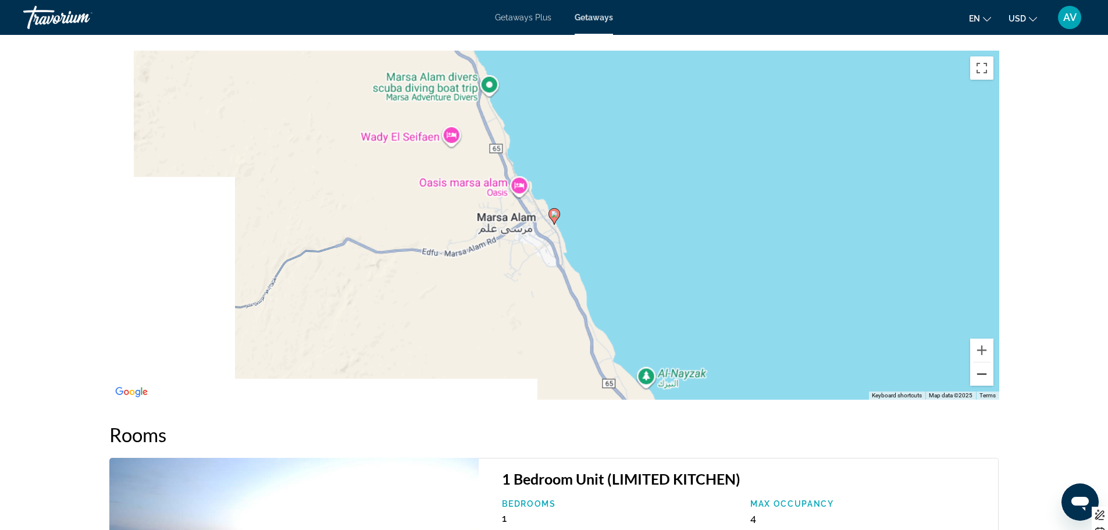
click at [987, 373] on button "Zoom out" at bounding box center [981, 373] width 23 height 23
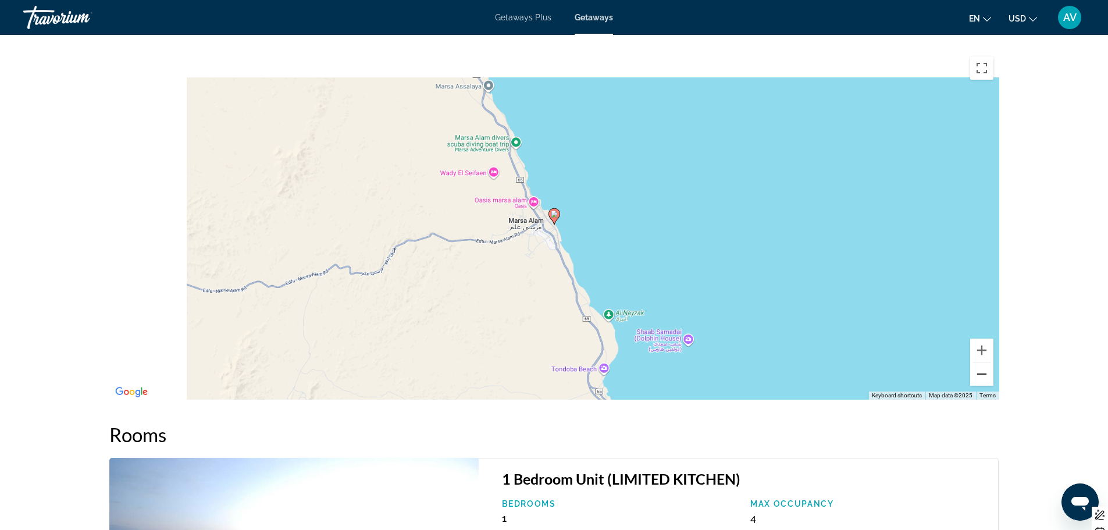
click at [987, 373] on button "Zoom out" at bounding box center [981, 373] width 23 height 23
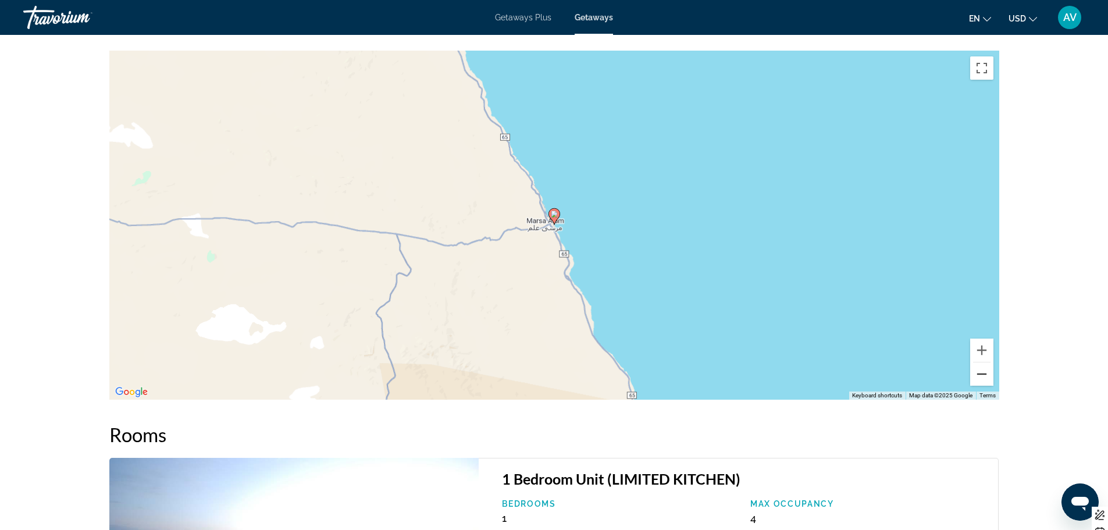
click at [987, 373] on button "Zoom out" at bounding box center [981, 373] width 23 height 23
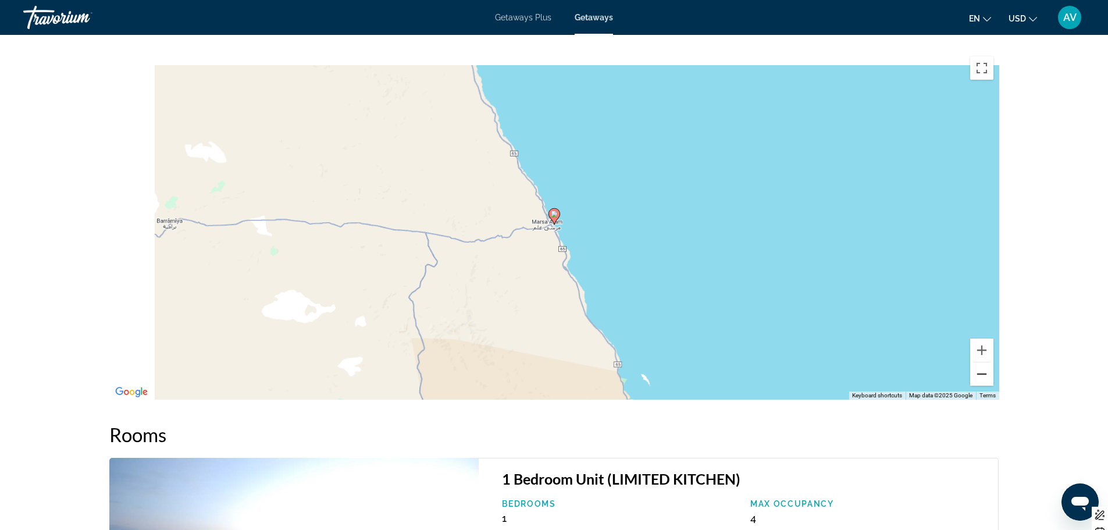
click at [987, 373] on button "Zoom out" at bounding box center [981, 373] width 23 height 23
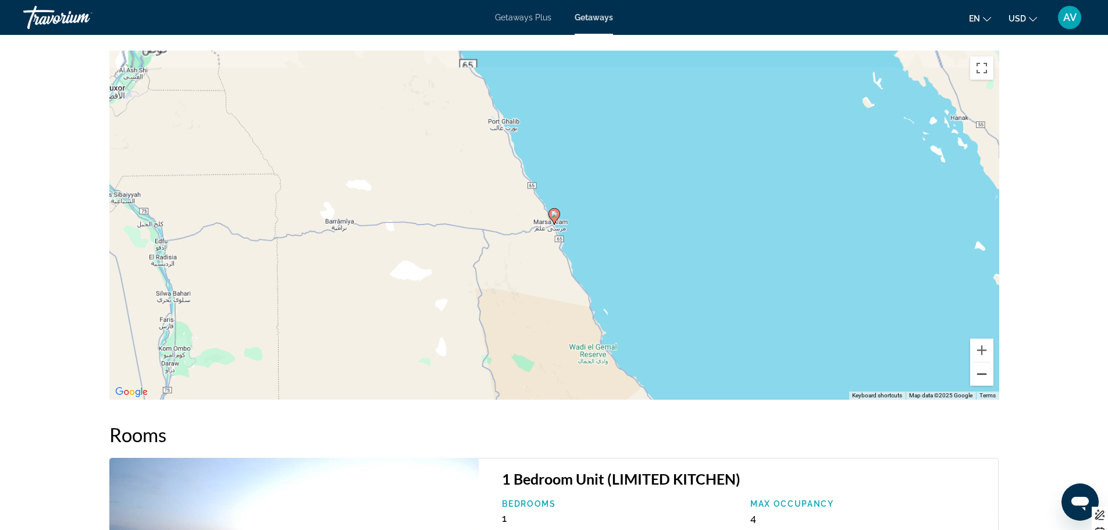
click at [987, 373] on button "Zoom out" at bounding box center [981, 373] width 23 height 23
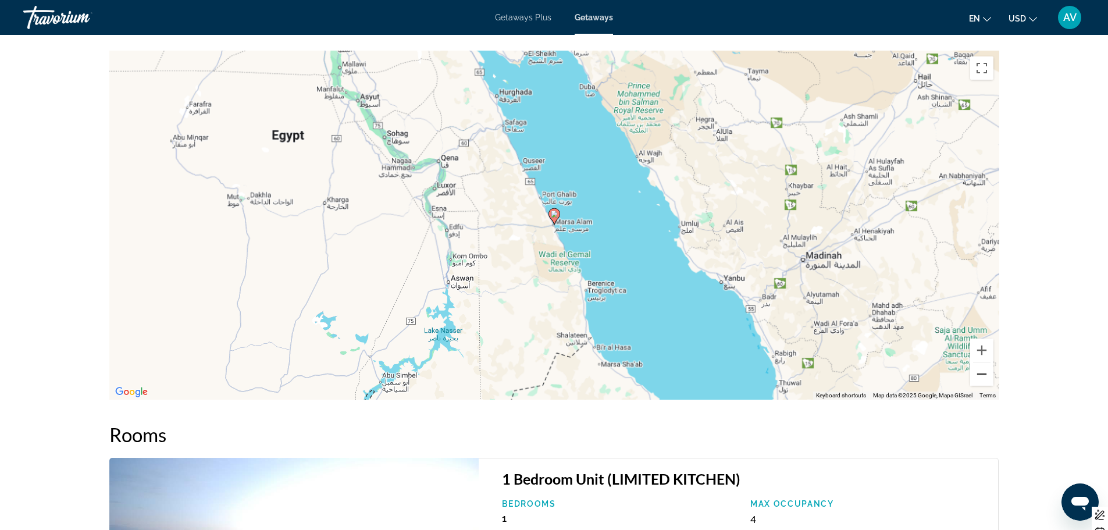
click at [987, 373] on button "Zoom out" at bounding box center [981, 373] width 23 height 23
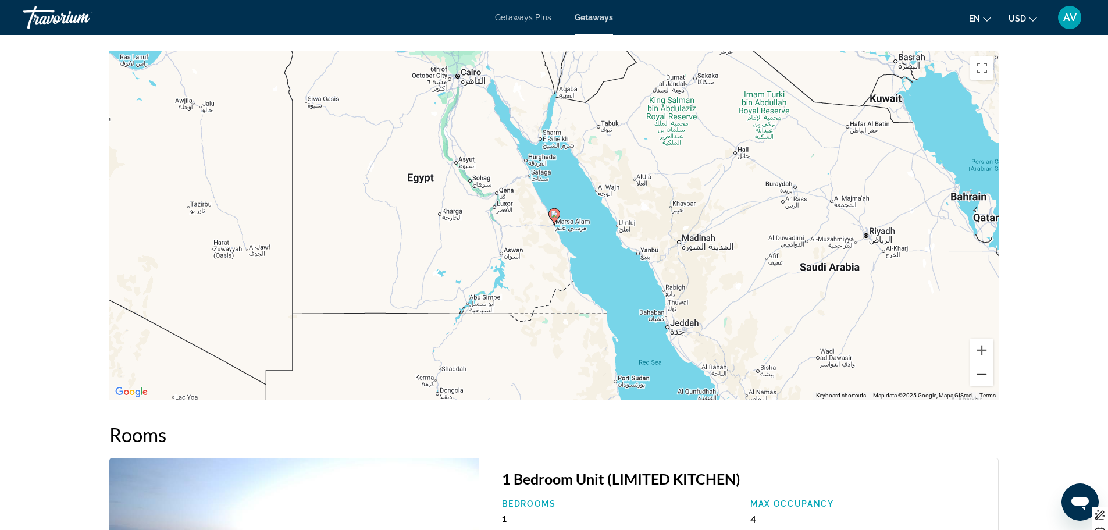
click at [987, 373] on button "Zoom out" at bounding box center [981, 373] width 23 height 23
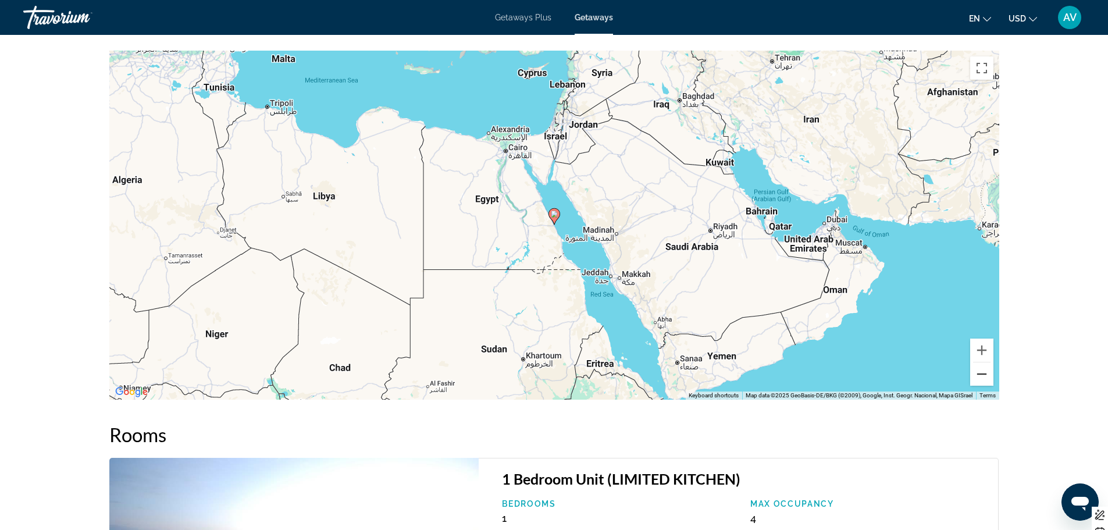
click at [987, 373] on button "Zoom out" at bounding box center [981, 373] width 23 height 23
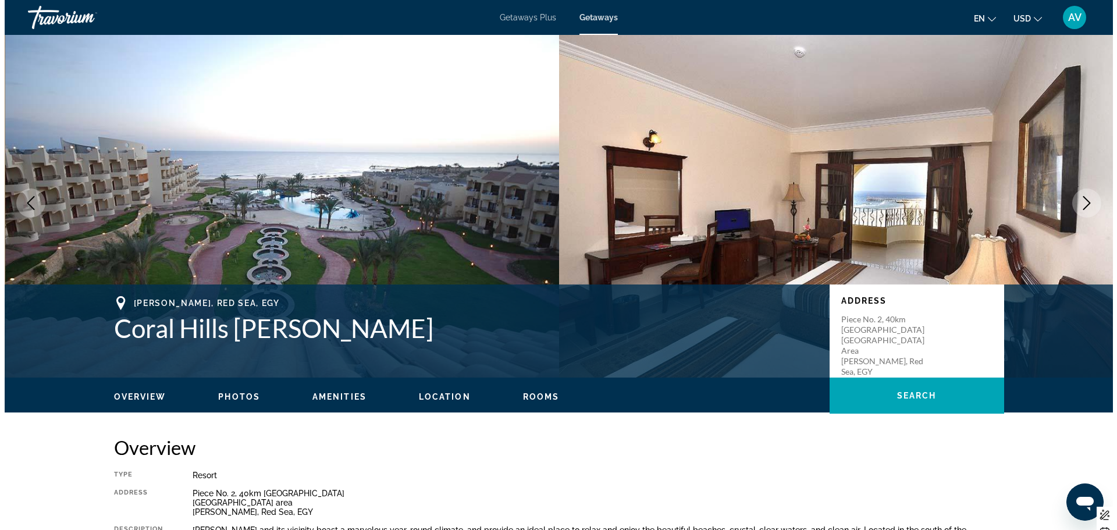
scroll to position [0, 0]
